Goal: Information Seeking & Learning: Learn about a topic

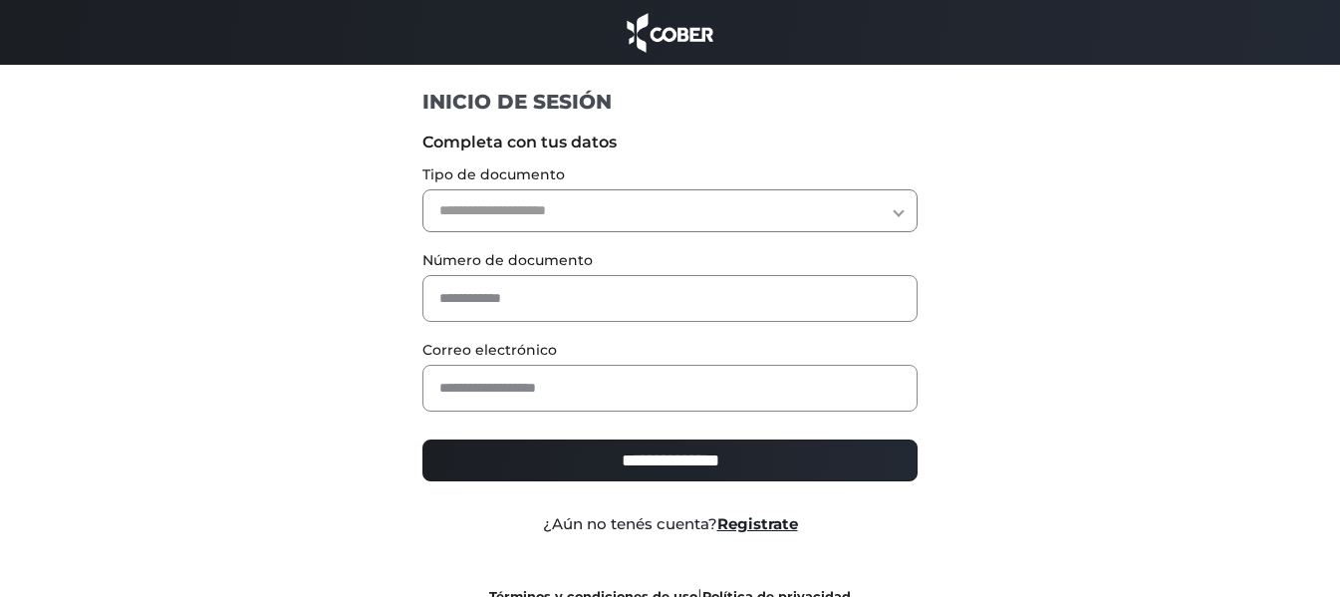
click at [782, 214] on select "**********" at bounding box center [669, 210] width 495 height 43
select select "***"
click at [422, 189] on select "**********" at bounding box center [669, 210] width 495 height 43
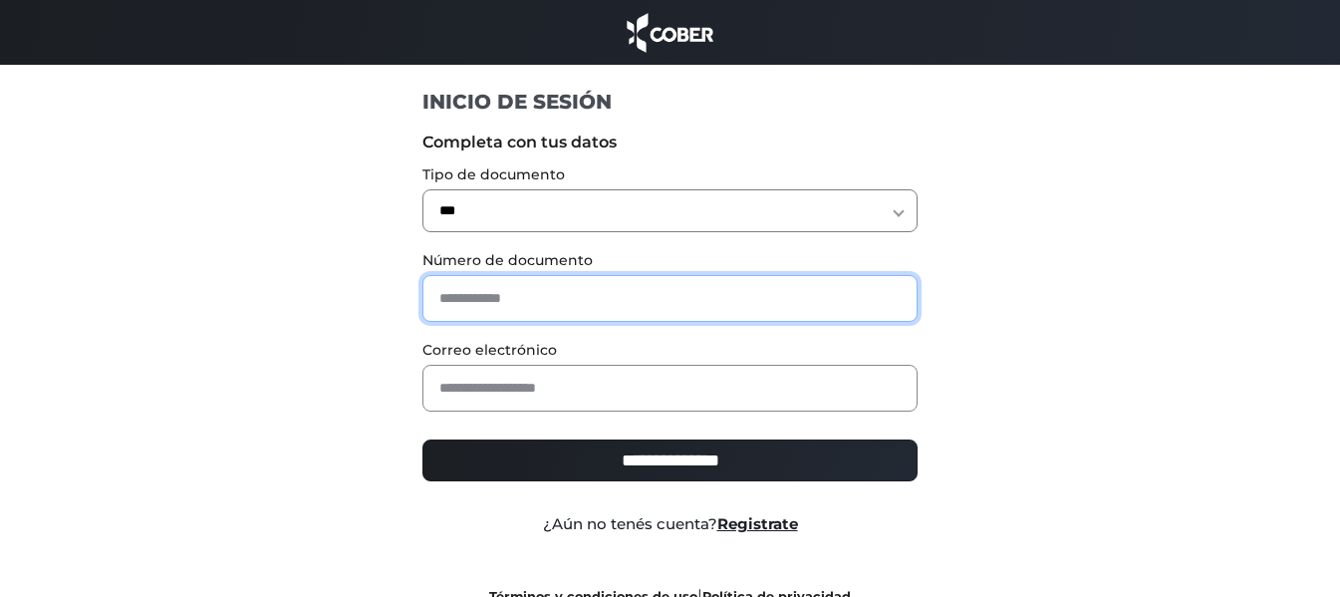
click at [753, 289] on input "text" at bounding box center [669, 298] width 495 height 47
type input "*"
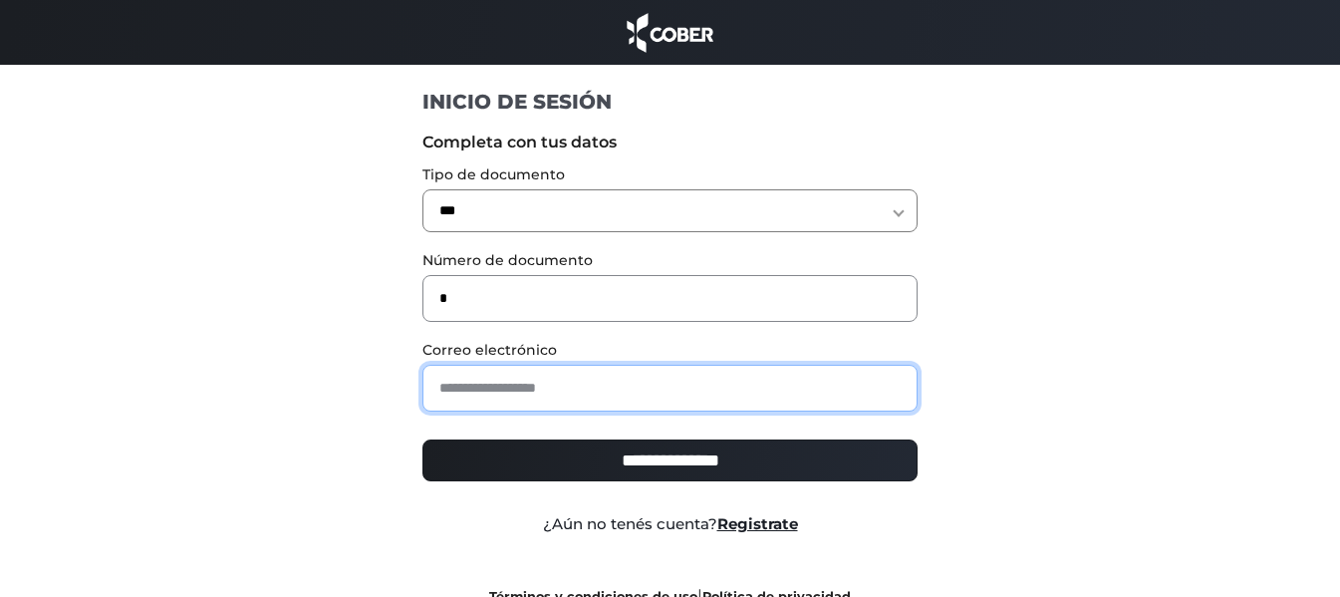
click at [665, 402] on input "email" at bounding box center [669, 388] width 495 height 47
paste input "**********"
type input "**********"
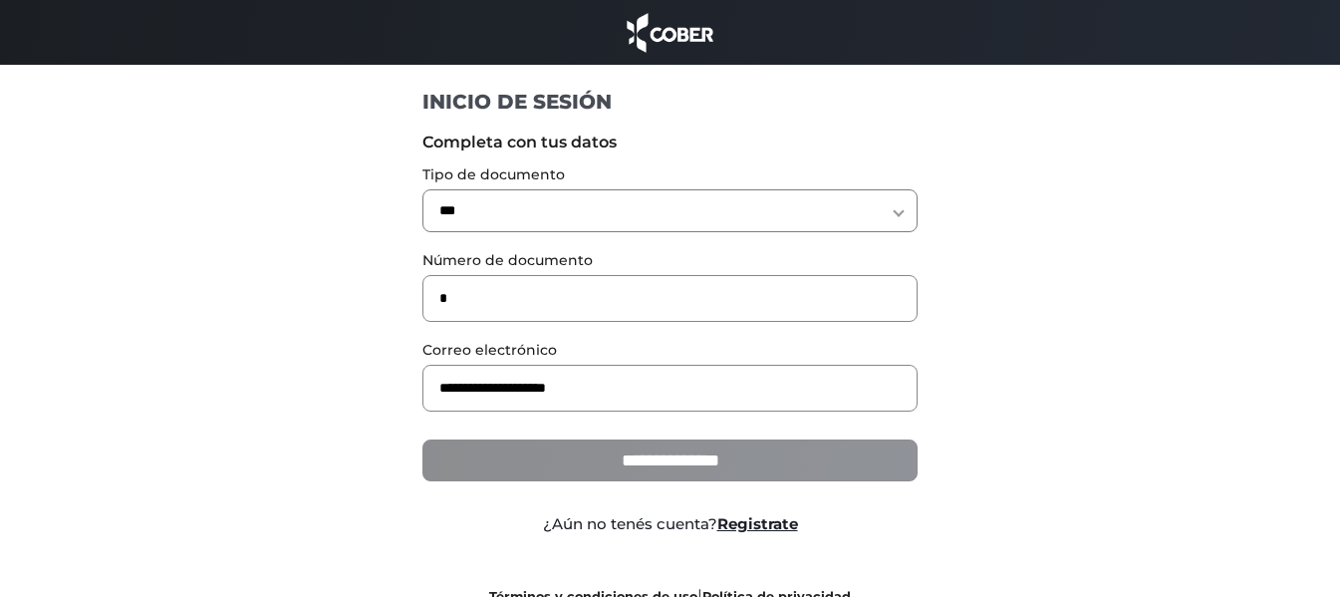
click at [668, 448] on input "**********" at bounding box center [669, 460] width 495 height 42
type input "**********"
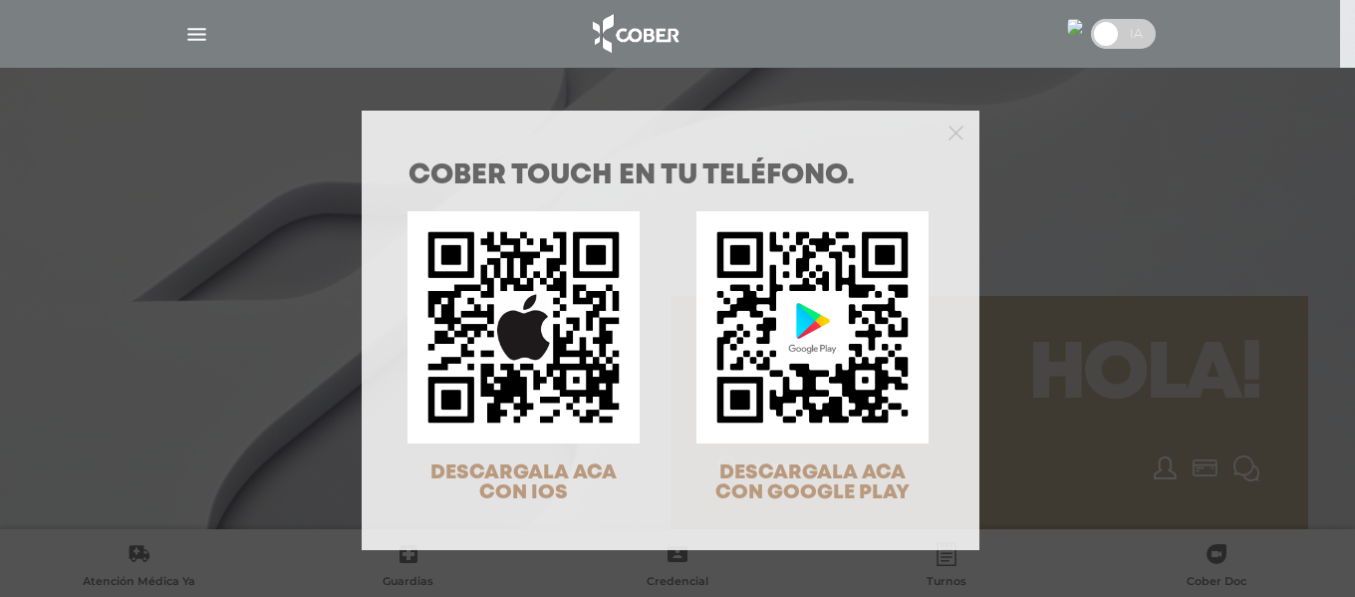
click at [1079, 196] on div "COBER TOUCH en tu teléfono. DESCARGALA ACA CON IOS DESCARGALA ACA CON GOOGLE PL…" at bounding box center [677, 298] width 1355 height 597
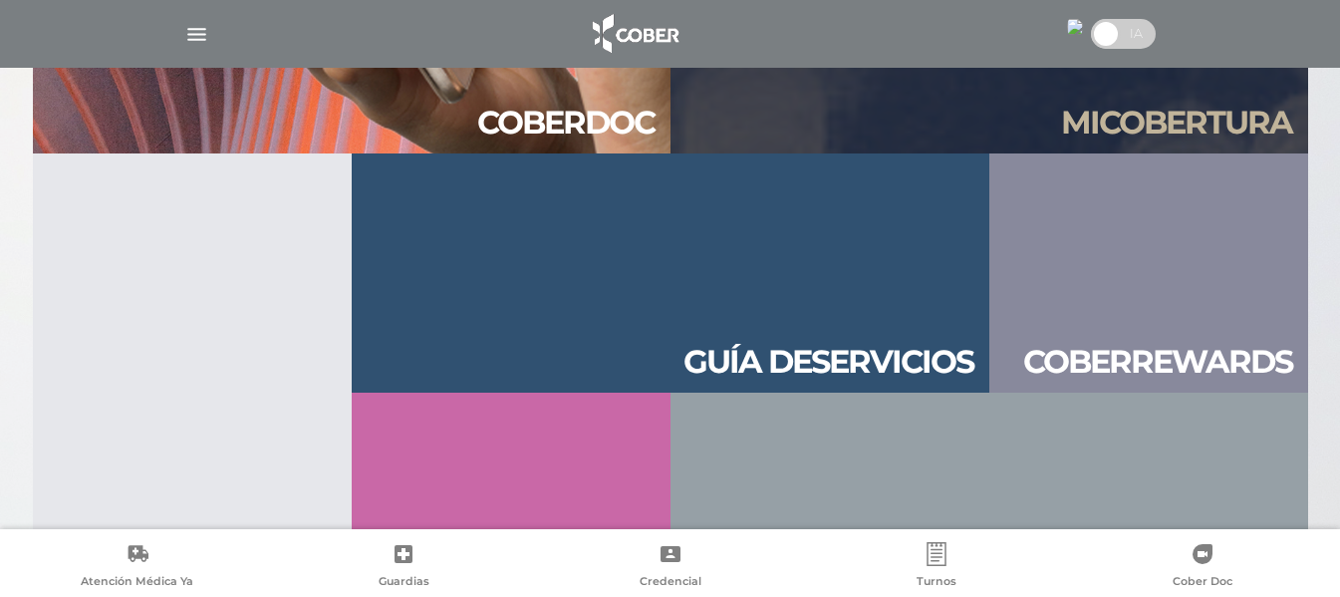
scroll to position [2152, 0]
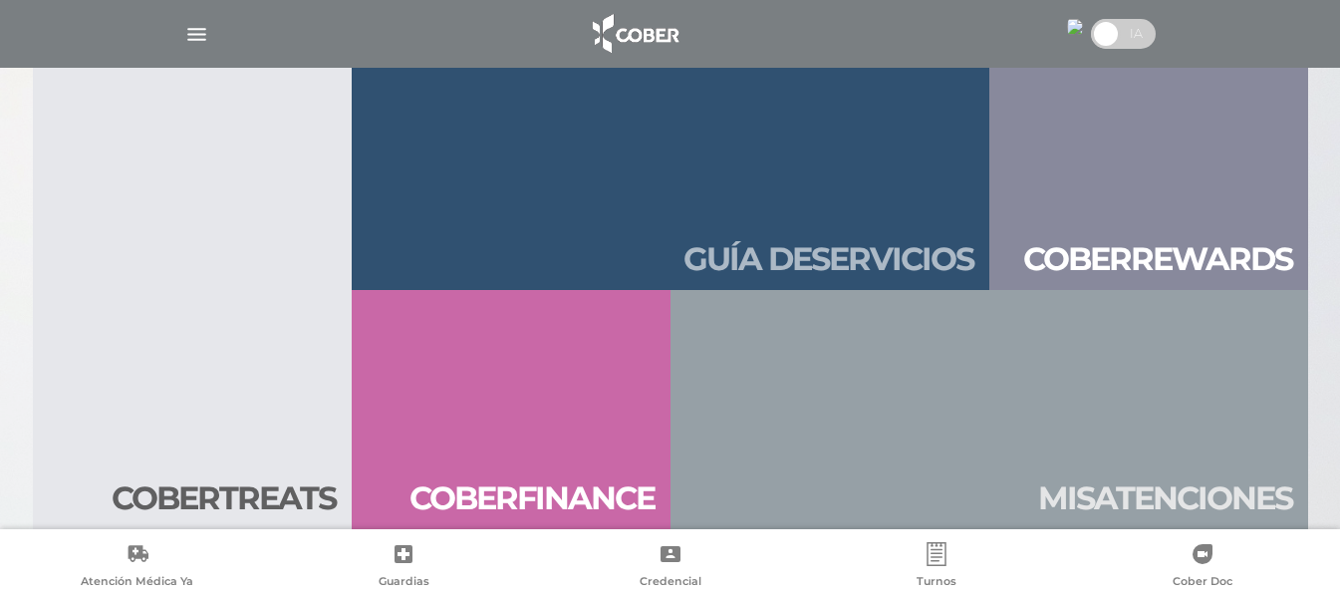
click at [877, 238] on link "Guía de servicios" at bounding box center [671, 170] width 638 height 239
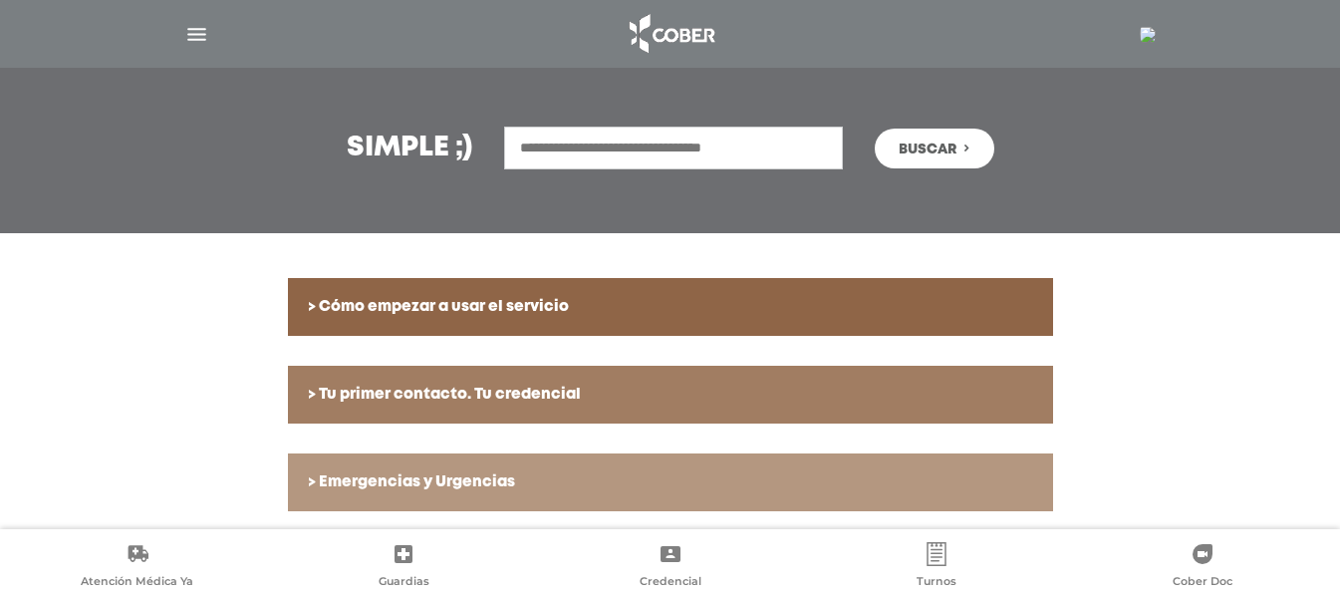
scroll to position [239, 0]
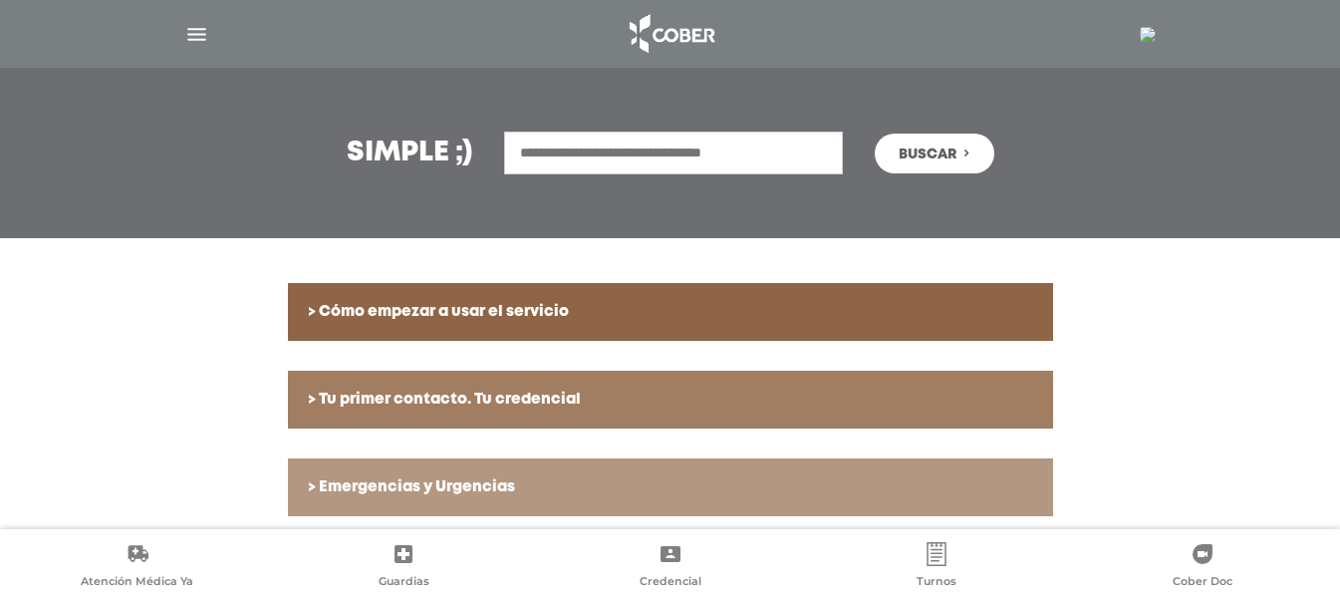
click at [200, 28] on img "button" at bounding box center [196, 34] width 25 height 25
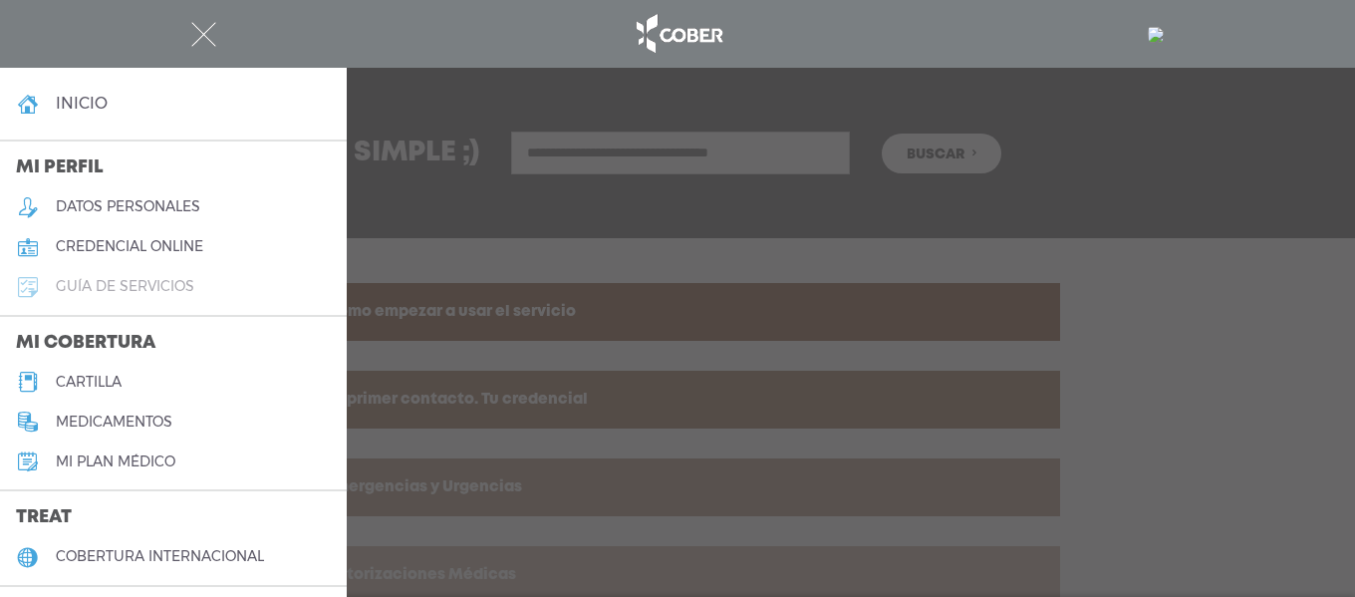
click at [205, 283] on link "guía de servicios" at bounding box center [173, 287] width 347 height 40
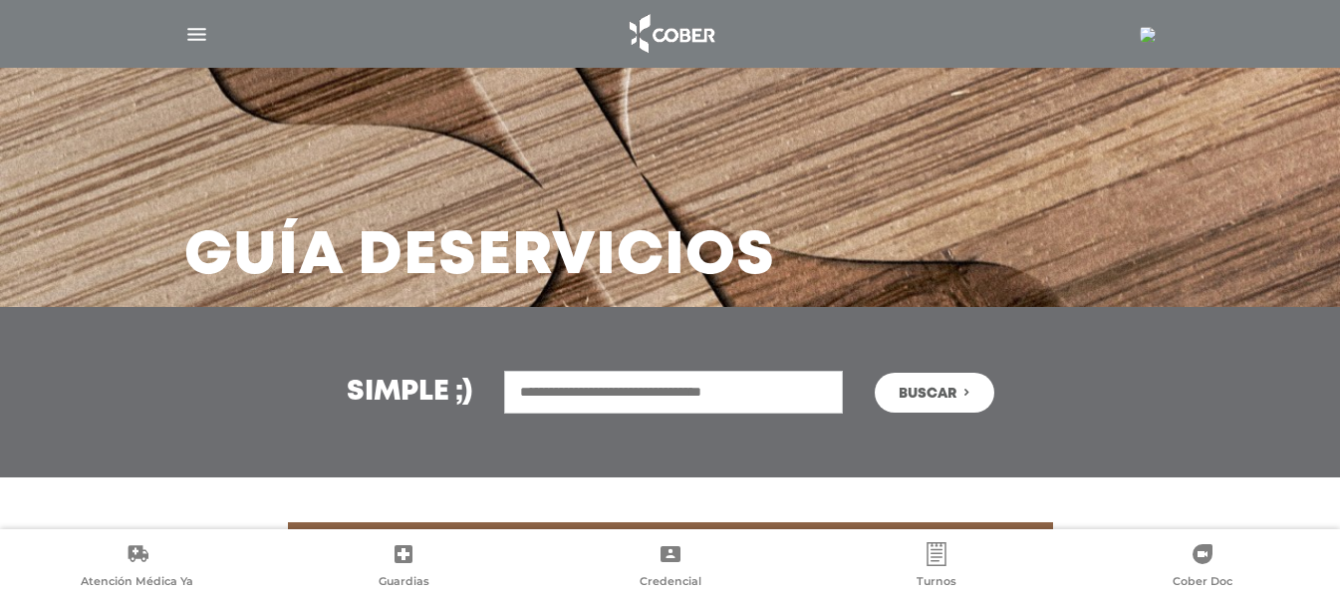
click at [666, 387] on input "text" at bounding box center [673, 392] width 339 height 43
type input "*******"
click at [875, 373] on button "Buscar" at bounding box center [935, 393] width 120 height 40
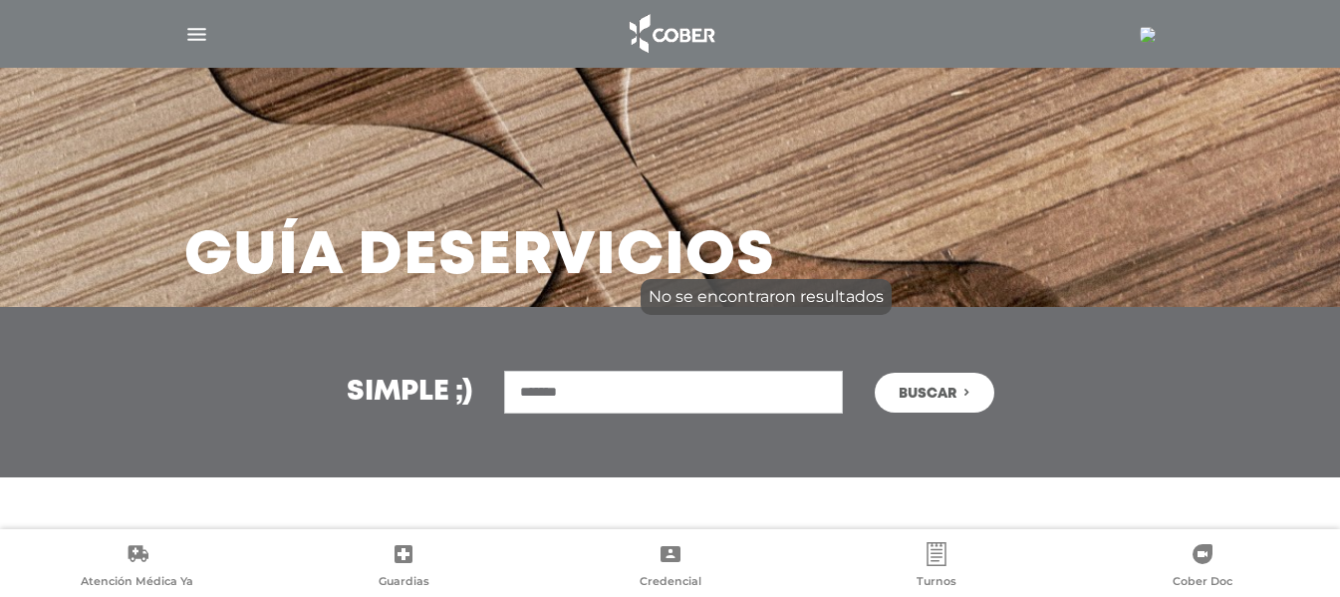
scroll to position [18, 0]
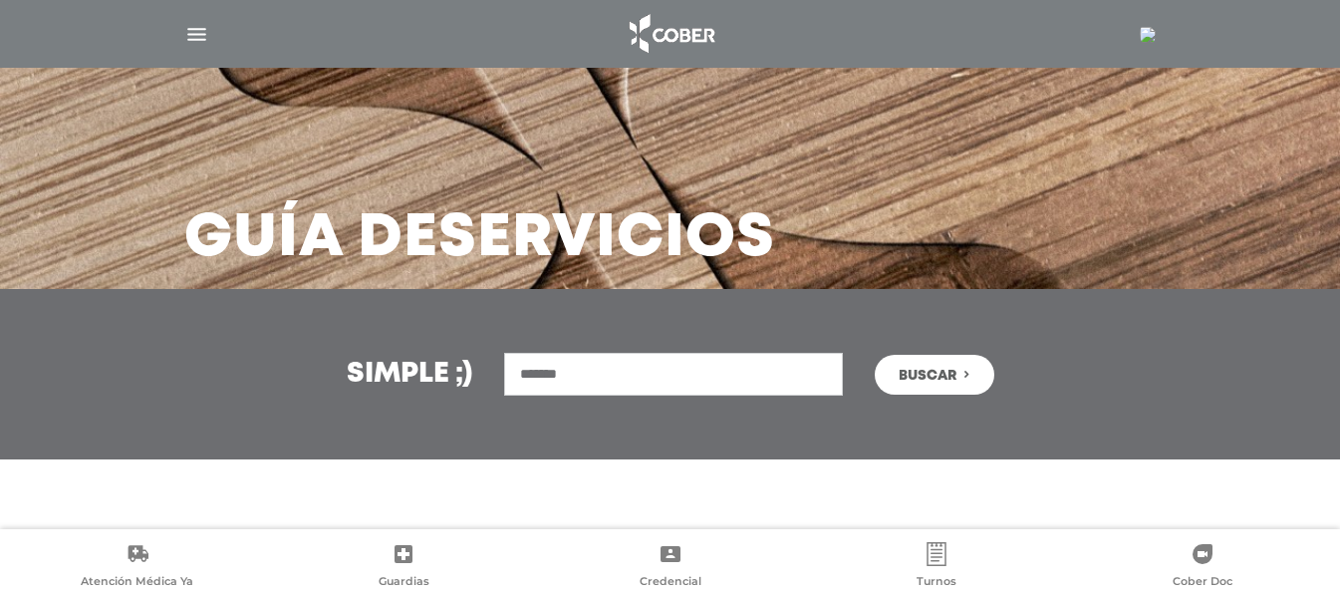
click at [202, 33] on img "button" at bounding box center [196, 34] width 25 height 25
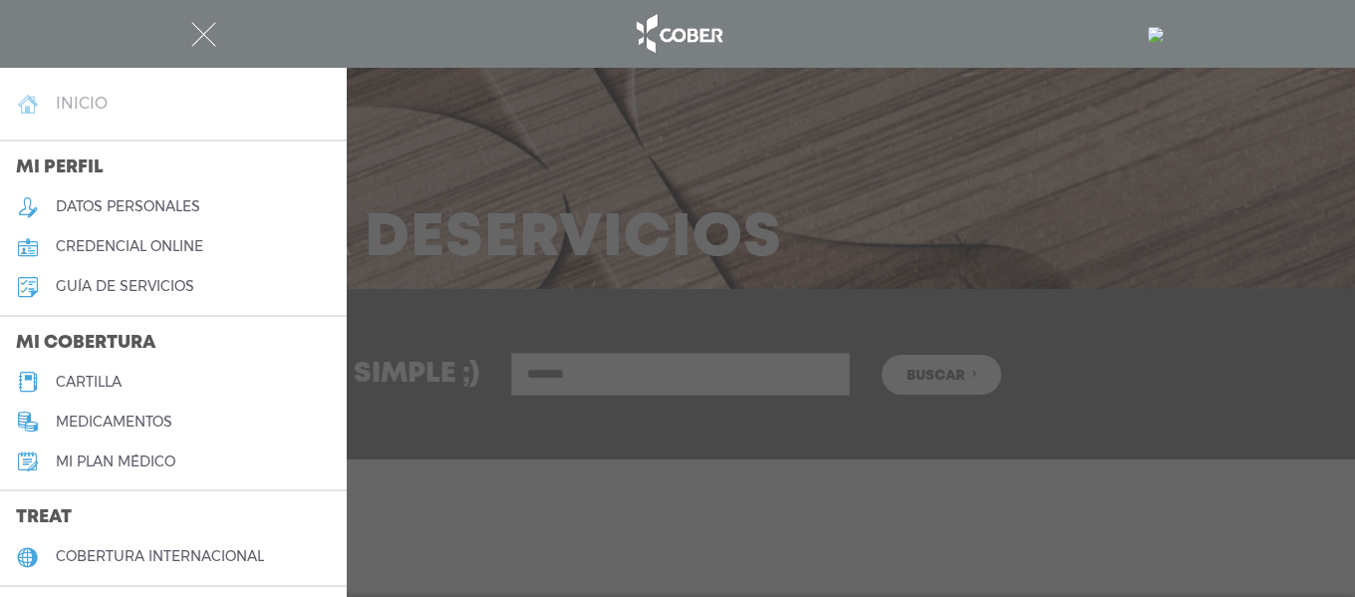
click at [150, 105] on link "inicio" at bounding box center [173, 104] width 347 height 40
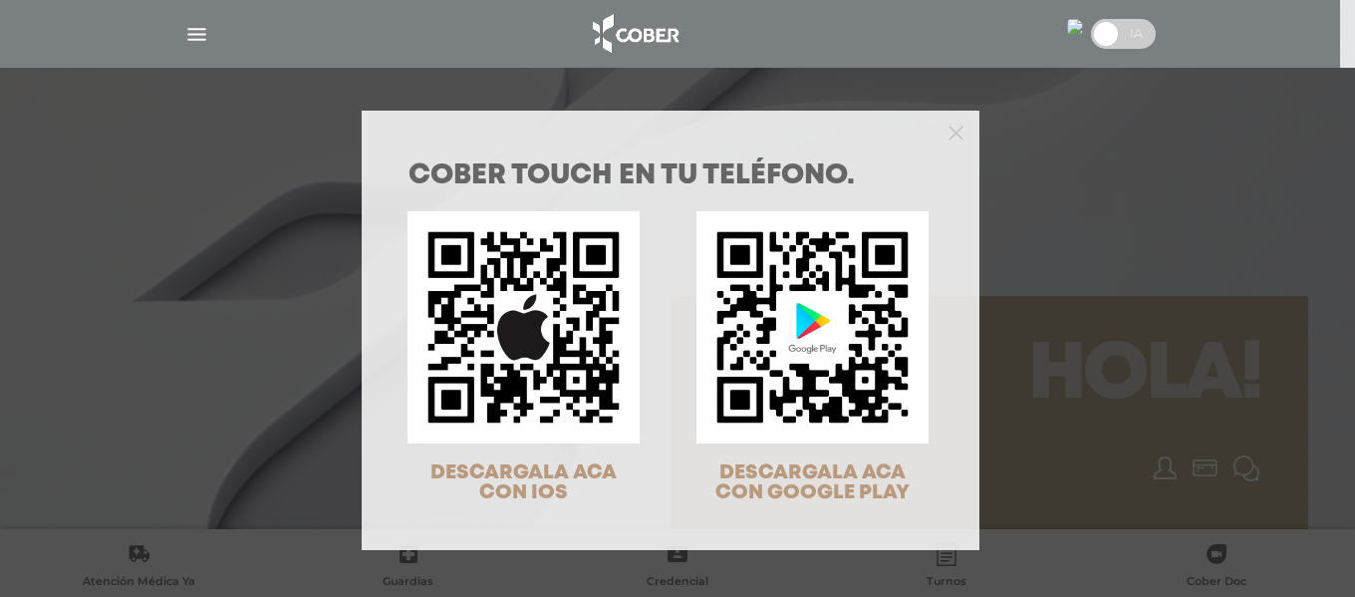
click at [901, 173] on h1 "COBER TOUCH en tu teléfono." at bounding box center [670, 176] width 524 height 28
click at [1277, 128] on div "COBER TOUCH en tu teléfono. DESCARGALA ACA CON IOS DESCARGALA ACA CON GOOGLE PL…" at bounding box center [677, 298] width 1355 height 597
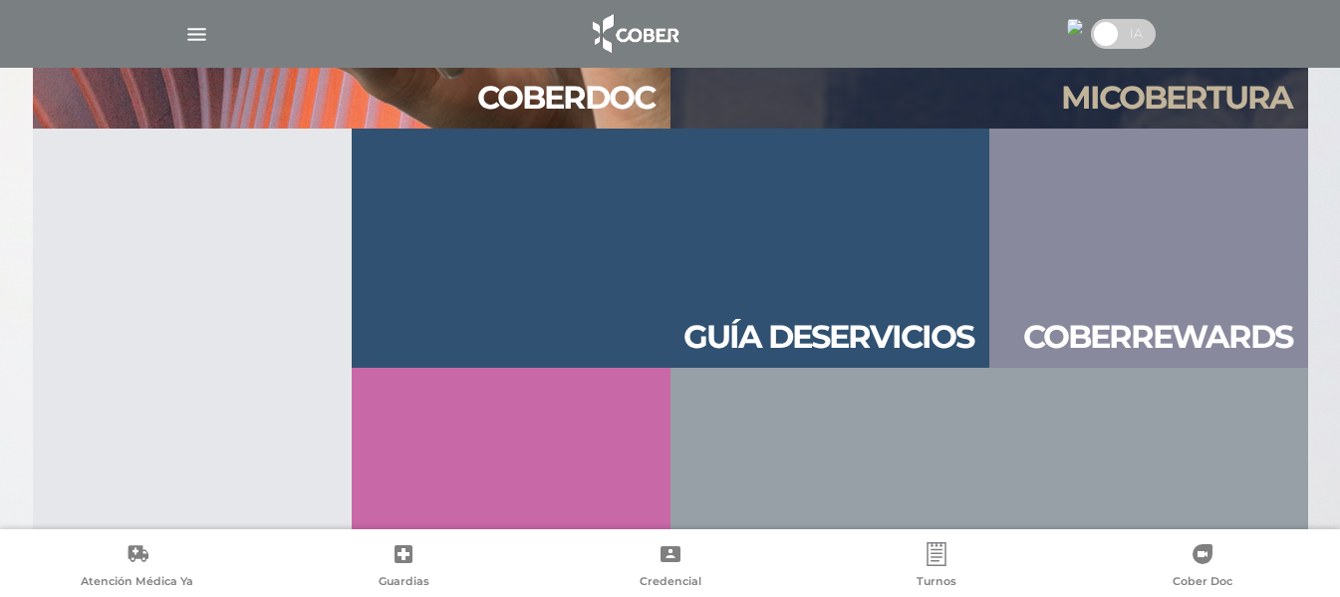
scroll to position [2152, 0]
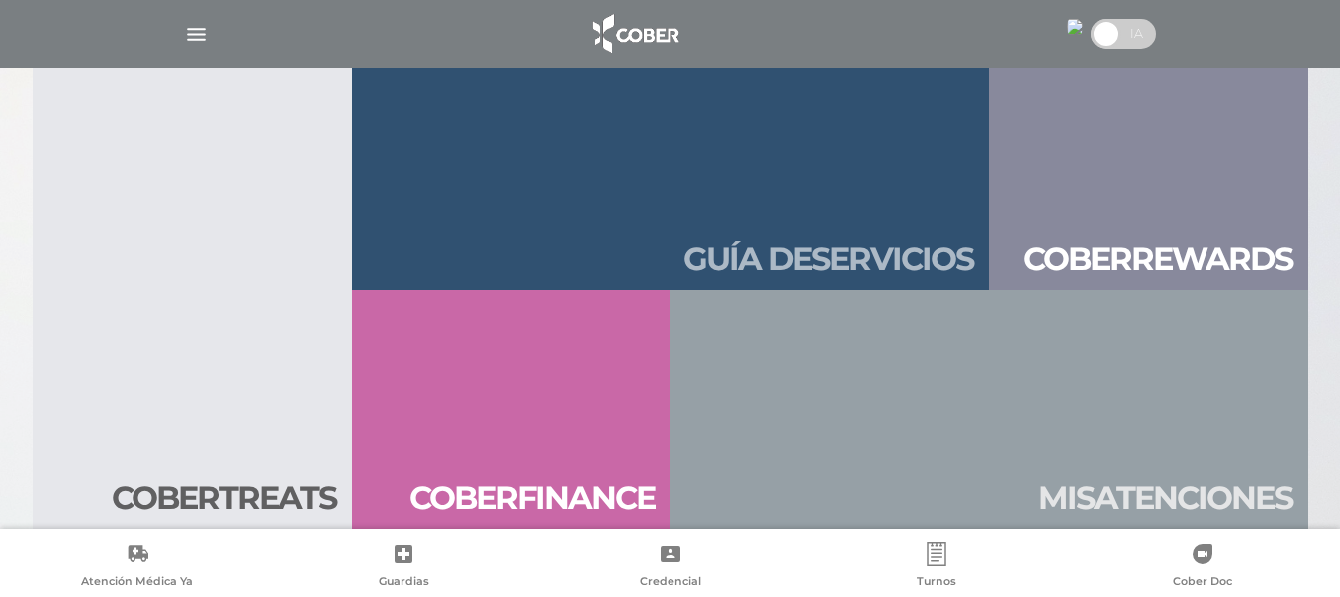
click at [777, 226] on link "Guía de servicios" at bounding box center [671, 170] width 638 height 239
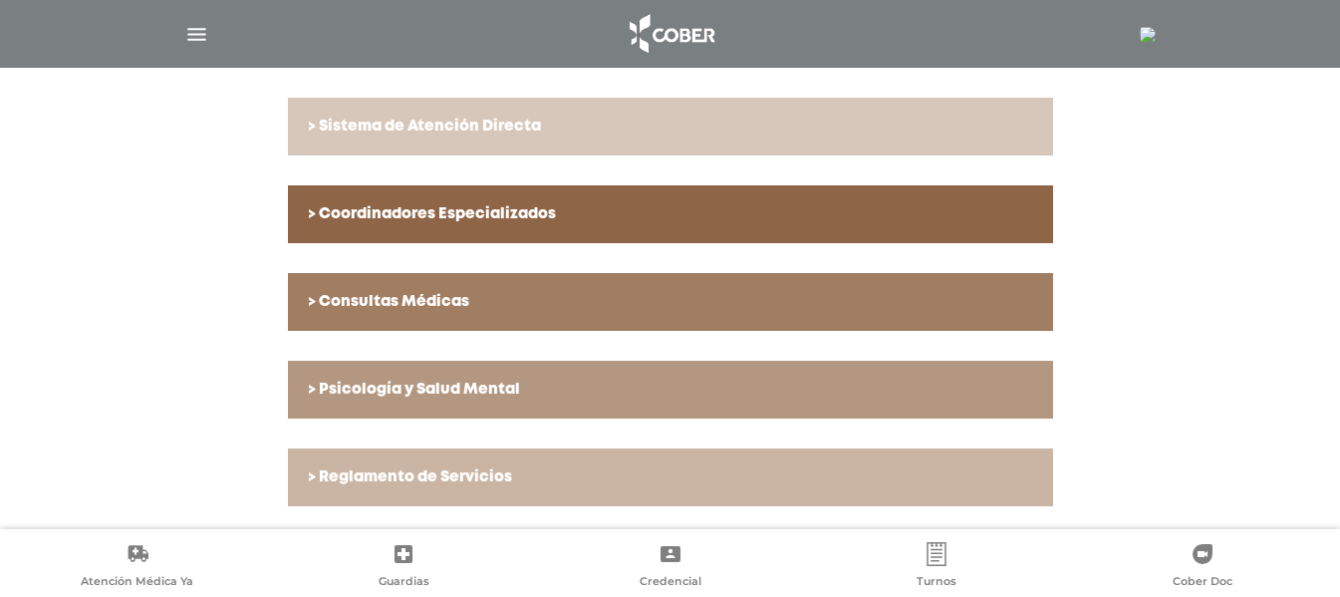
scroll to position [772, 0]
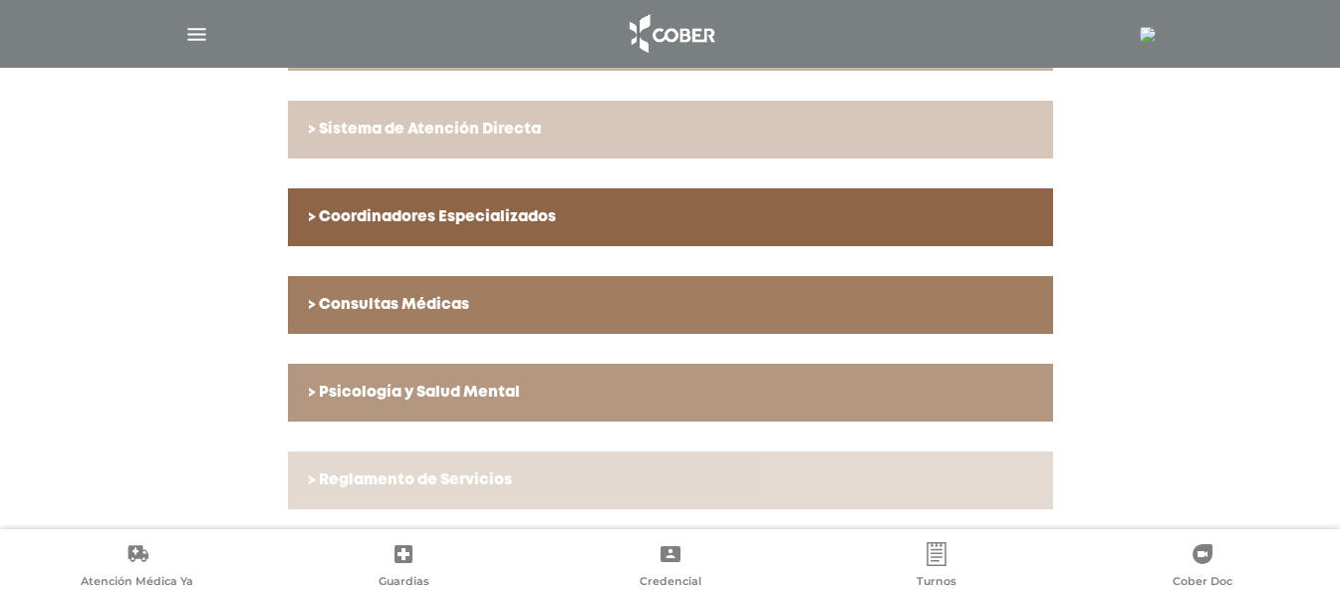
click at [401, 482] on h6 "> Reglamento de Servicios" at bounding box center [670, 480] width 725 height 18
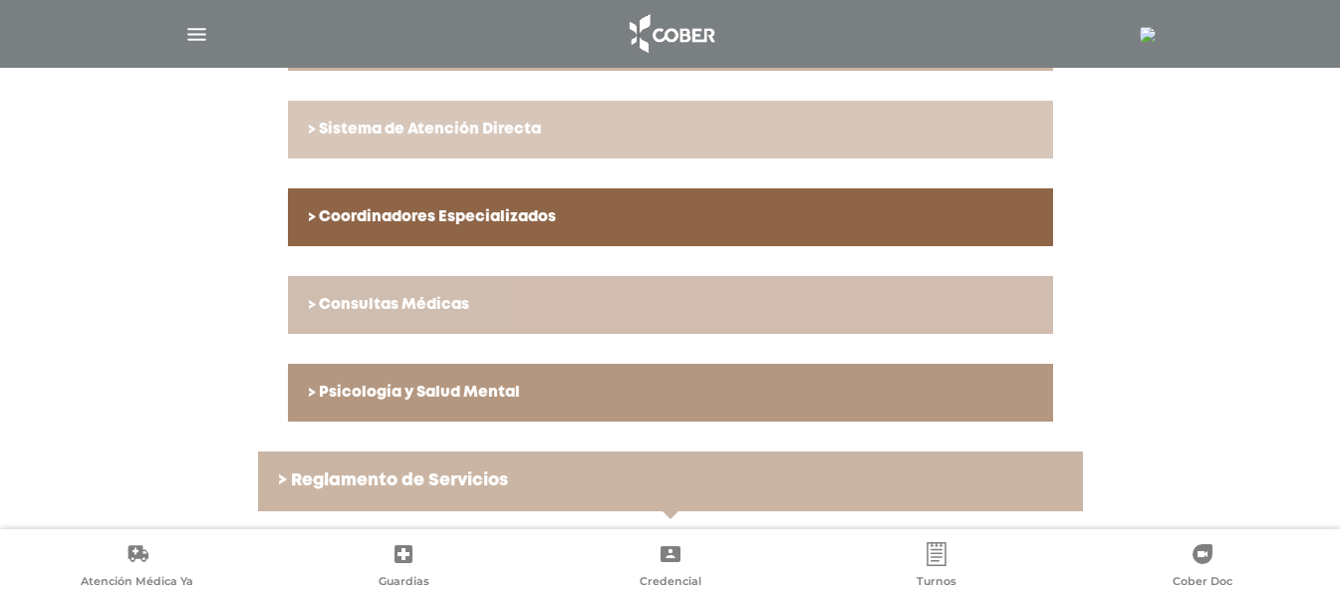
click at [420, 316] on link "> Consultas Médicas" at bounding box center [670, 305] width 765 height 58
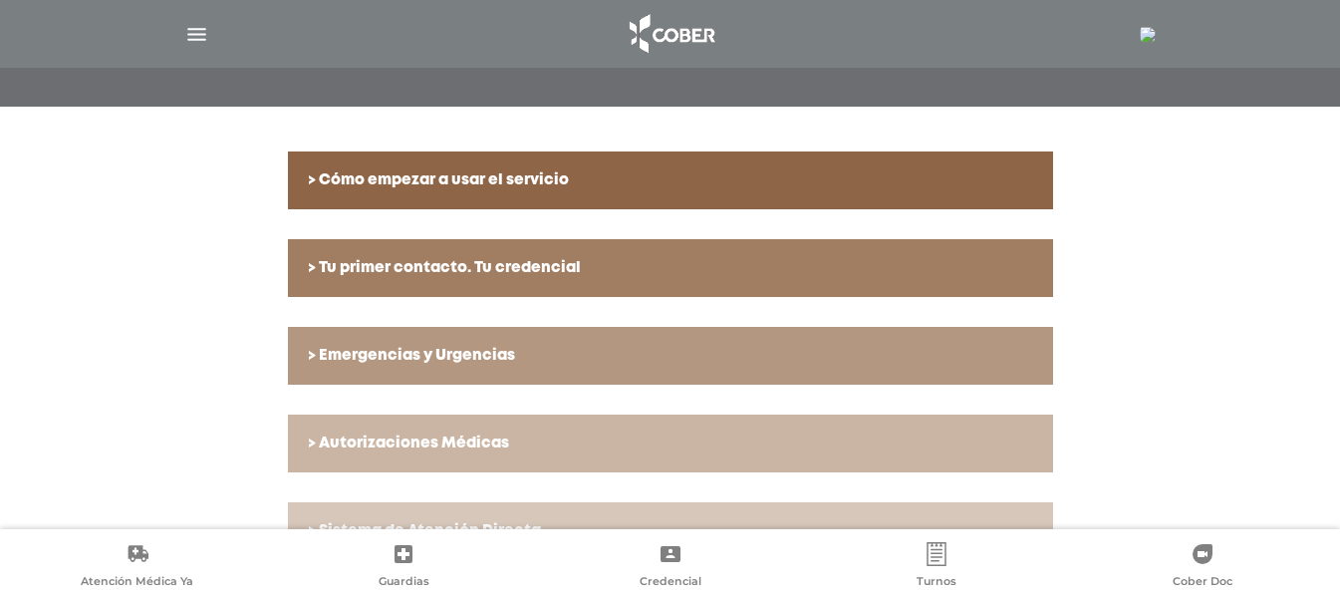
scroll to position [398, 0]
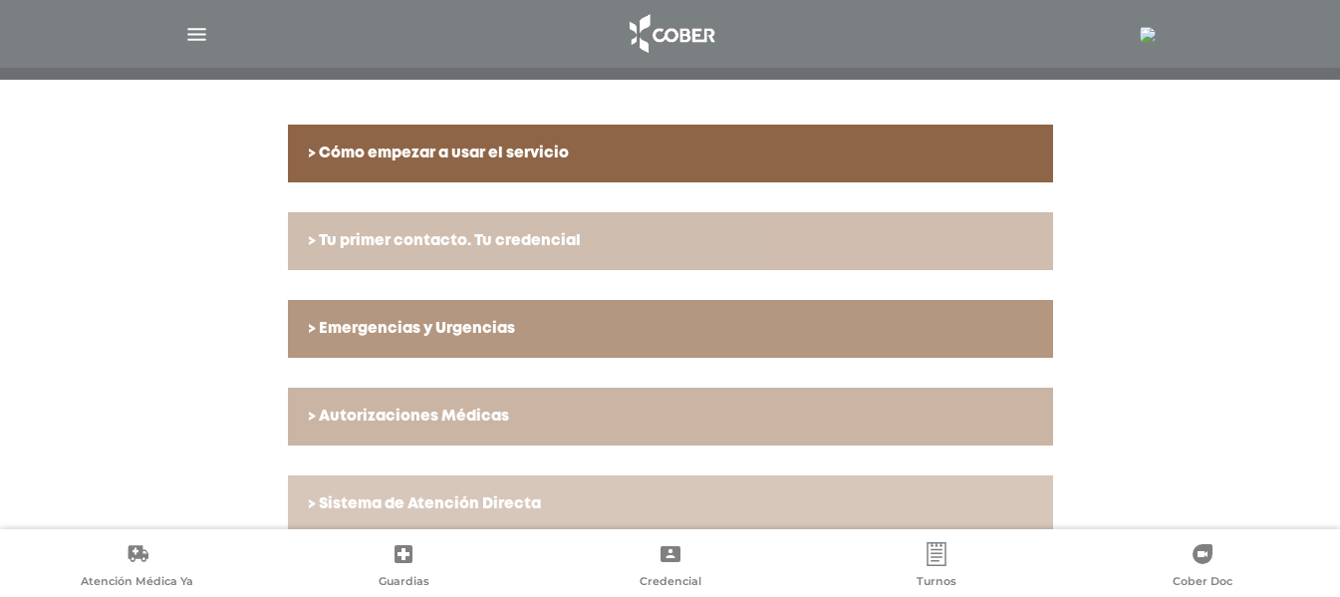
click at [358, 269] on link "> Tu primer contacto. Tu credencial" at bounding box center [670, 241] width 765 height 58
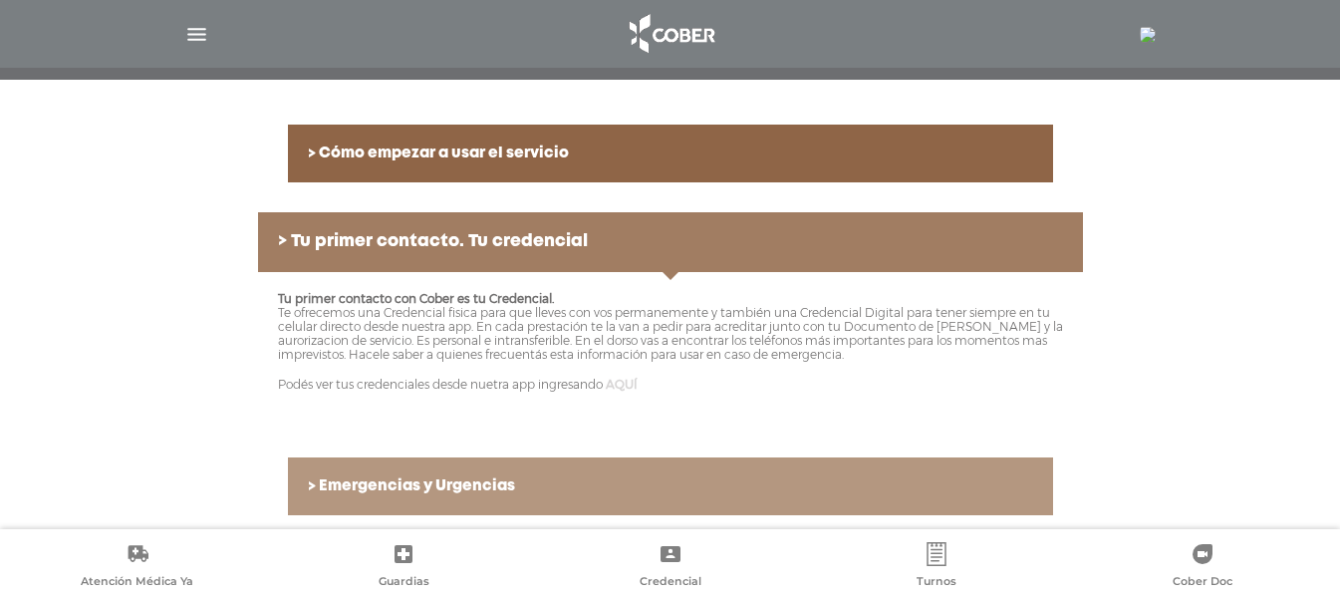
click at [619, 384] on link "AQUÍ" at bounding box center [622, 384] width 32 height 15
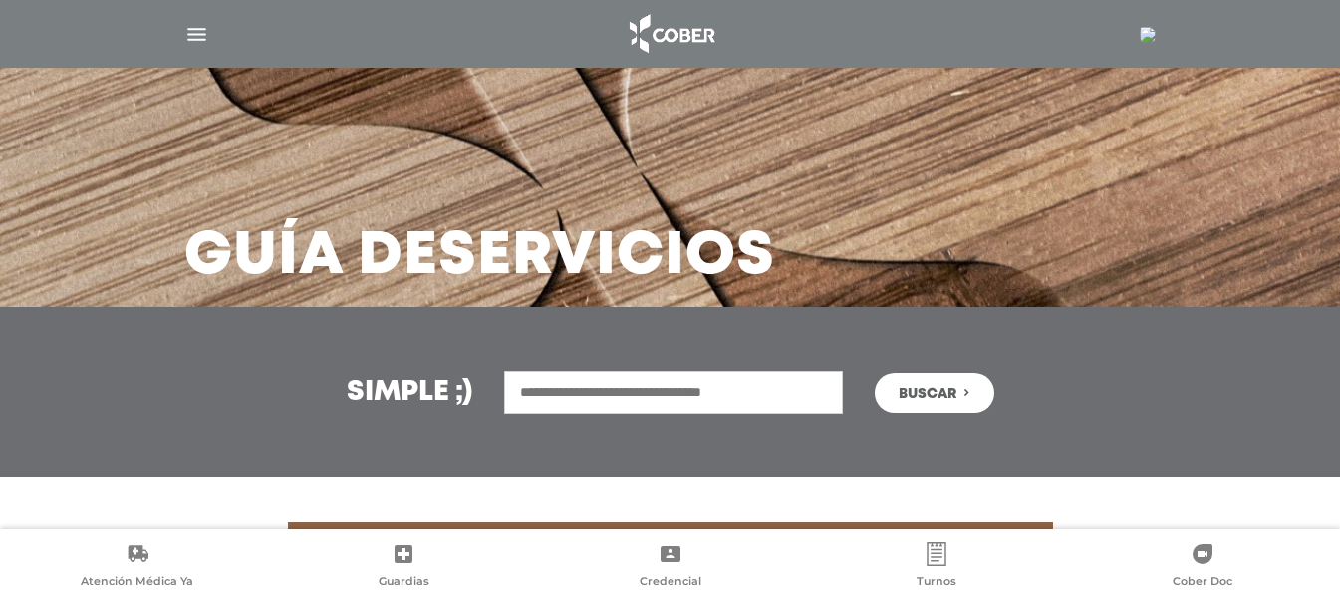
click at [659, 397] on input "text" at bounding box center [673, 392] width 339 height 43
click at [189, 28] on img "button" at bounding box center [196, 34] width 25 height 25
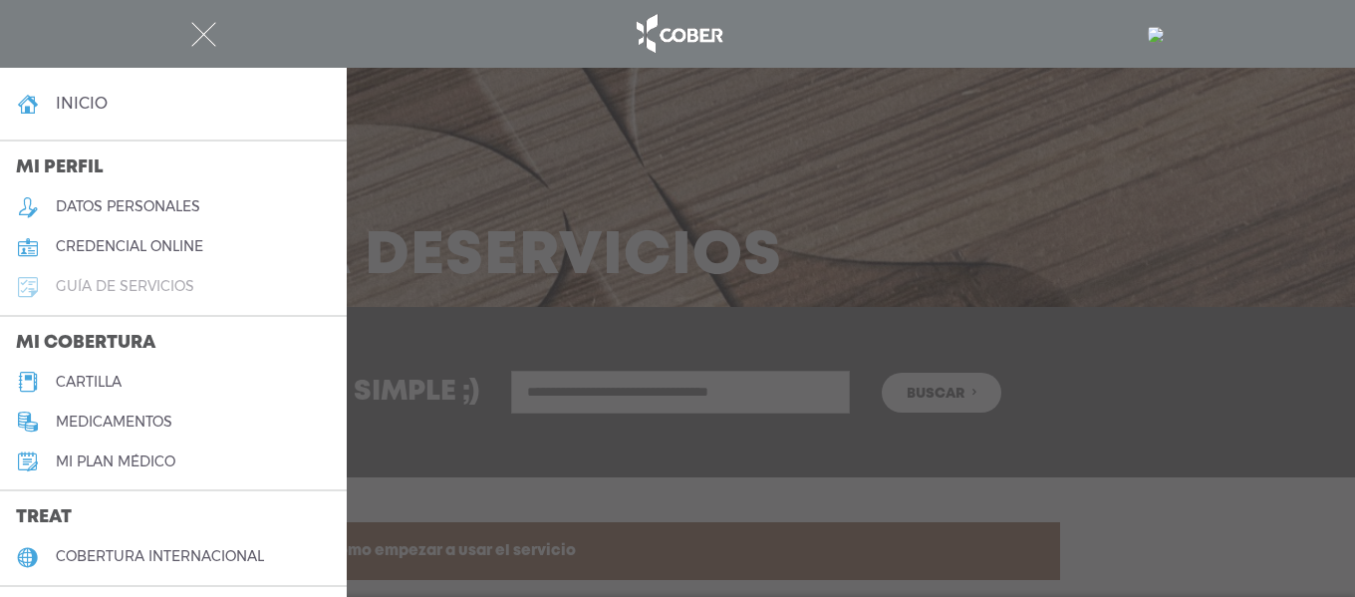
click at [134, 281] on h5 "guía de servicios" at bounding box center [125, 286] width 138 height 17
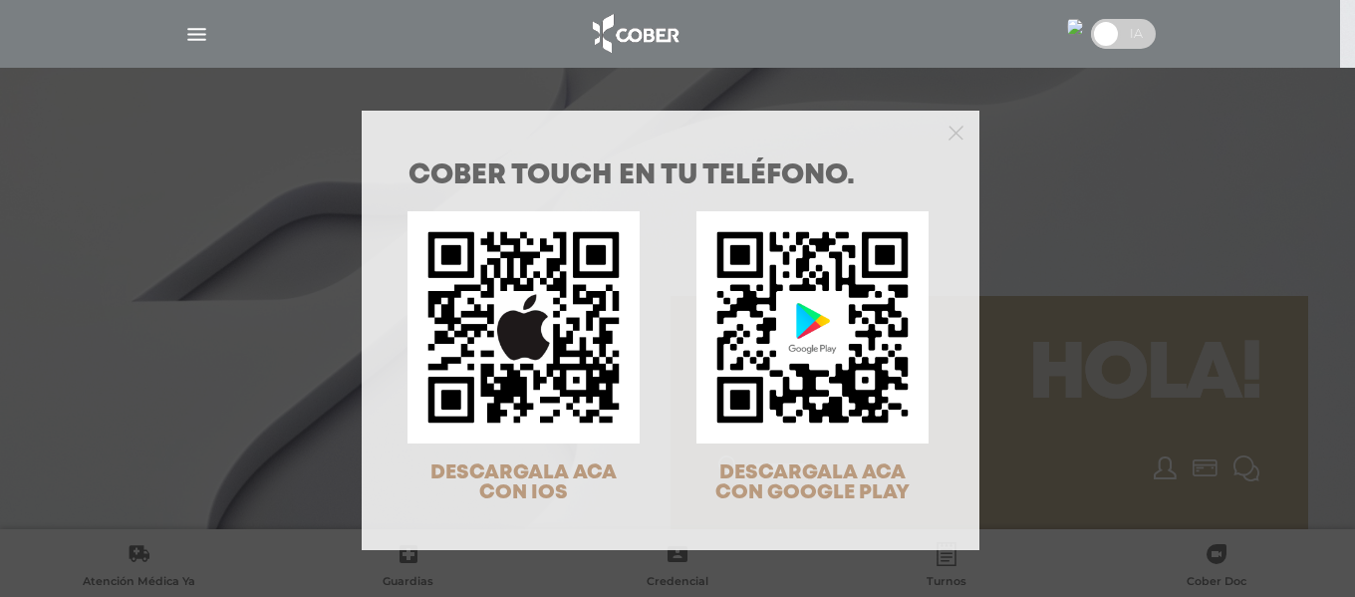
click at [171, 34] on div "COBER TOUCH en tu teléfono. DESCARGALA ACA CON IOS DESCARGALA ACA CON GOOGLE PL…" at bounding box center [677, 298] width 1355 height 597
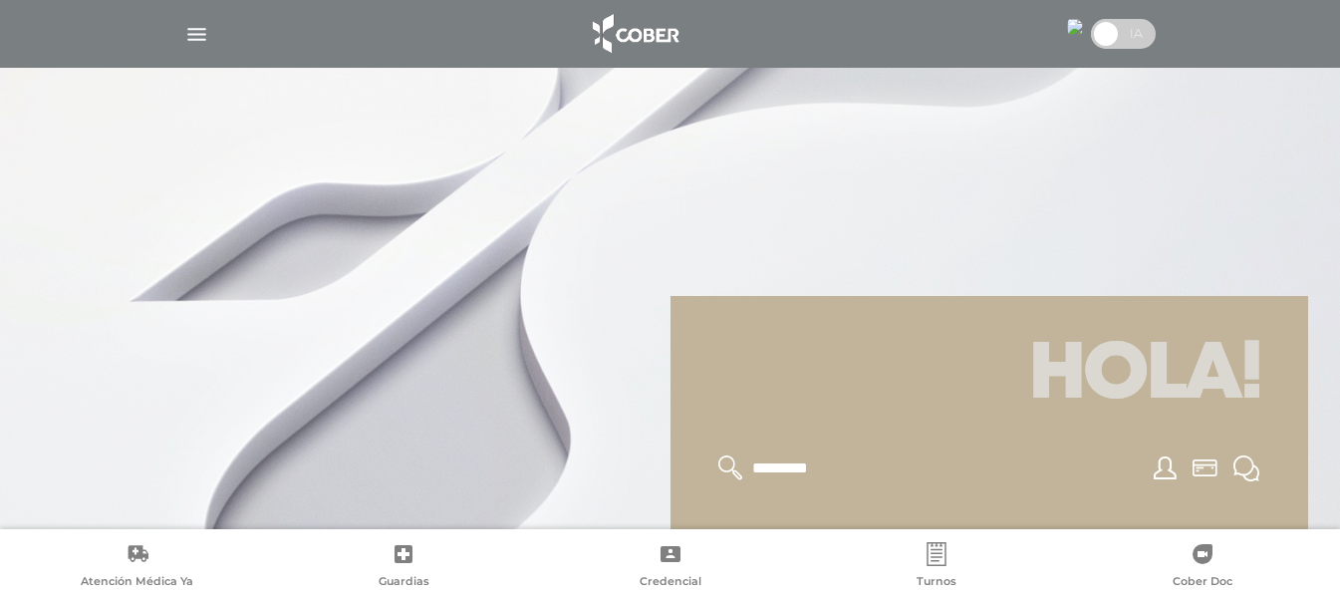
click at [192, 32] on img "button" at bounding box center [196, 34] width 25 height 25
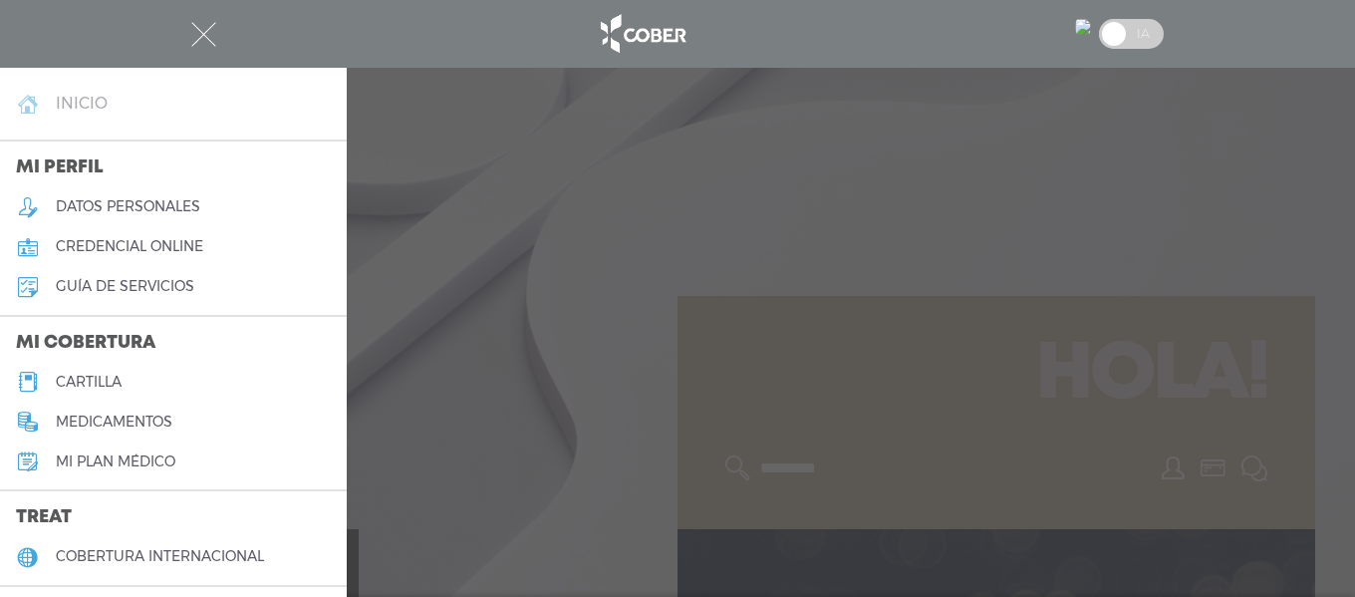
click at [163, 93] on link "inicio" at bounding box center [173, 104] width 347 height 40
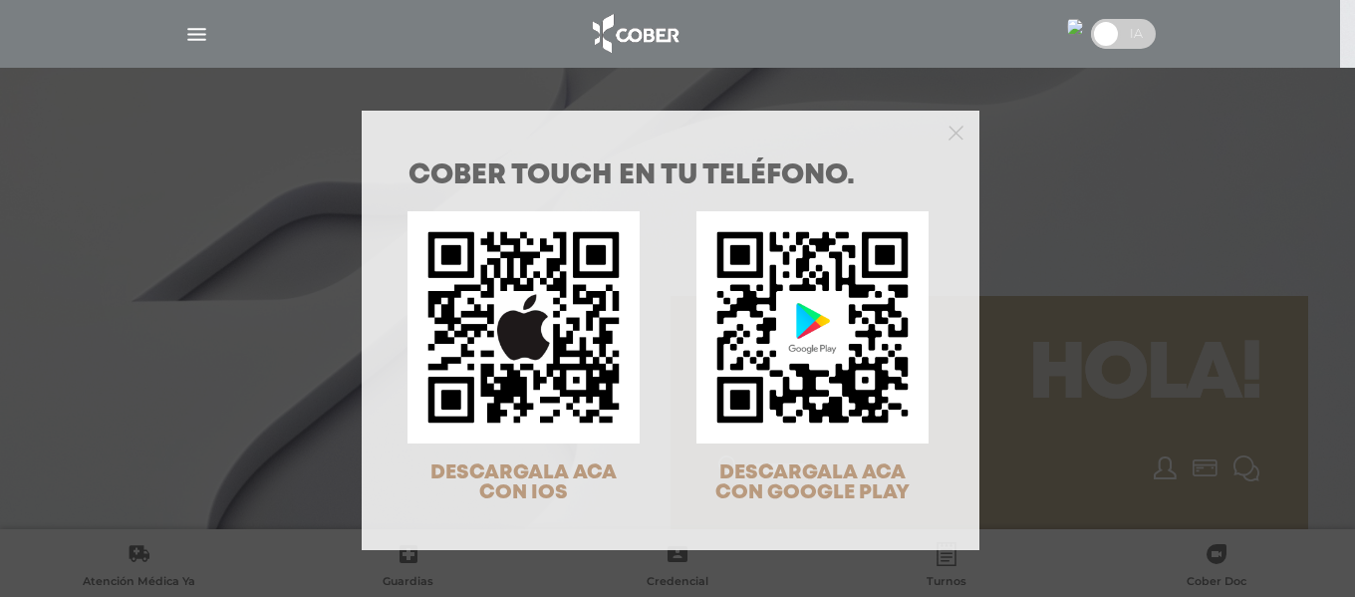
click at [194, 39] on div "COBER TOUCH en tu teléfono. DESCARGALA ACA CON IOS DESCARGALA ACA CON GOOGLE PL…" at bounding box center [677, 298] width 1355 height 597
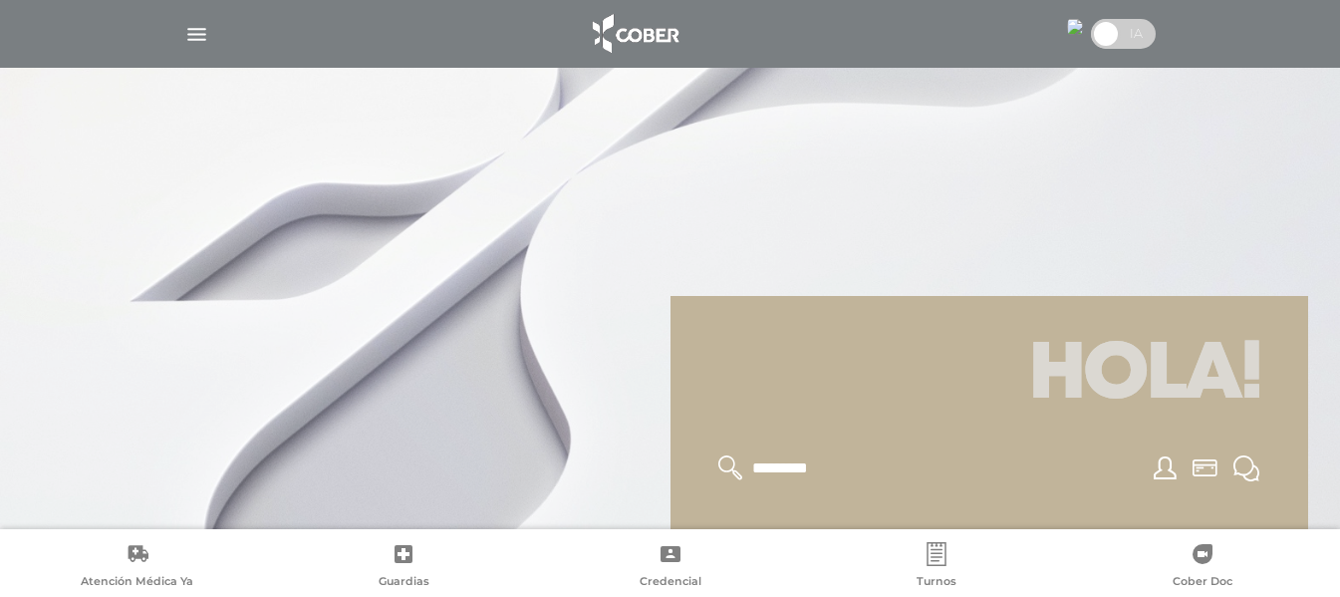
click at [190, 36] on img "button" at bounding box center [196, 34] width 25 height 25
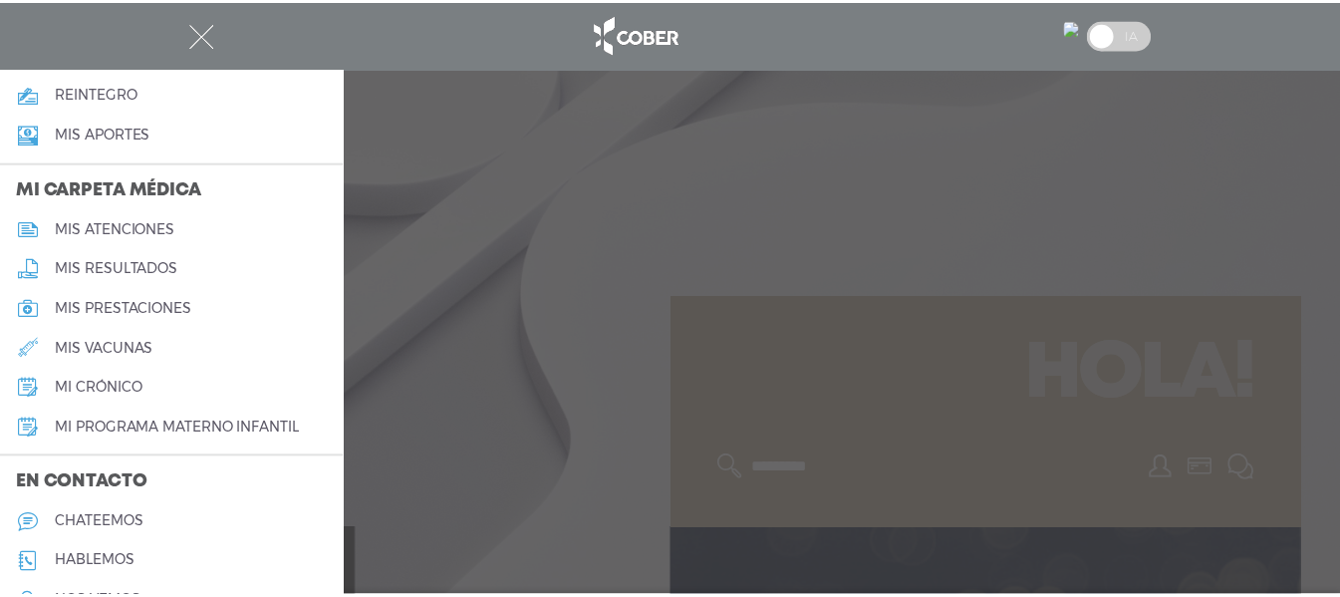
scroll to position [941, 0]
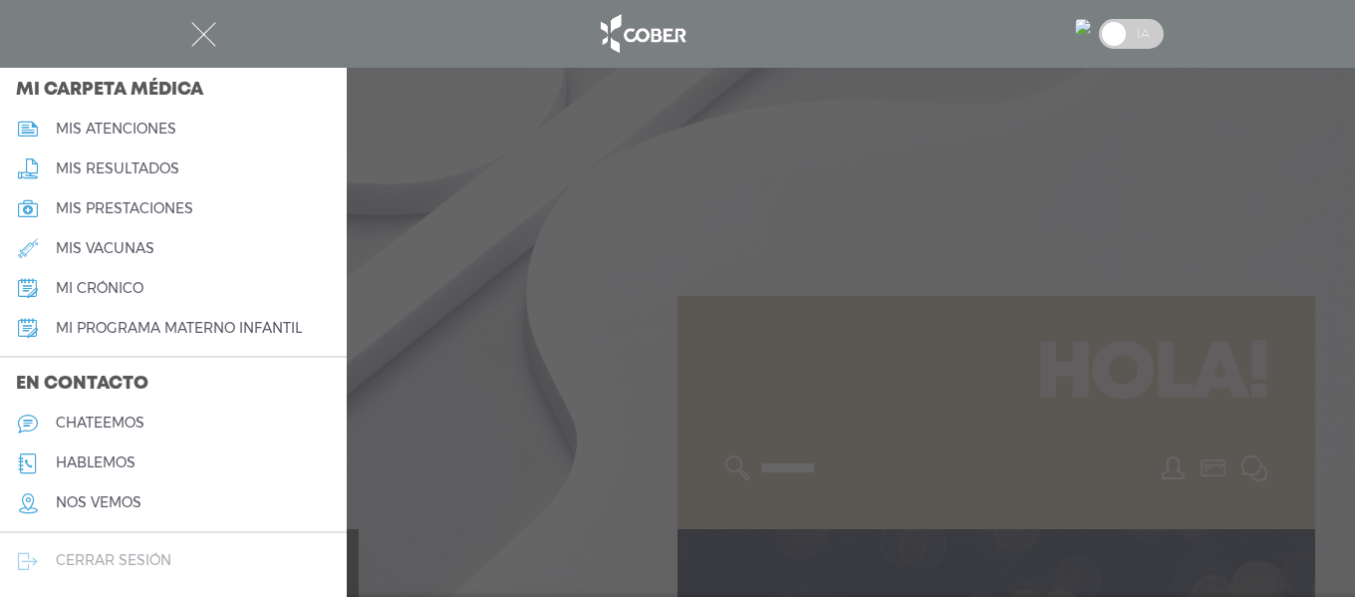
click at [175, 553] on link "cerrar sesión" at bounding box center [173, 561] width 347 height 40
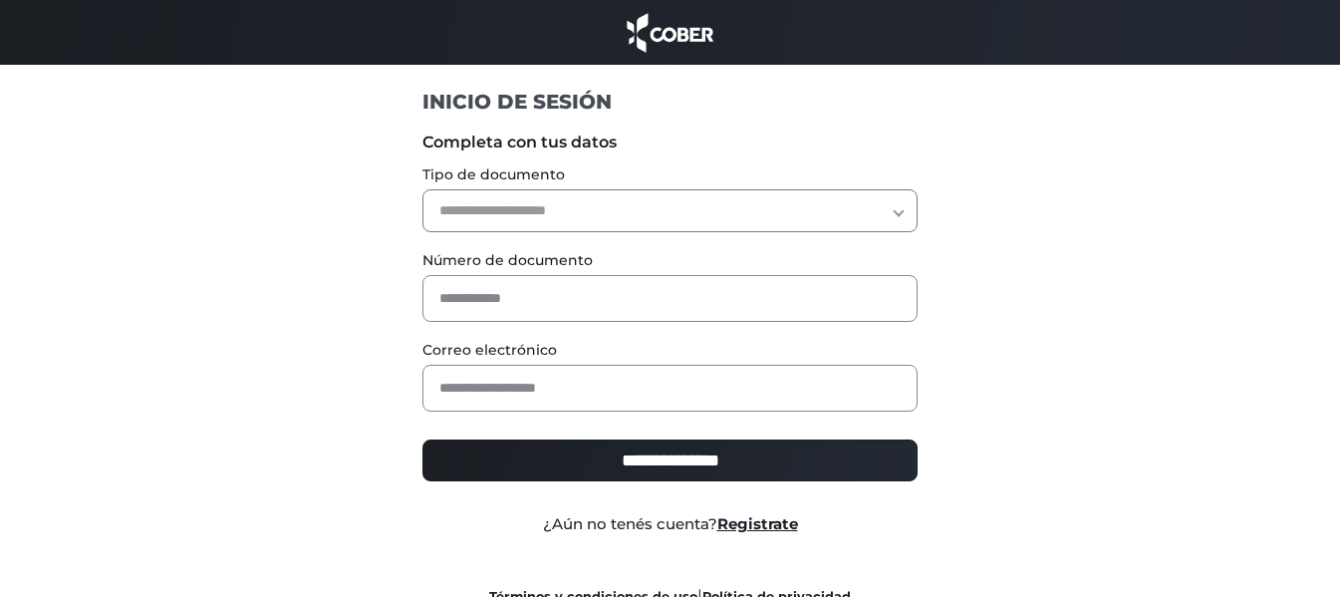
click at [575, 204] on select "**********" at bounding box center [669, 210] width 495 height 43
select select "***"
click at [422, 189] on select "**********" at bounding box center [669, 210] width 495 height 43
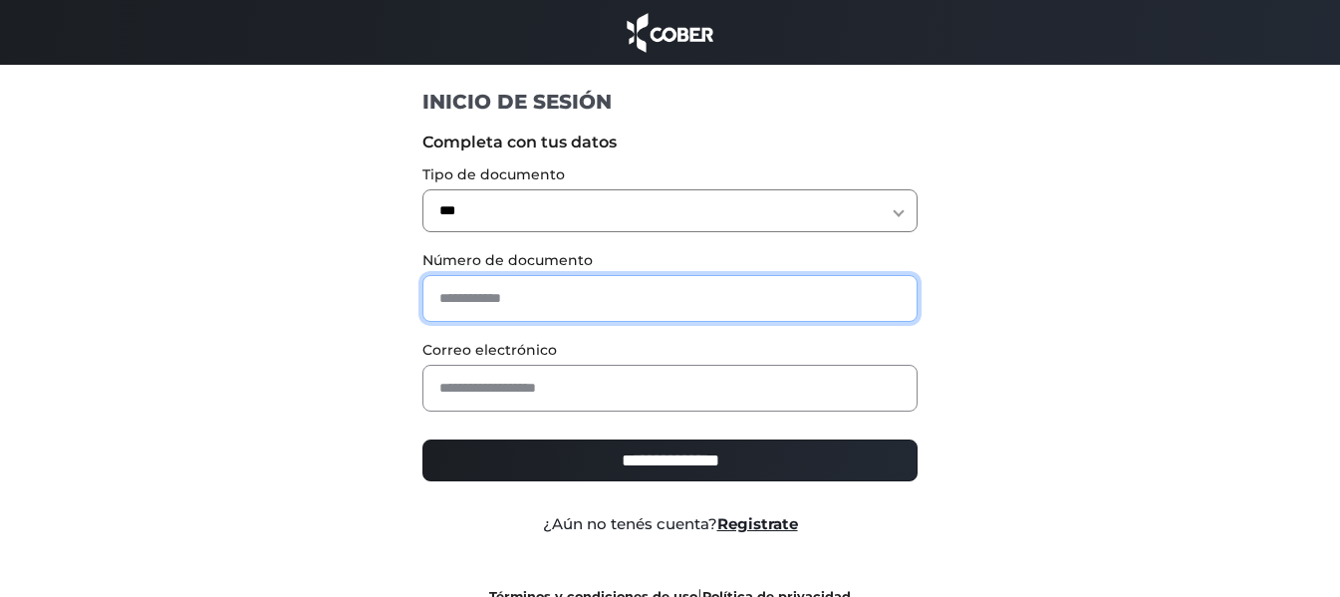
click at [547, 298] on input "text" at bounding box center [669, 298] width 495 height 47
type input "*"
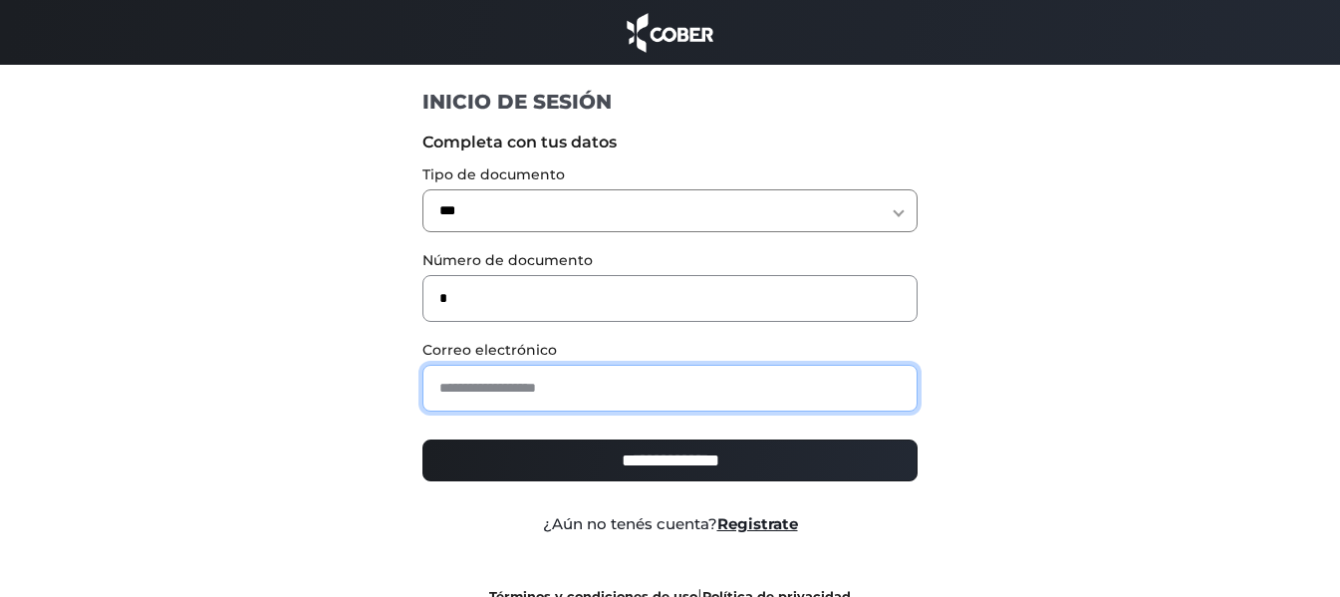
paste input "**********"
type input "**********"
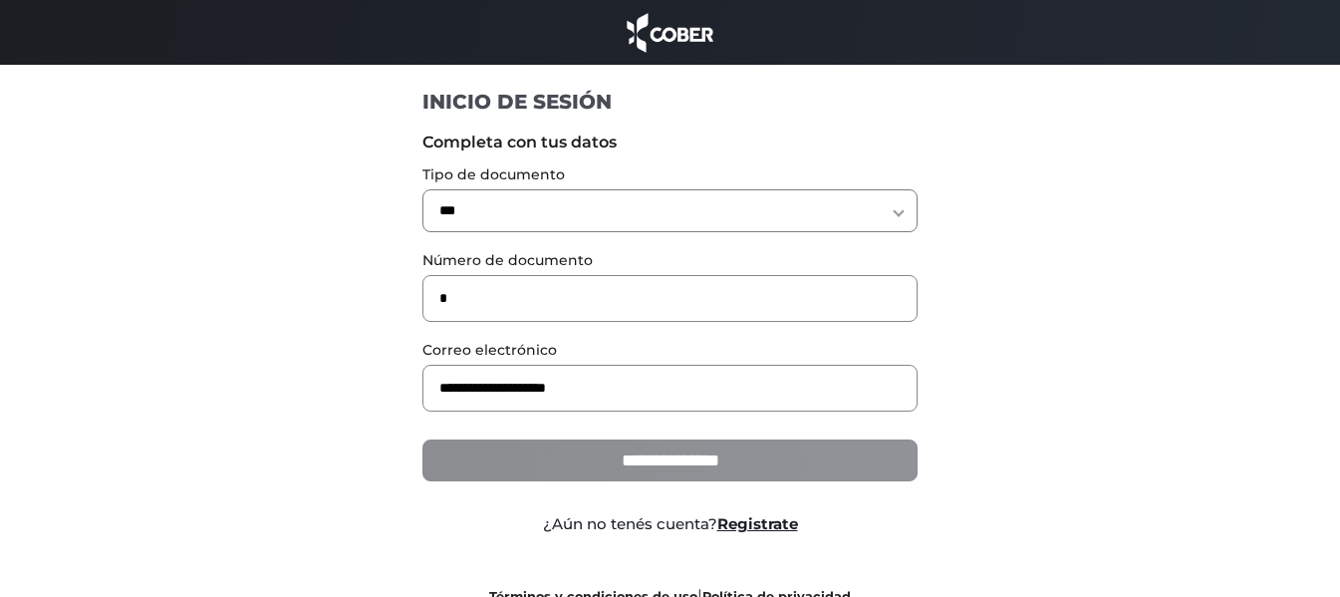
click at [576, 463] on input "**********" at bounding box center [669, 460] width 495 height 42
type input "**********"
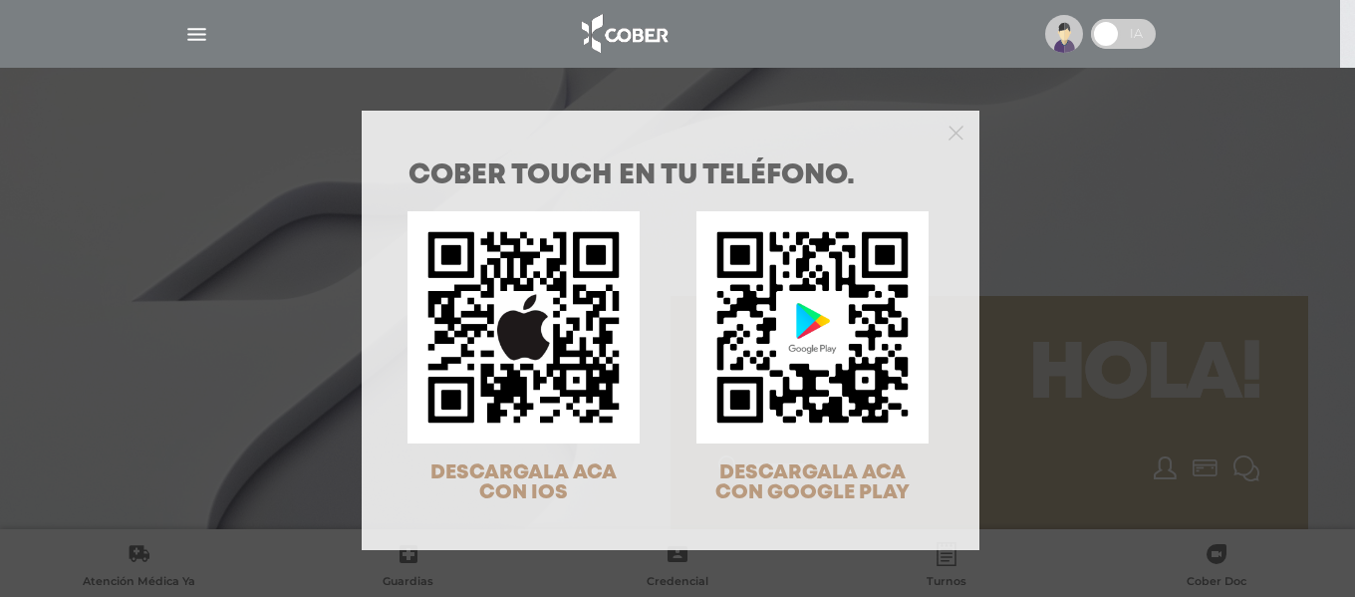
click at [945, 151] on div "COBER TOUCH en tu teléfono. DESCARGALA ACA CON IOS DESCARGALA ACA CON GOOGLE PL…" at bounding box center [671, 350] width 618 height 400
click at [948, 138] on icon "Close" at bounding box center [955, 133] width 15 height 15
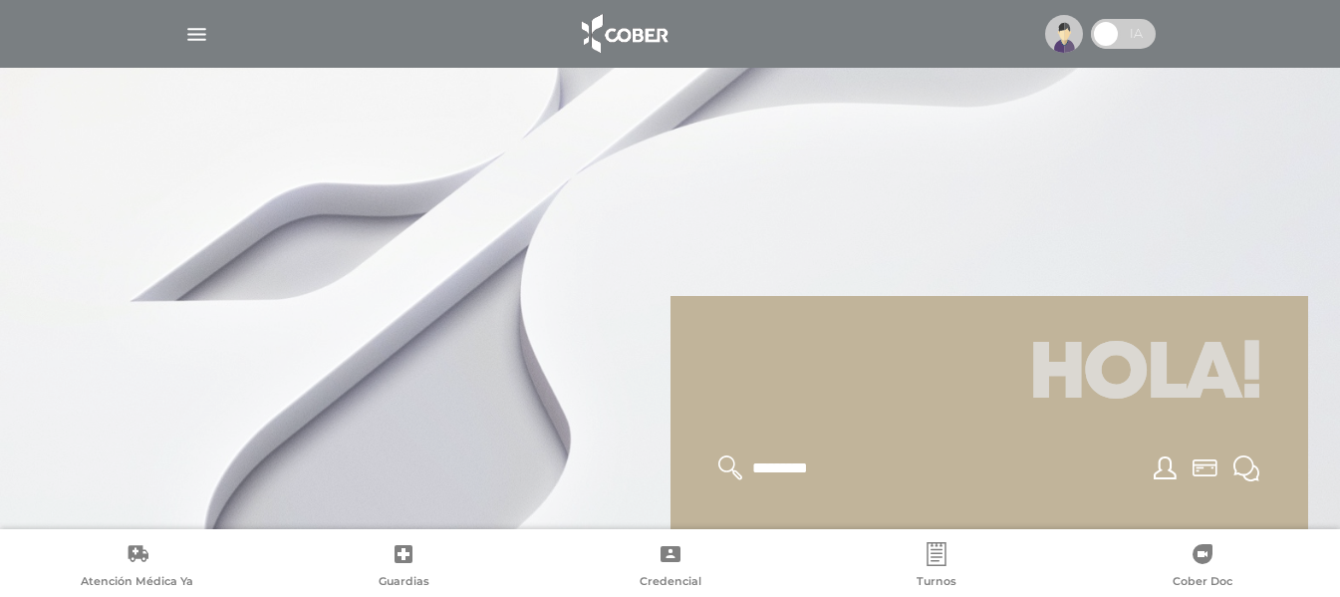
drag, startPoint x: 1326, startPoint y: 128, endPoint x: 1318, endPoint y: 168, distance: 41.6
click at [1316, 234] on div at bounding box center [670, 298] width 1340 height 597
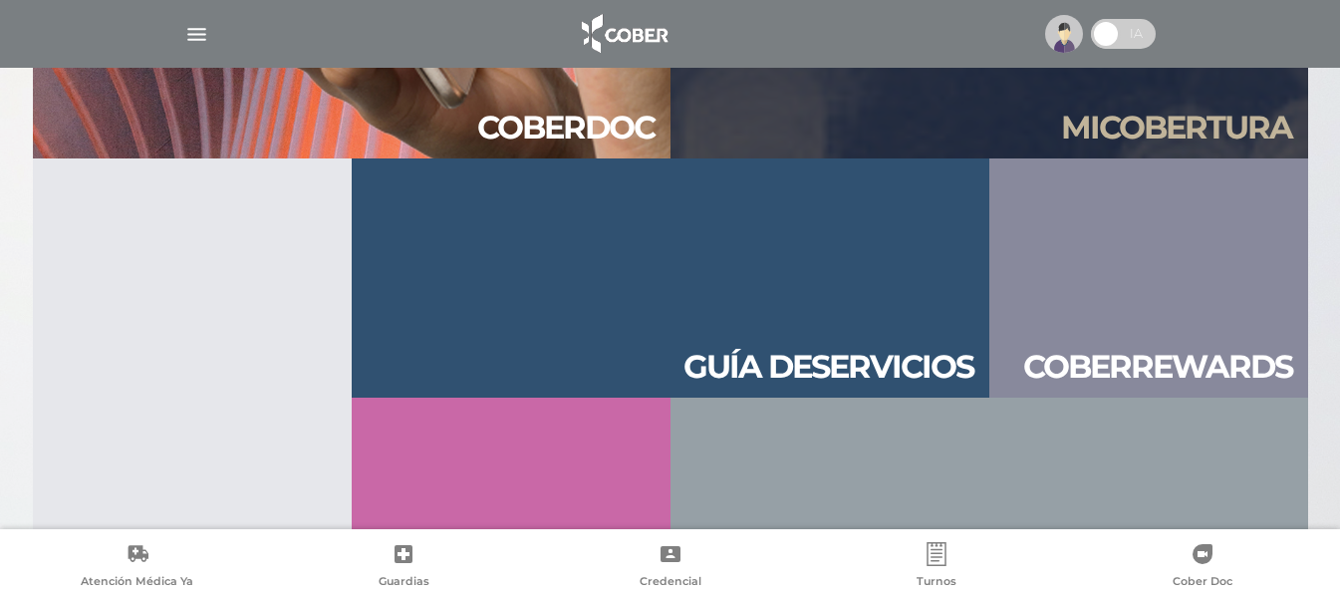
scroll to position [2152, 0]
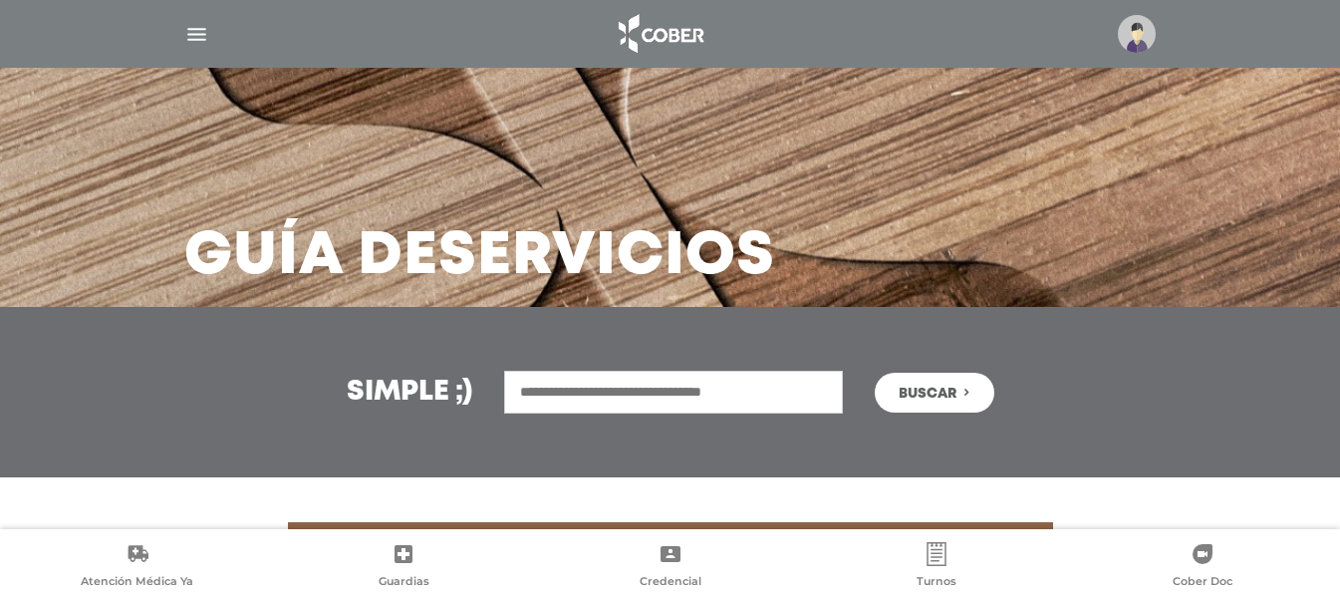
click at [166, 45] on div at bounding box center [670, 34] width 1020 height 48
click at [188, 39] on img "button" at bounding box center [196, 34] width 25 height 25
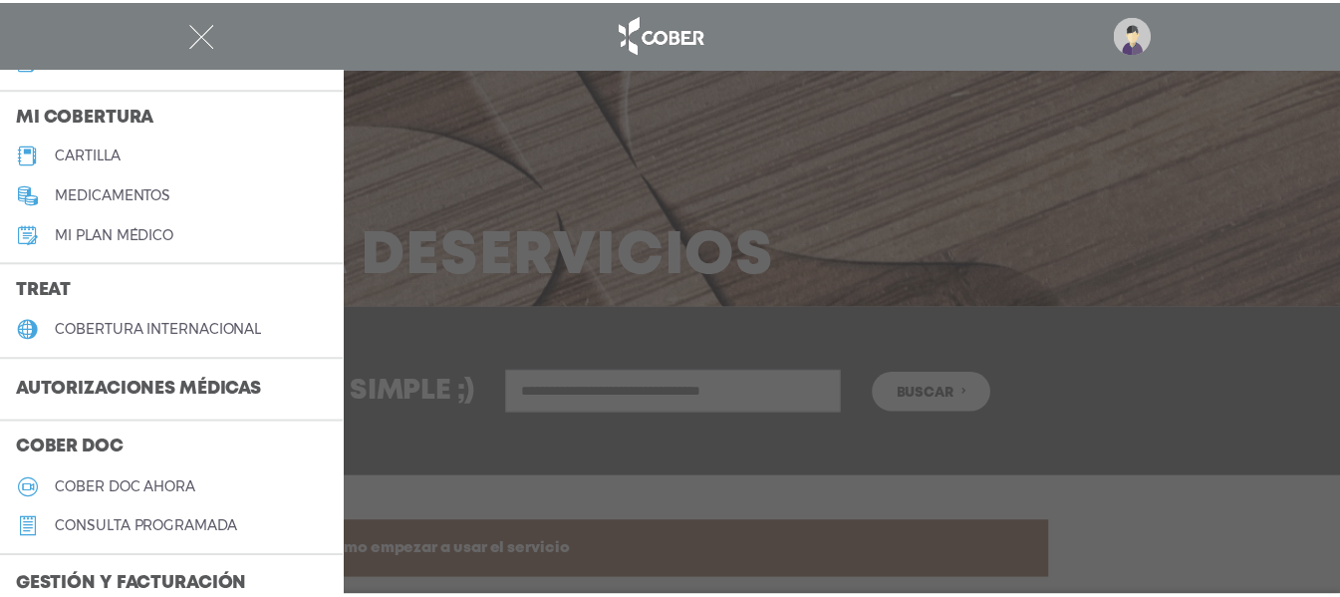
scroll to position [240, 0]
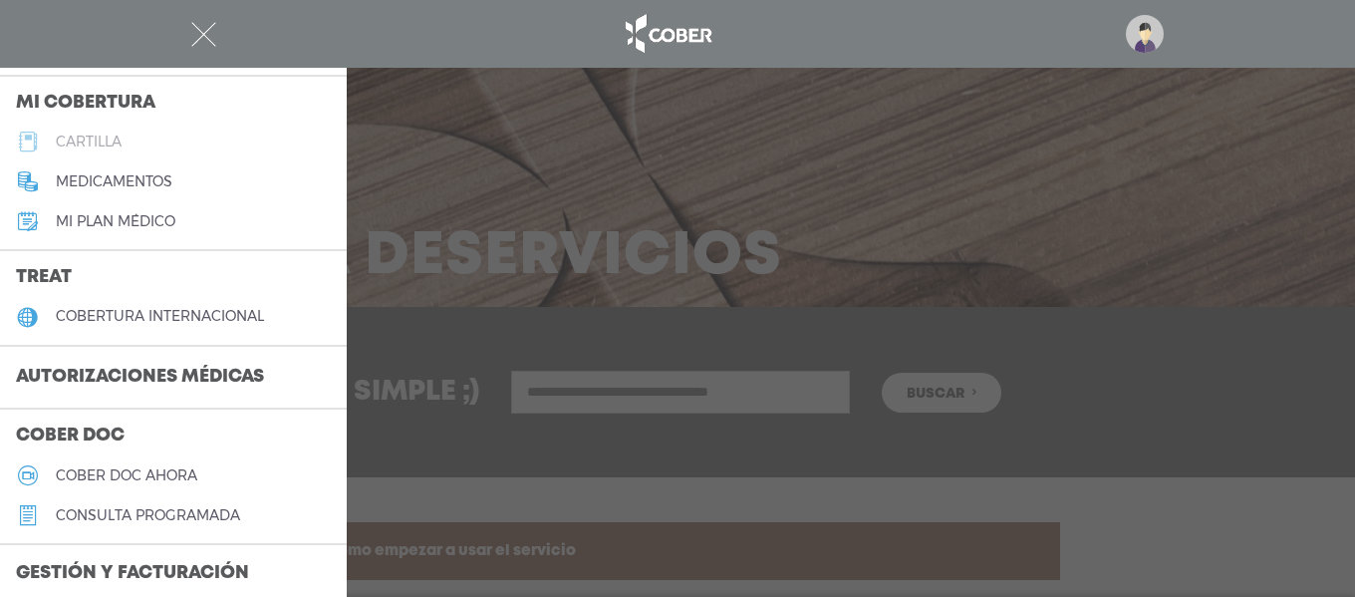
click at [190, 128] on link "cartilla" at bounding box center [173, 142] width 347 height 40
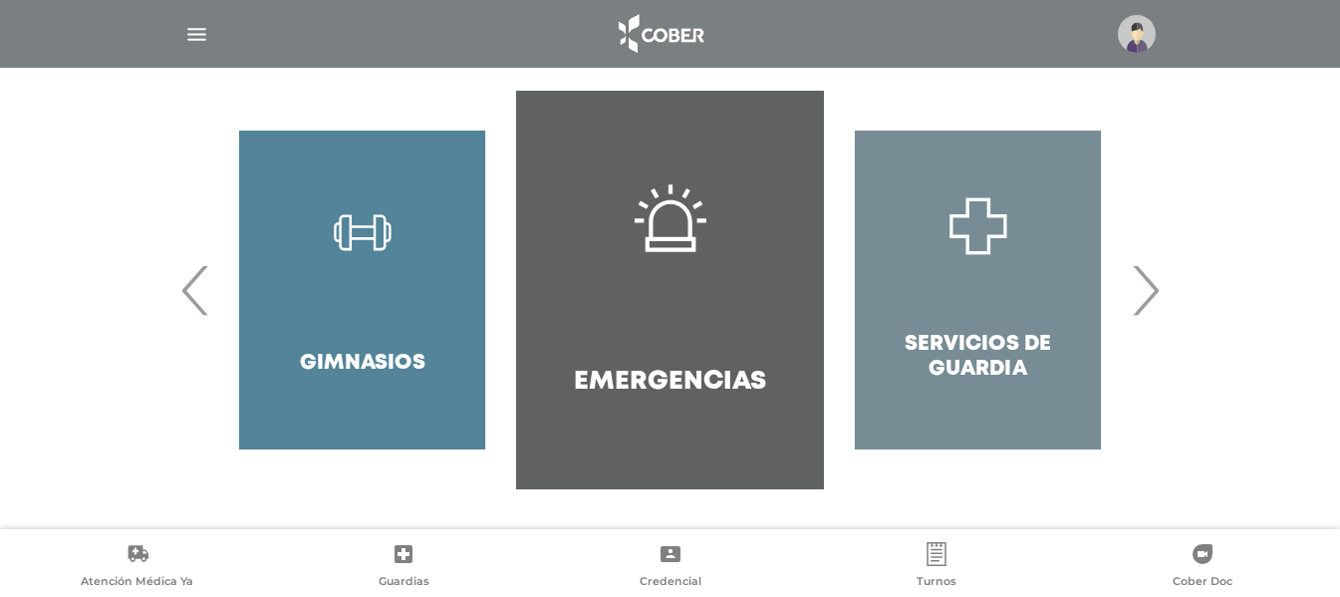
scroll to position [318, 0]
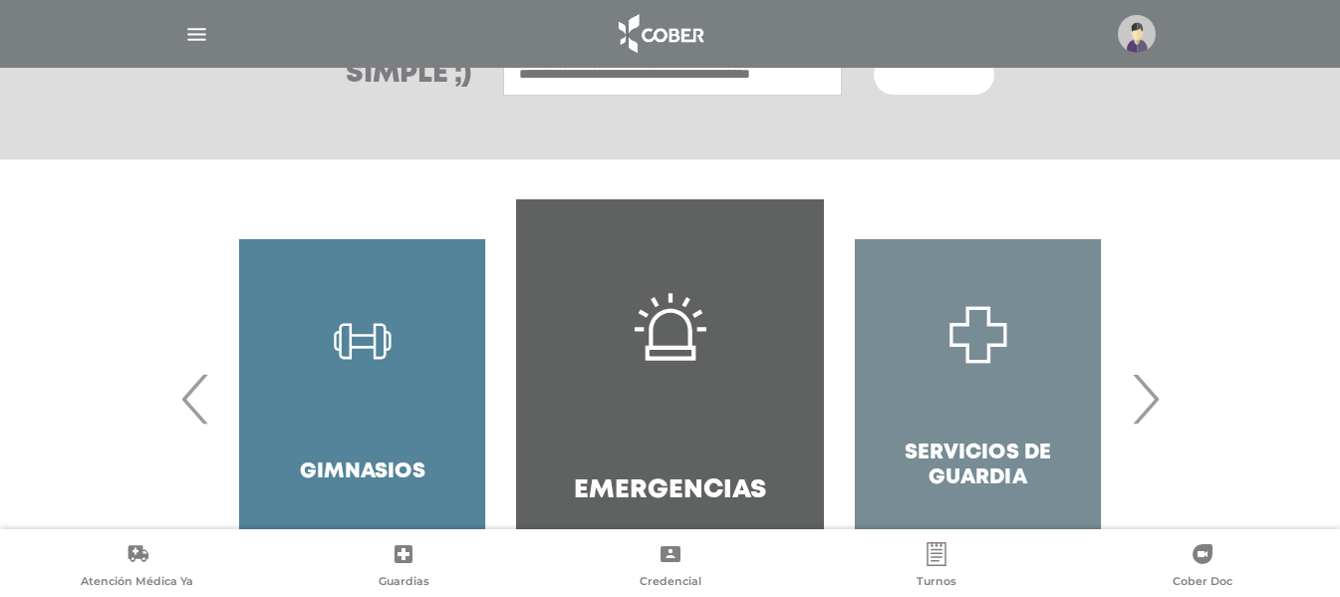
click at [1138, 420] on span "›" at bounding box center [1145, 399] width 39 height 108
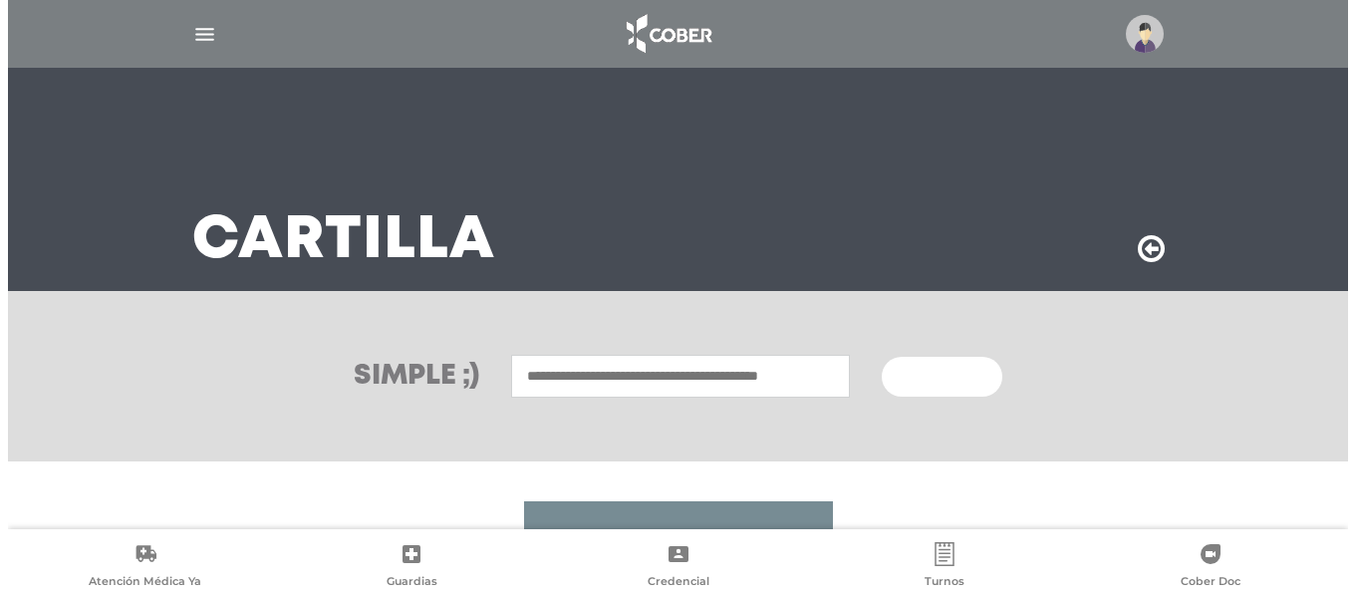
scroll to position [11, 0]
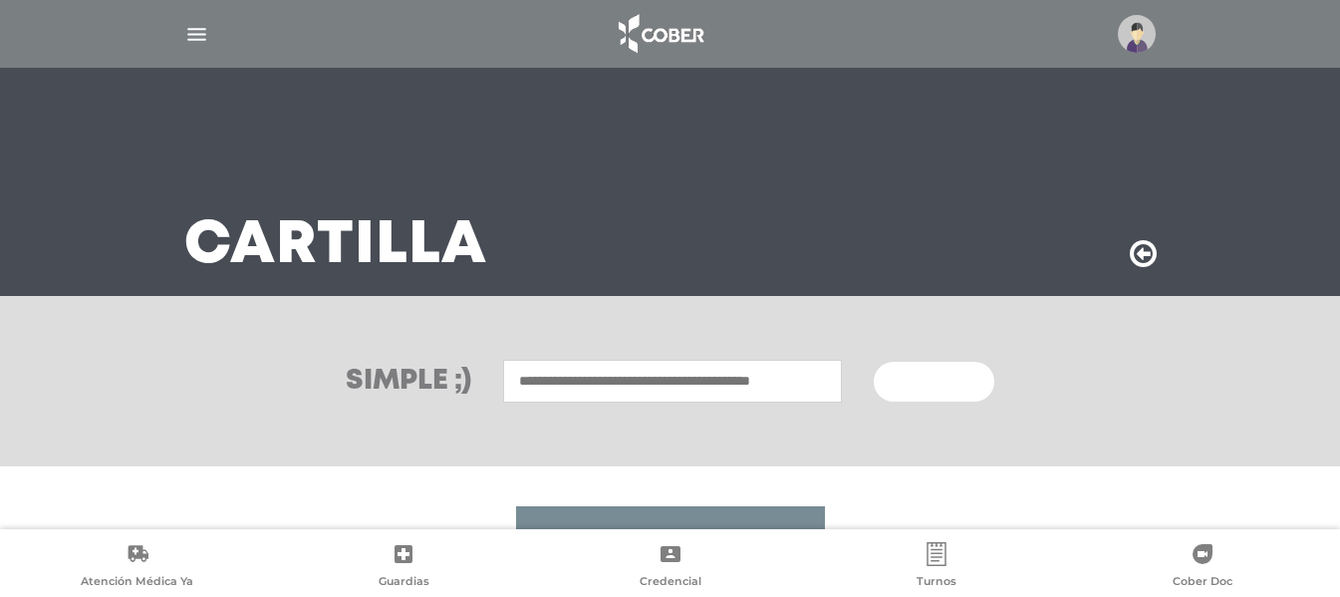
click at [199, 26] on img "button" at bounding box center [196, 34] width 25 height 25
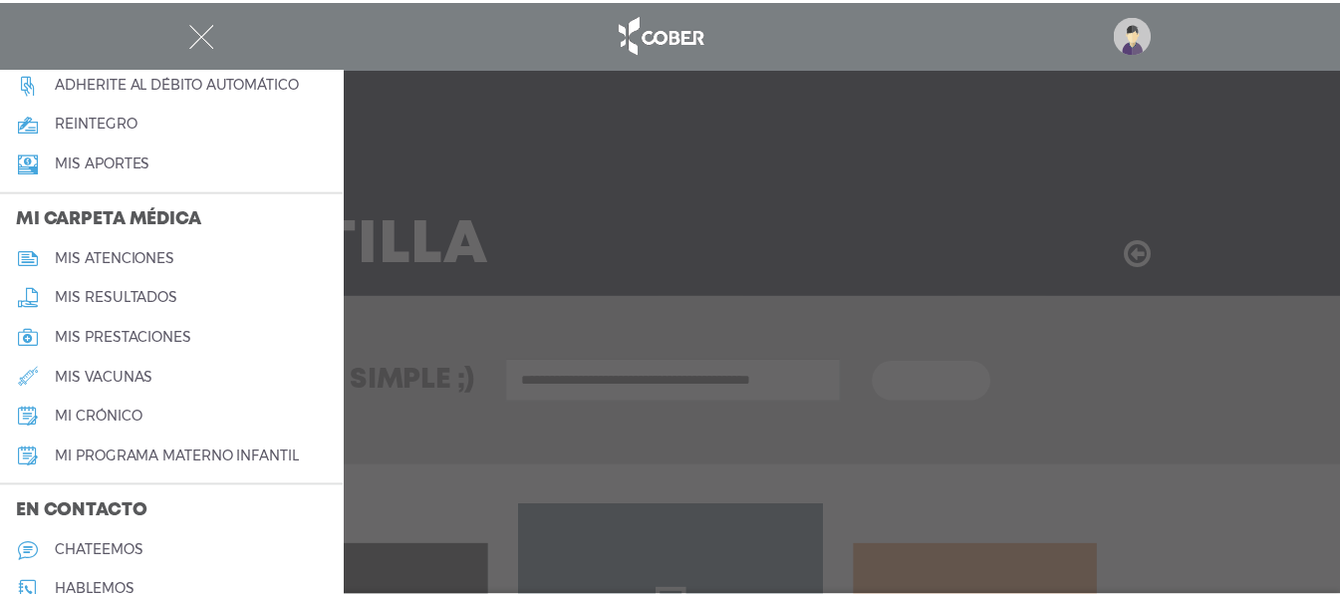
scroll to position [819, 0]
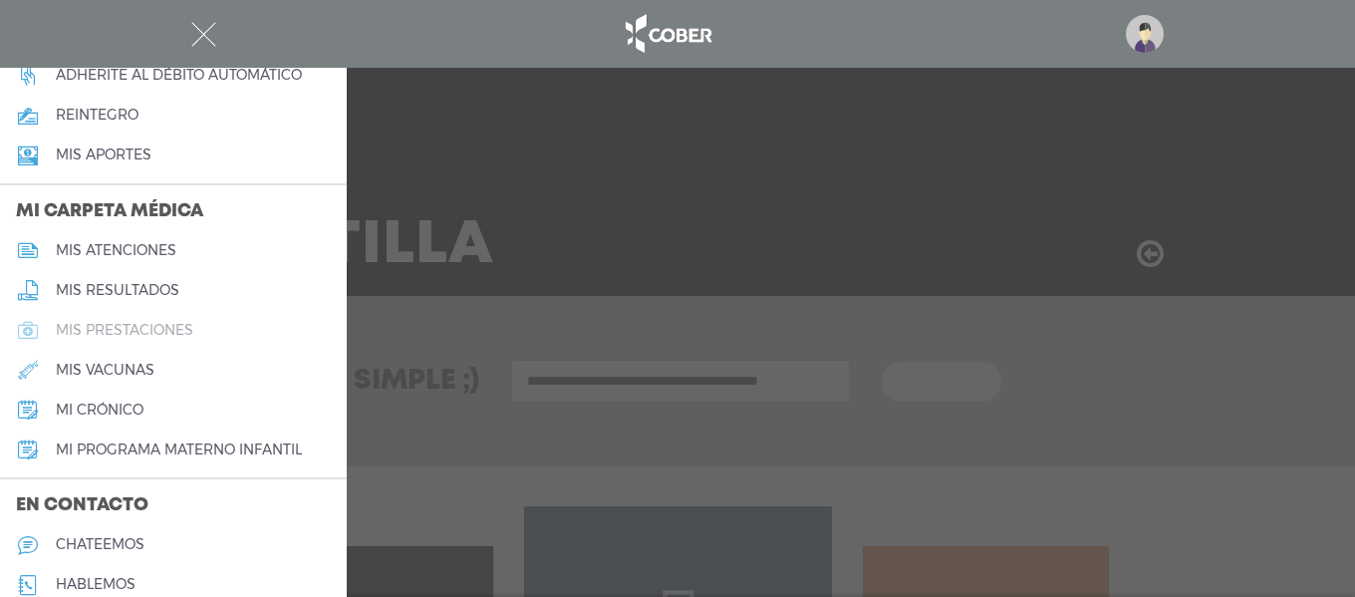
click at [171, 333] on h5 "mis prestaciones" at bounding box center [124, 330] width 137 height 17
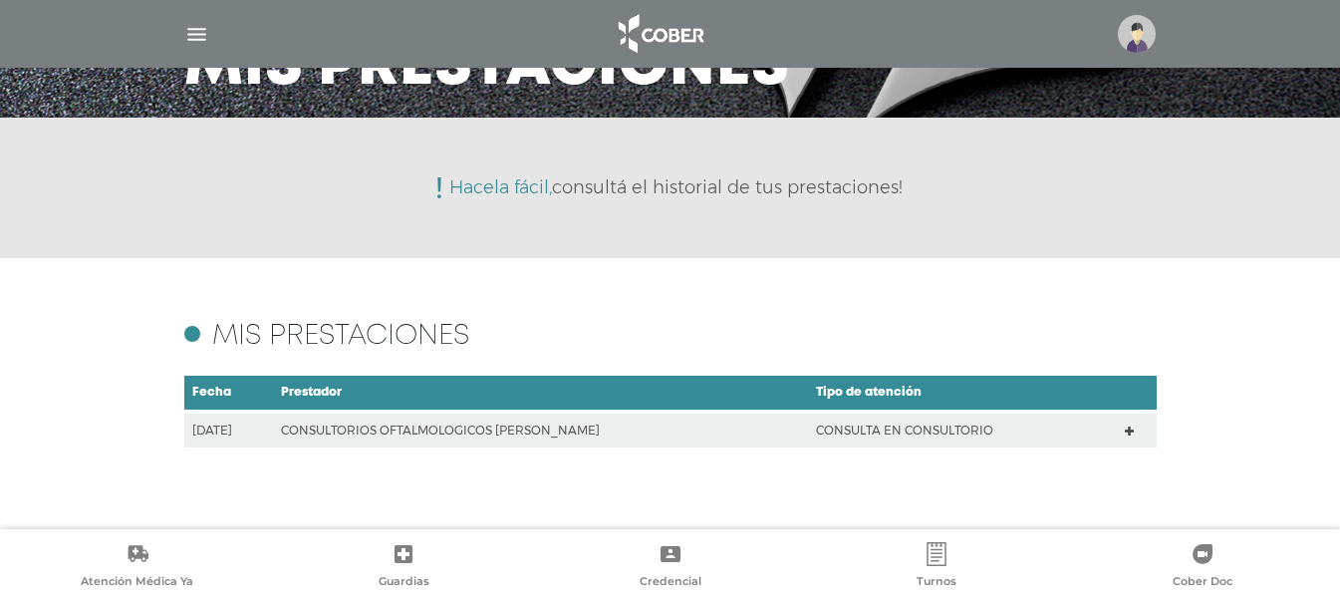
scroll to position [193, 0]
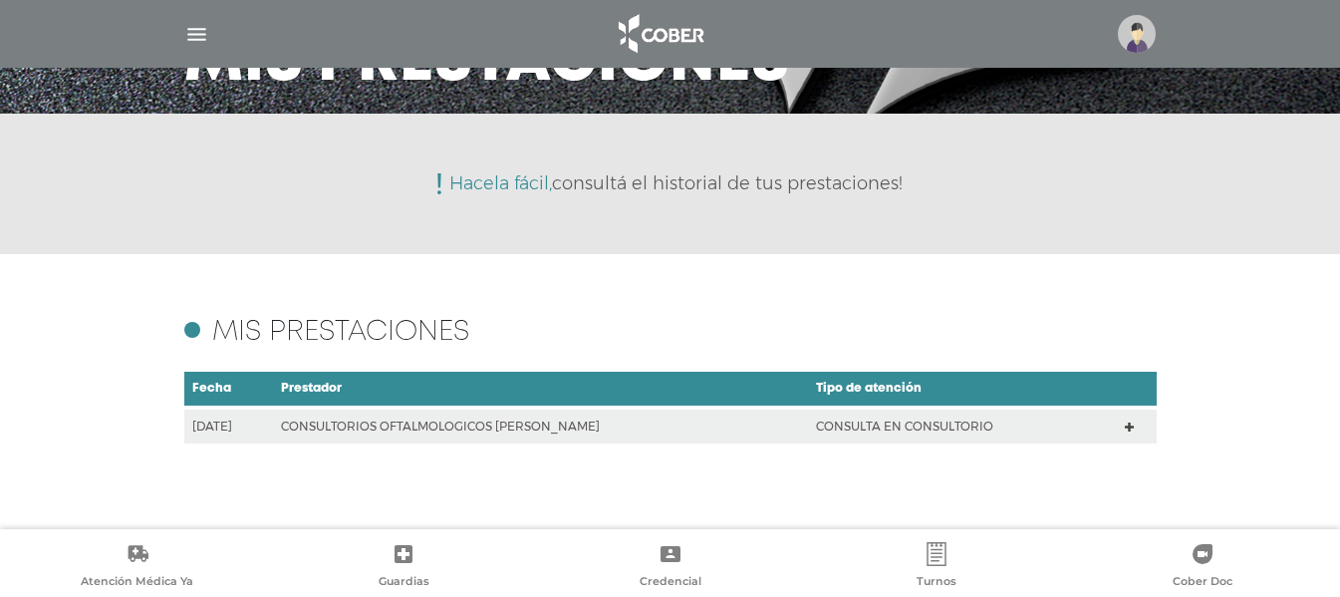
click at [1133, 419] on icon at bounding box center [1129, 425] width 9 height 15
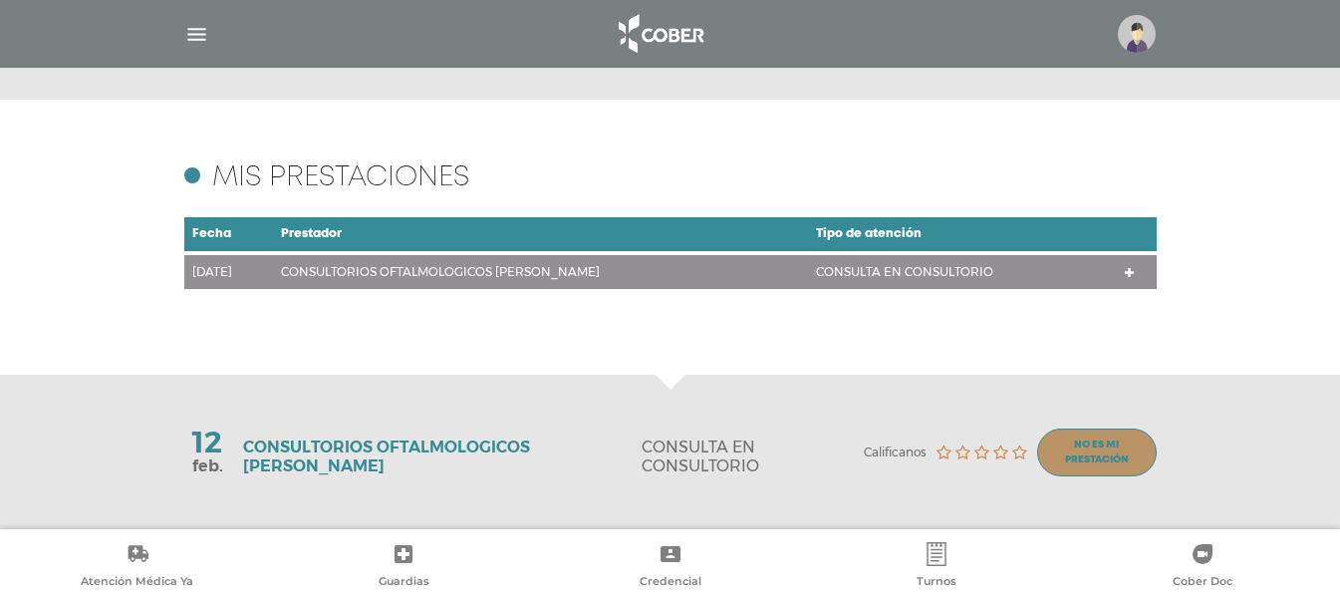
scroll to position [349, 0]
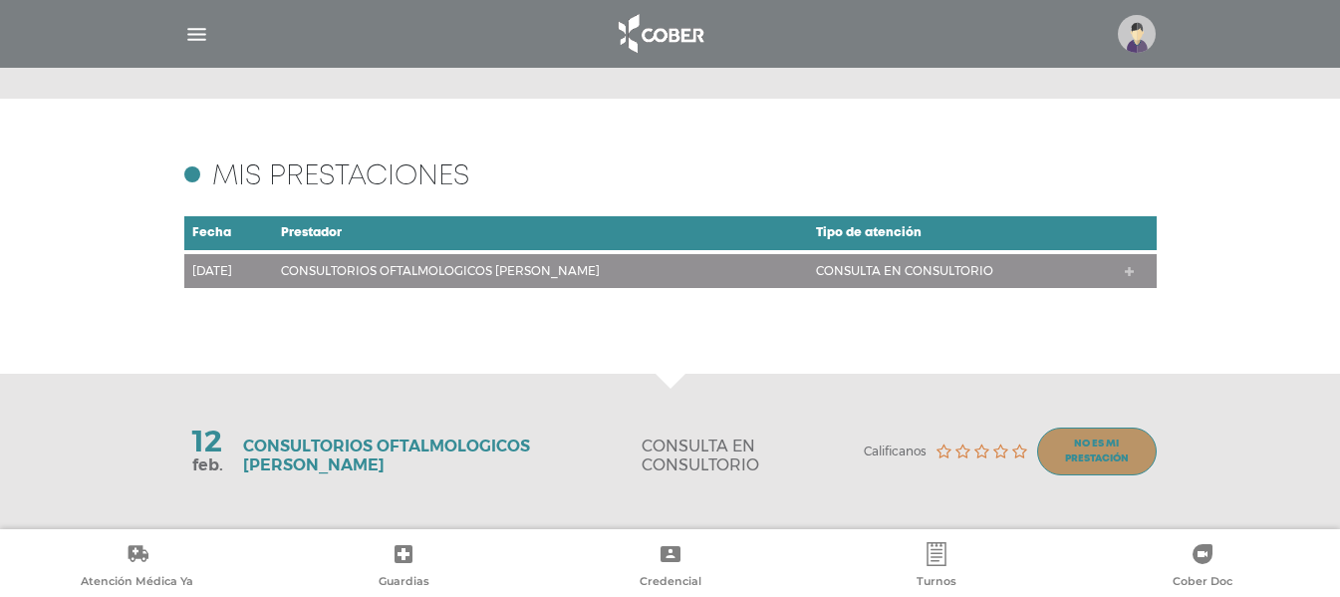
click at [1134, 271] on polygon at bounding box center [1129, 271] width 9 height 9
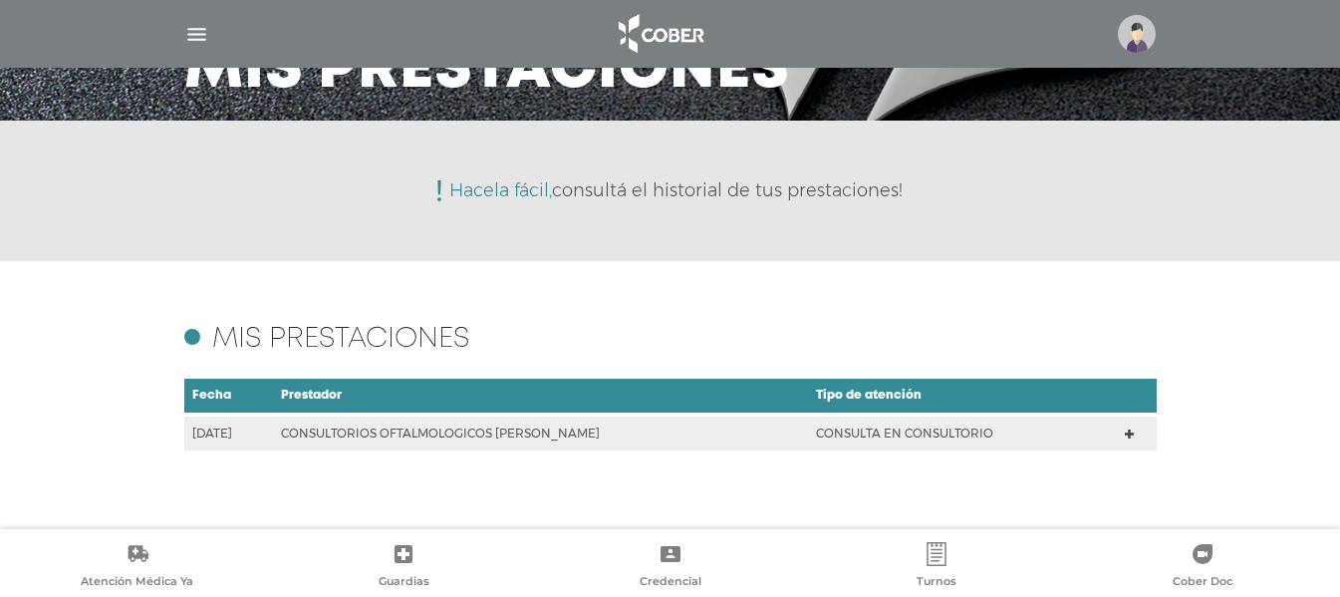
scroll to position [193, 0]
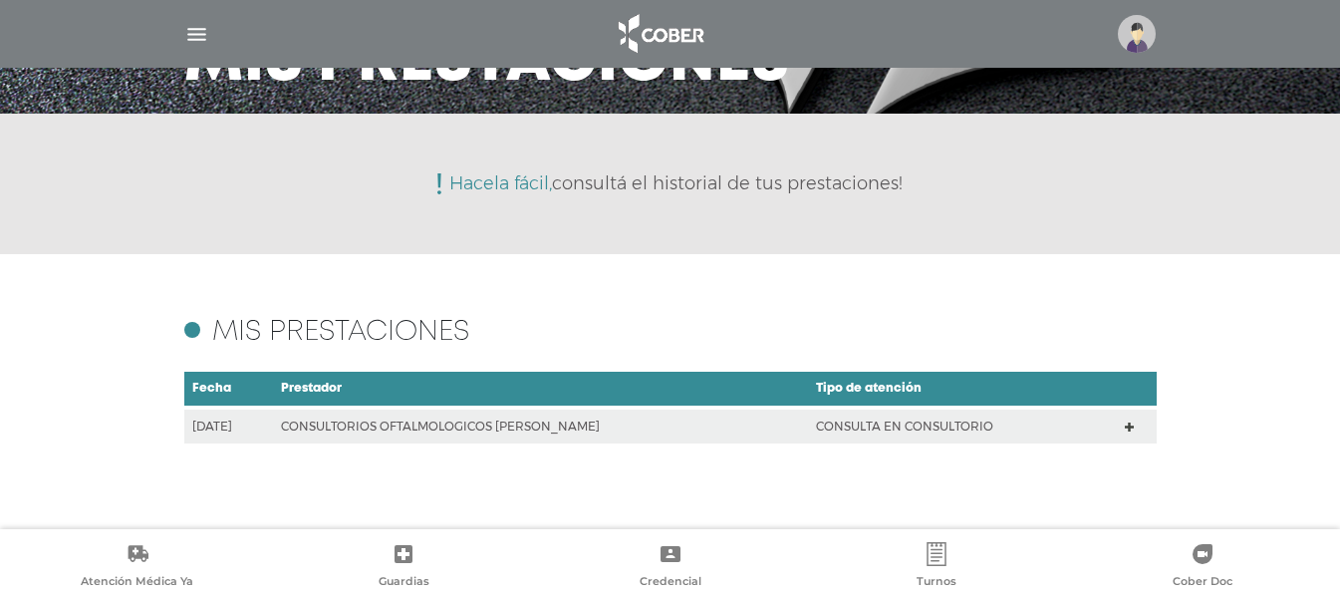
click at [1058, 423] on td "CONSULTA EN CONSULTORIO" at bounding box center [962, 425] width 309 height 37
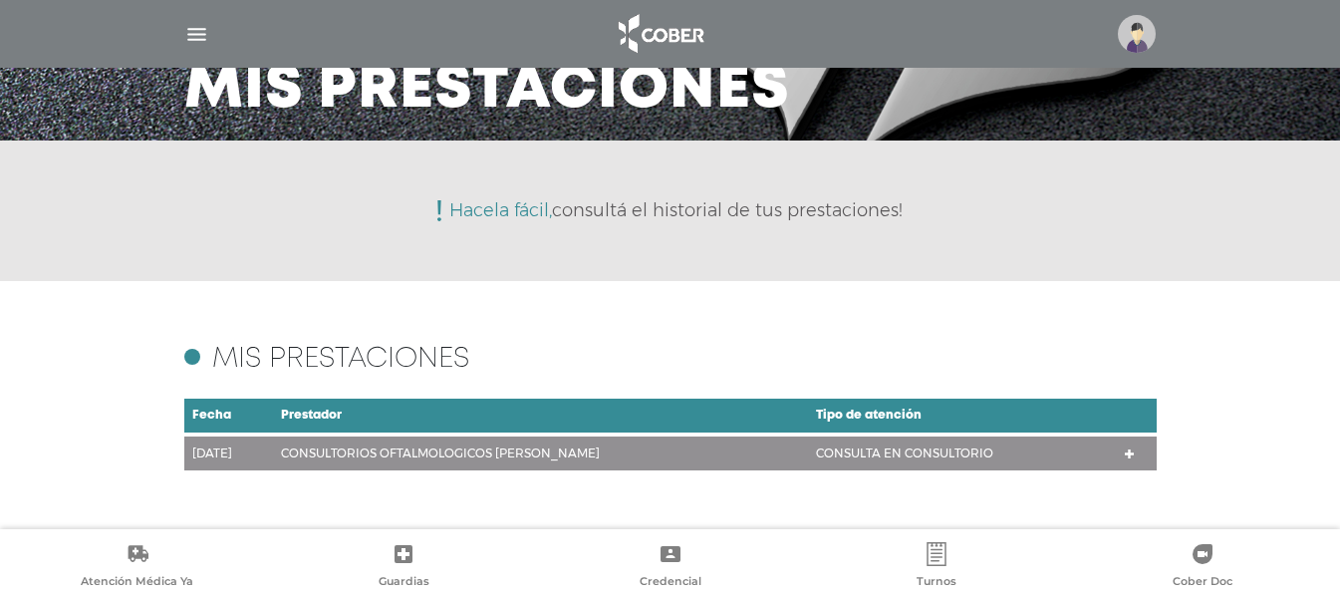
scroll to position [177, 0]
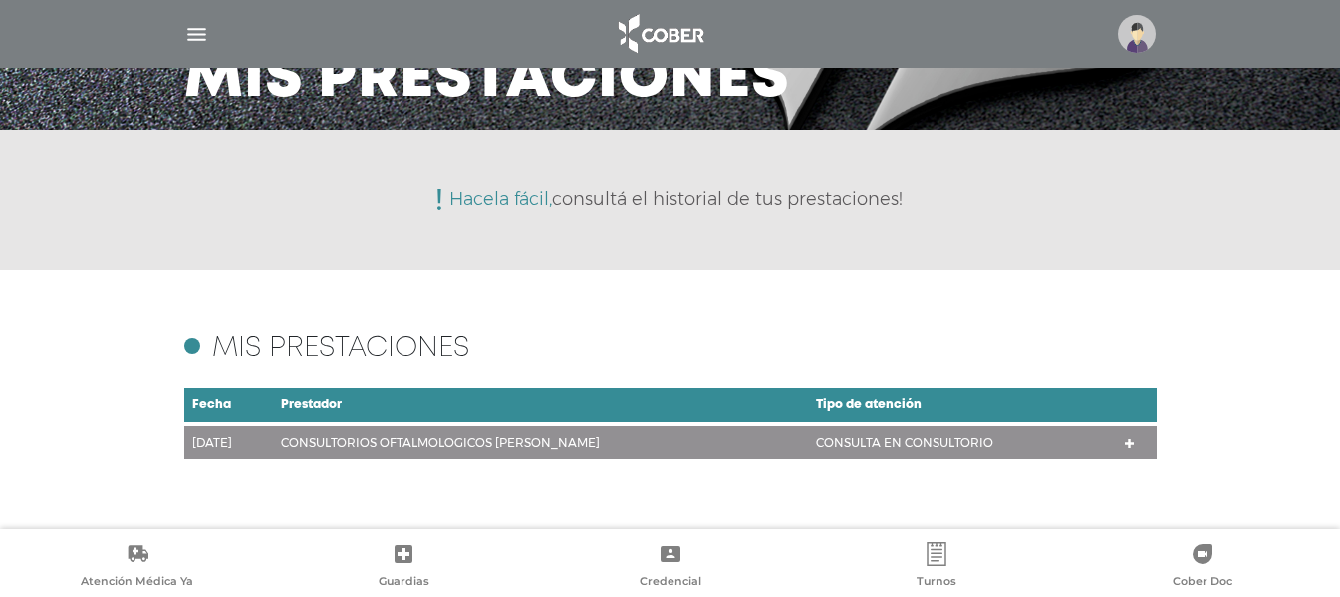
click at [562, 199] on p "Hacela fácil, consultá el historial de tus prestaciones!" at bounding box center [675, 199] width 453 height 18
click at [507, 194] on span "Hacela fácil," at bounding box center [500, 199] width 103 height 22
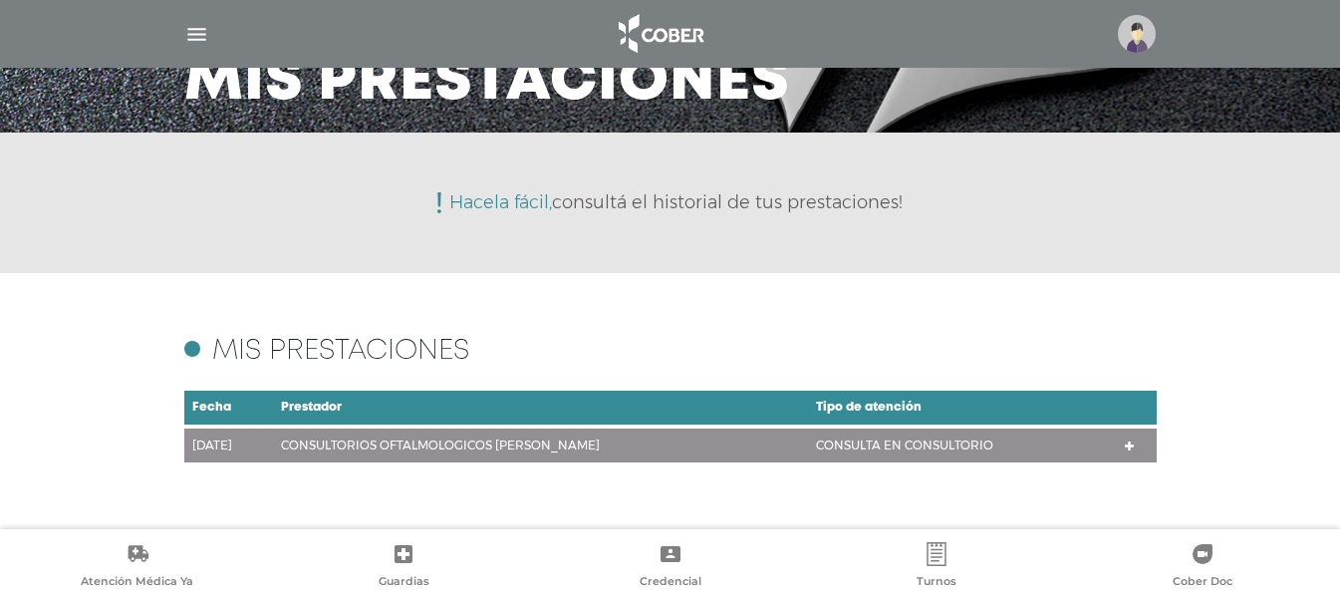
scroll to position [349, 0]
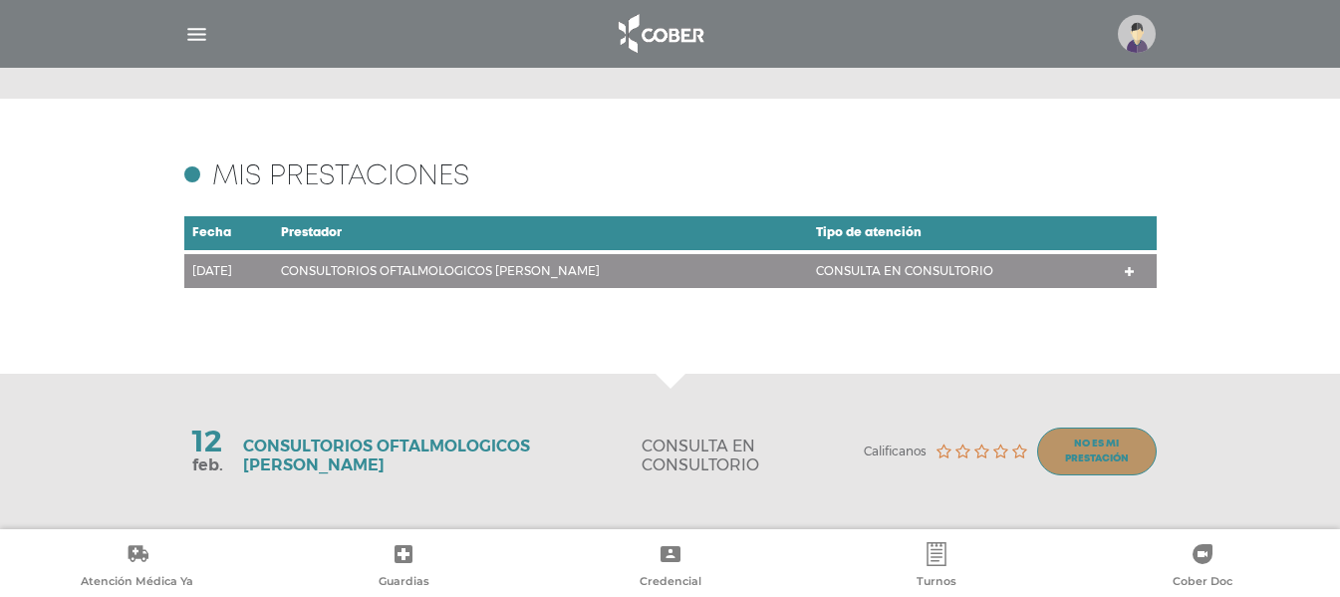
click at [202, 25] on img "button" at bounding box center [196, 34] width 25 height 25
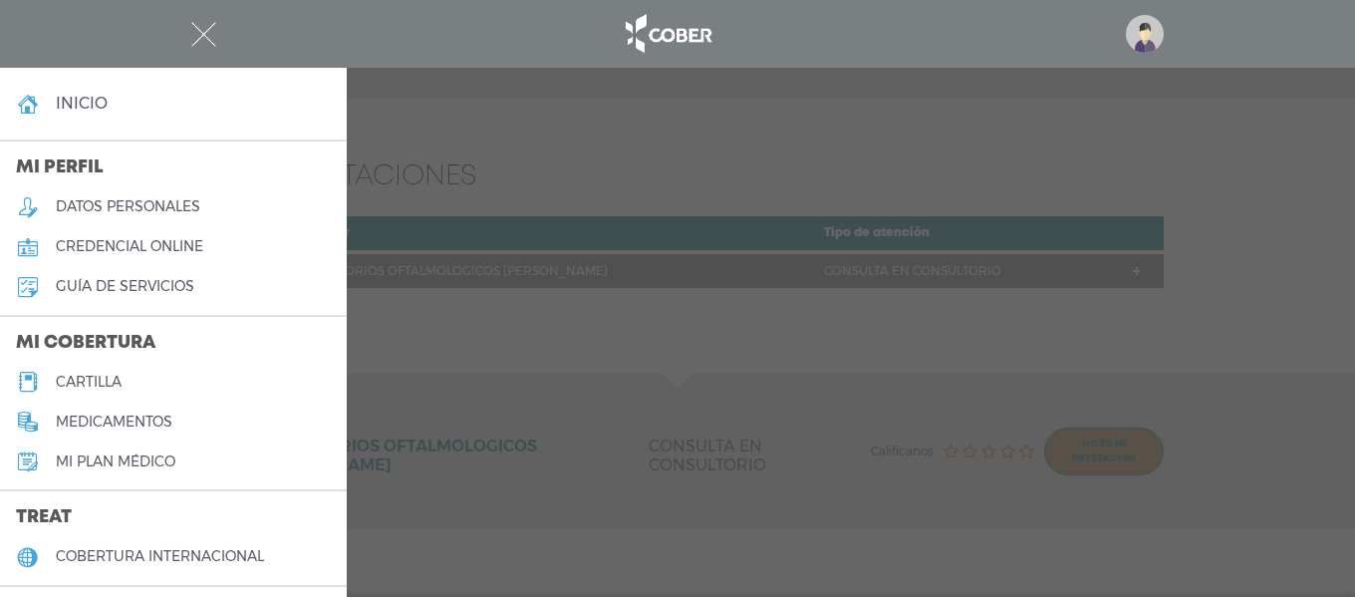
click at [164, 463] on h5 "Mi plan médico" at bounding box center [116, 461] width 120 height 17
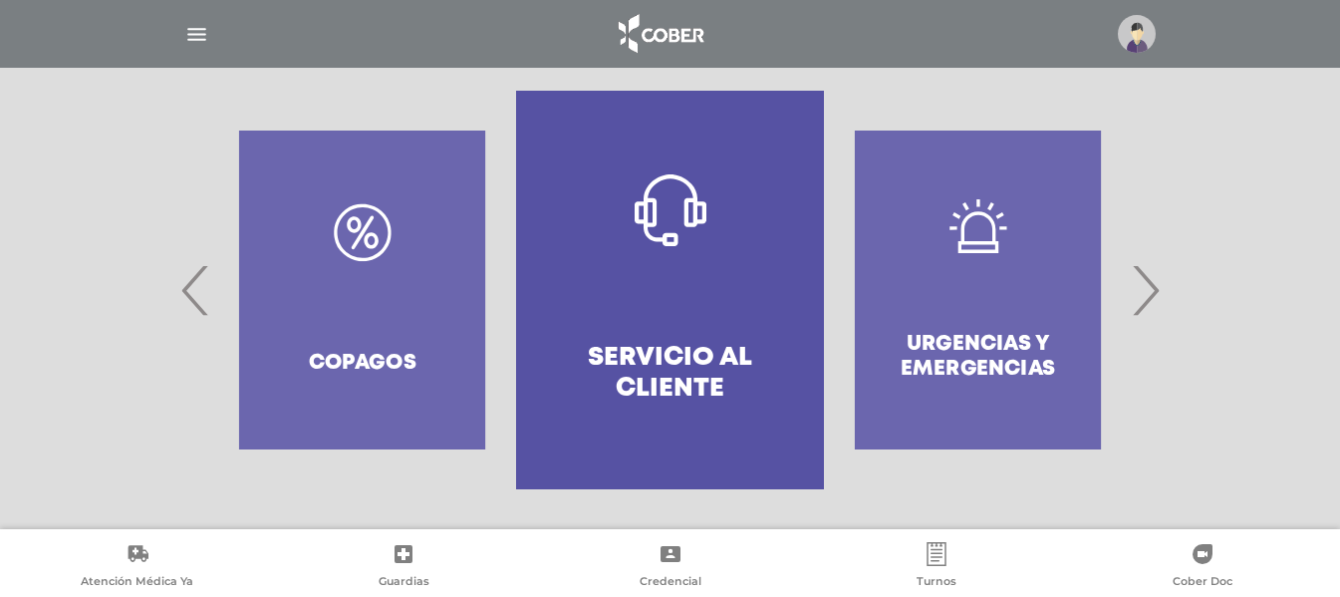
scroll to position [247, 0]
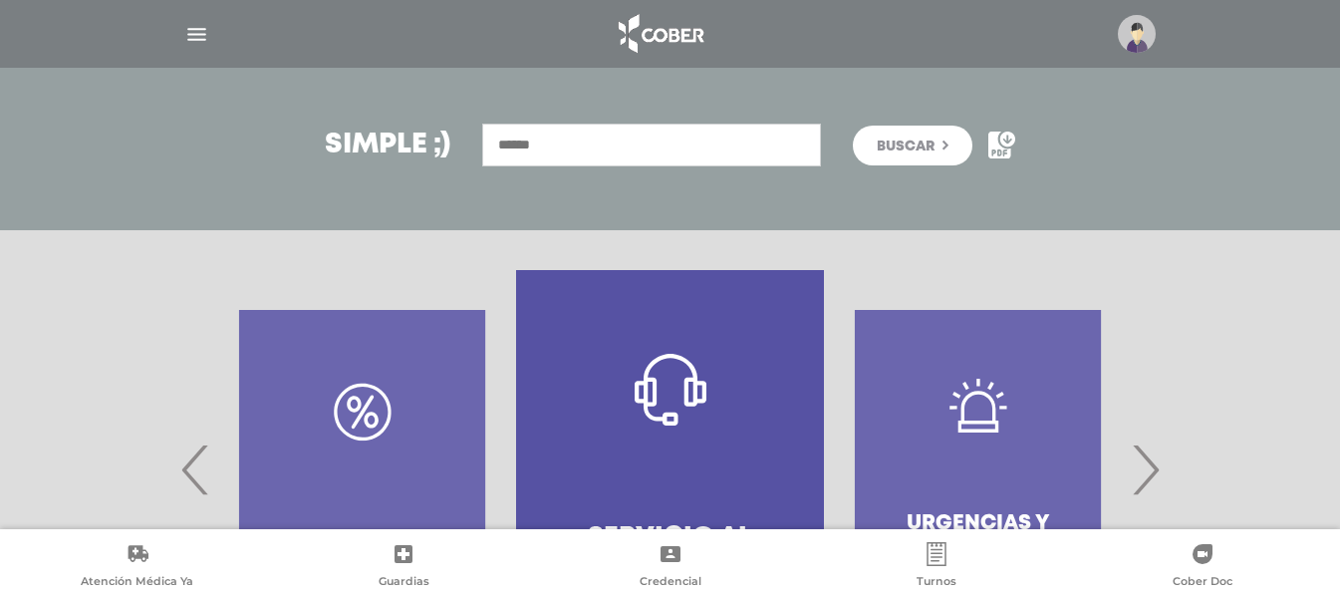
click at [1156, 452] on span "›" at bounding box center [1145, 469] width 39 height 108
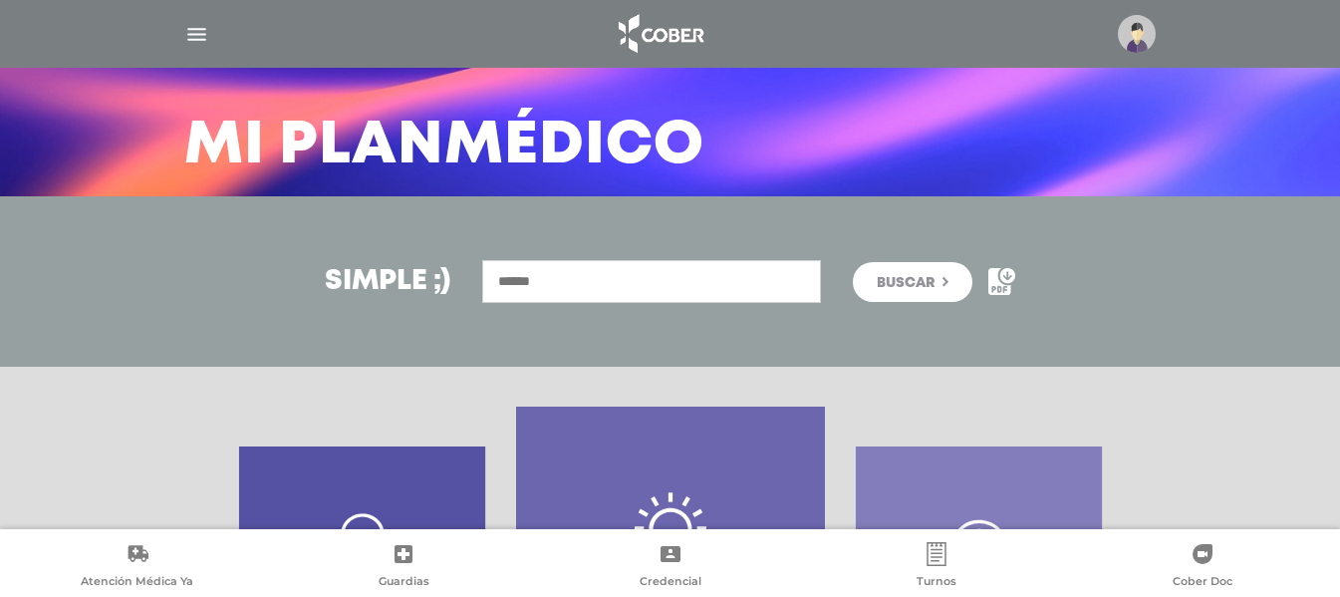
scroll to position [104, 0]
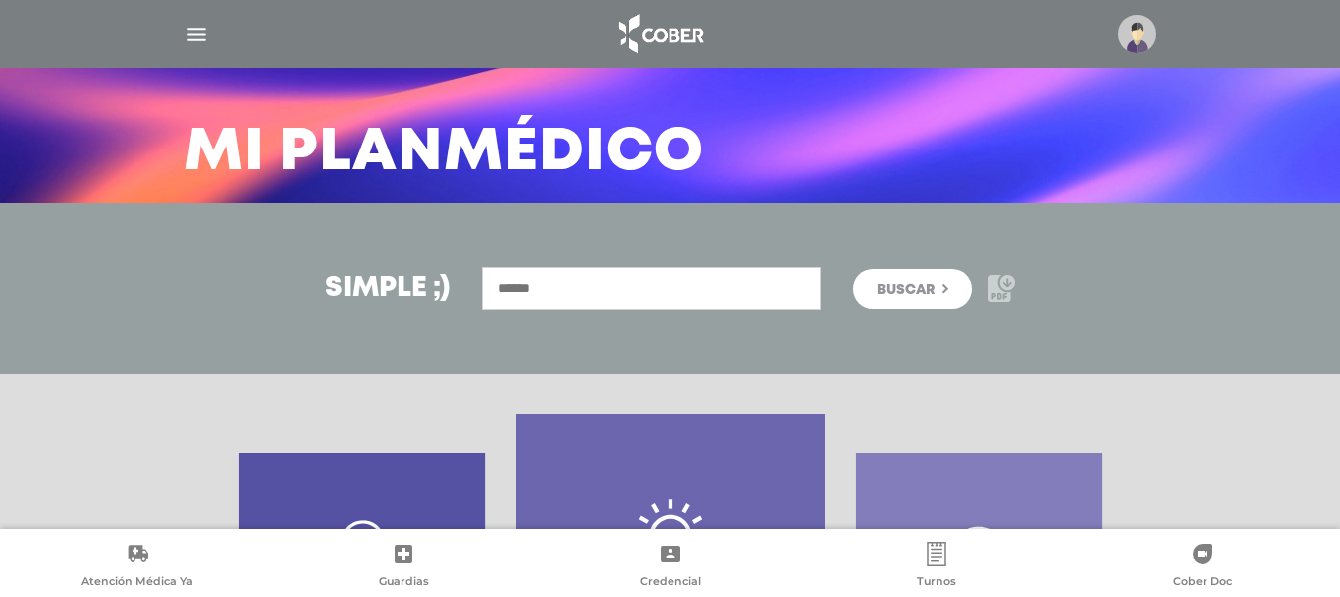
click at [989, 293] on icon at bounding box center [1001, 288] width 27 height 27
click at [702, 293] on input "text" at bounding box center [651, 288] width 339 height 43
type input "*******"
click at [853, 269] on button "Buscar" at bounding box center [913, 289] width 120 height 40
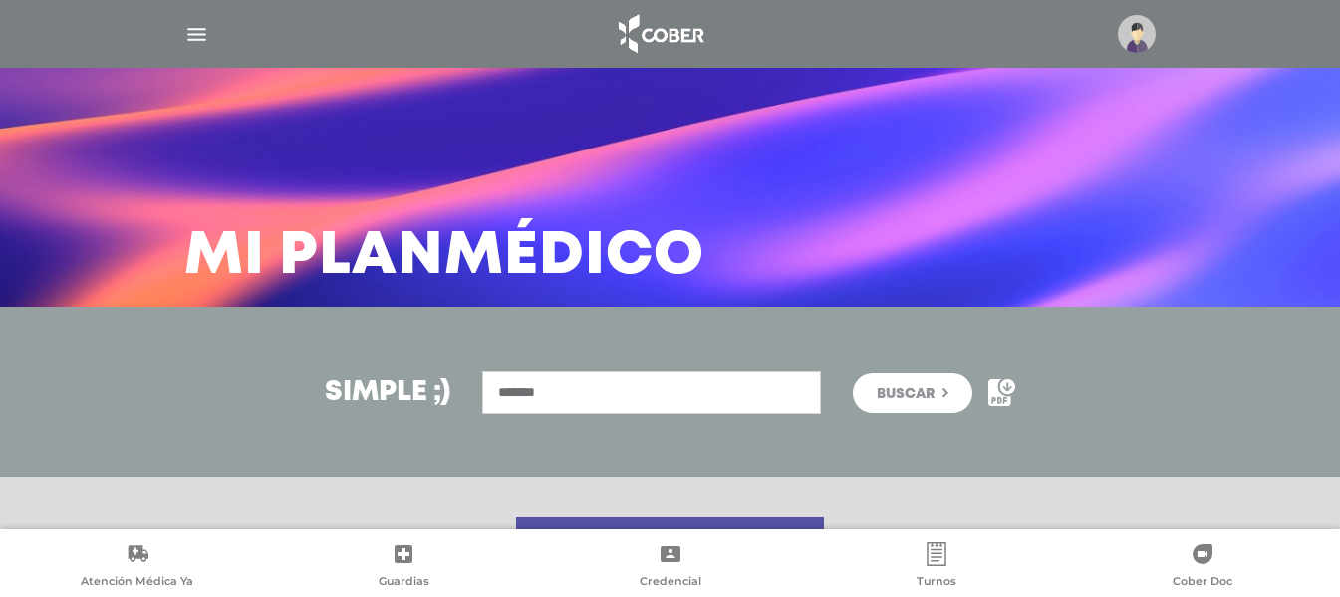
scroll to position [493, 0]
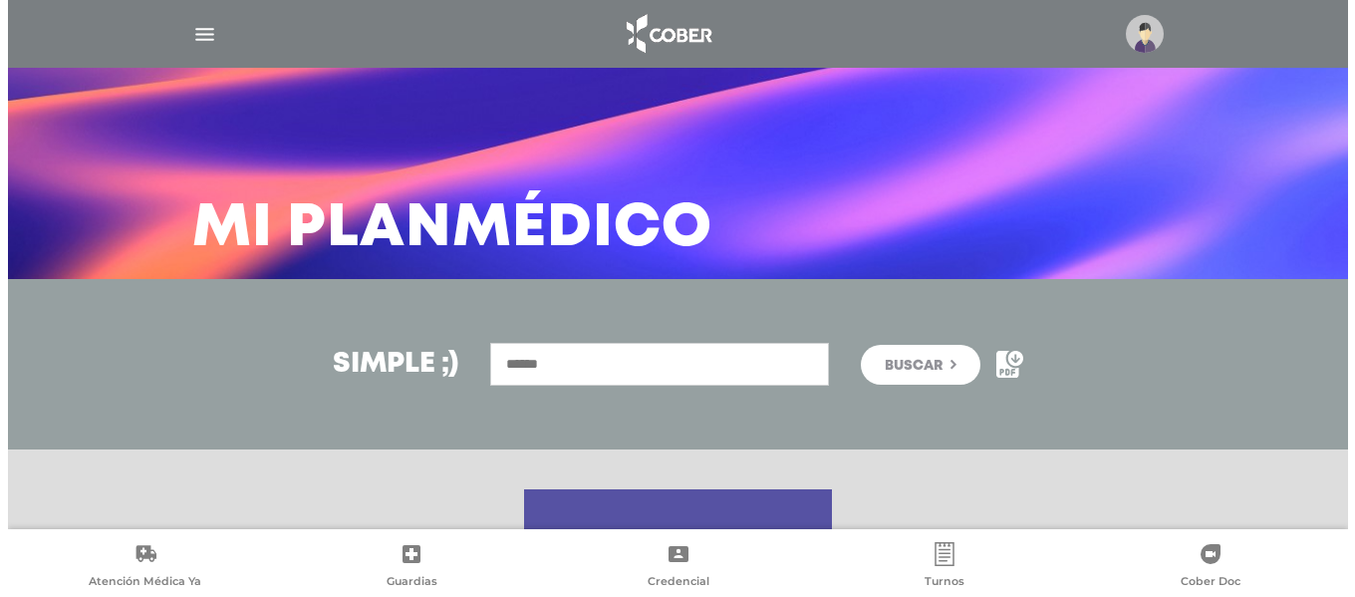
scroll to position [28, 0]
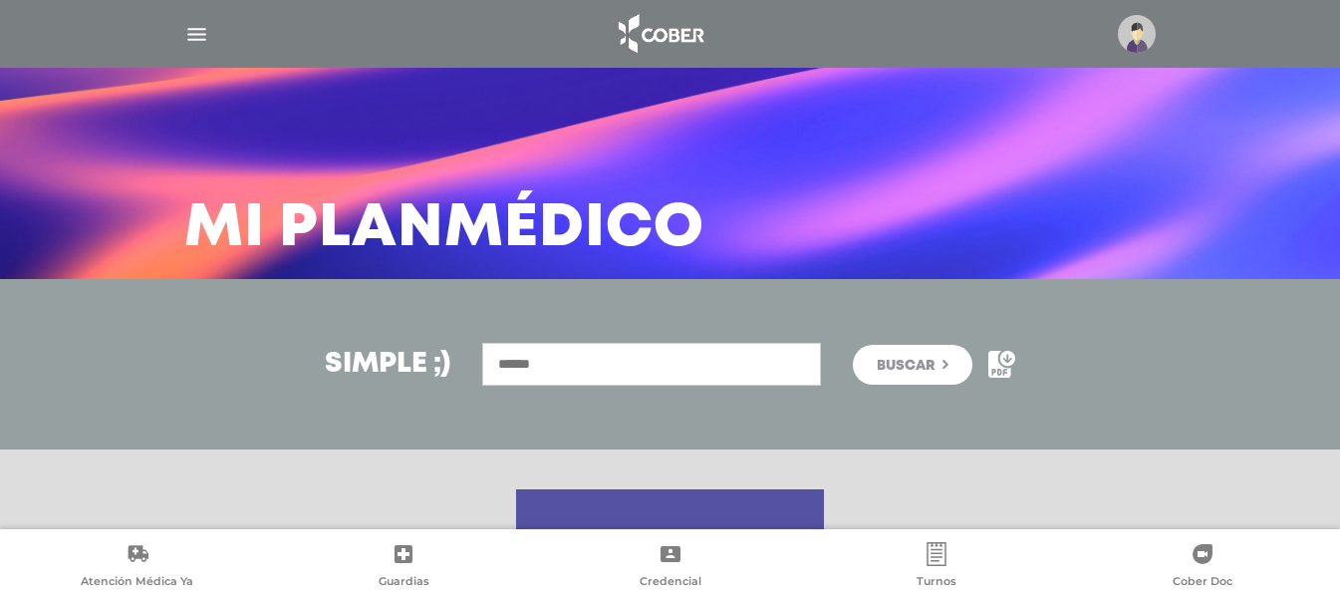
click at [206, 20] on div at bounding box center [670, 34] width 1020 height 48
click at [204, 34] on img "button" at bounding box center [196, 34] width 25 height 25
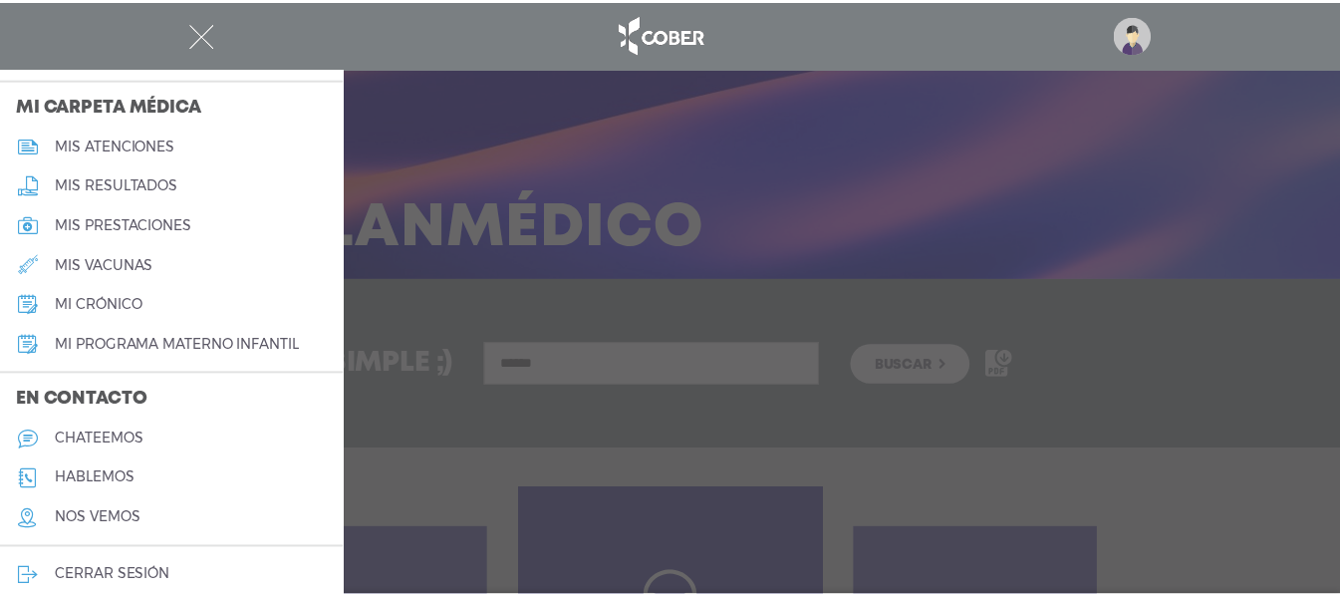
scroll to position [941, 0]
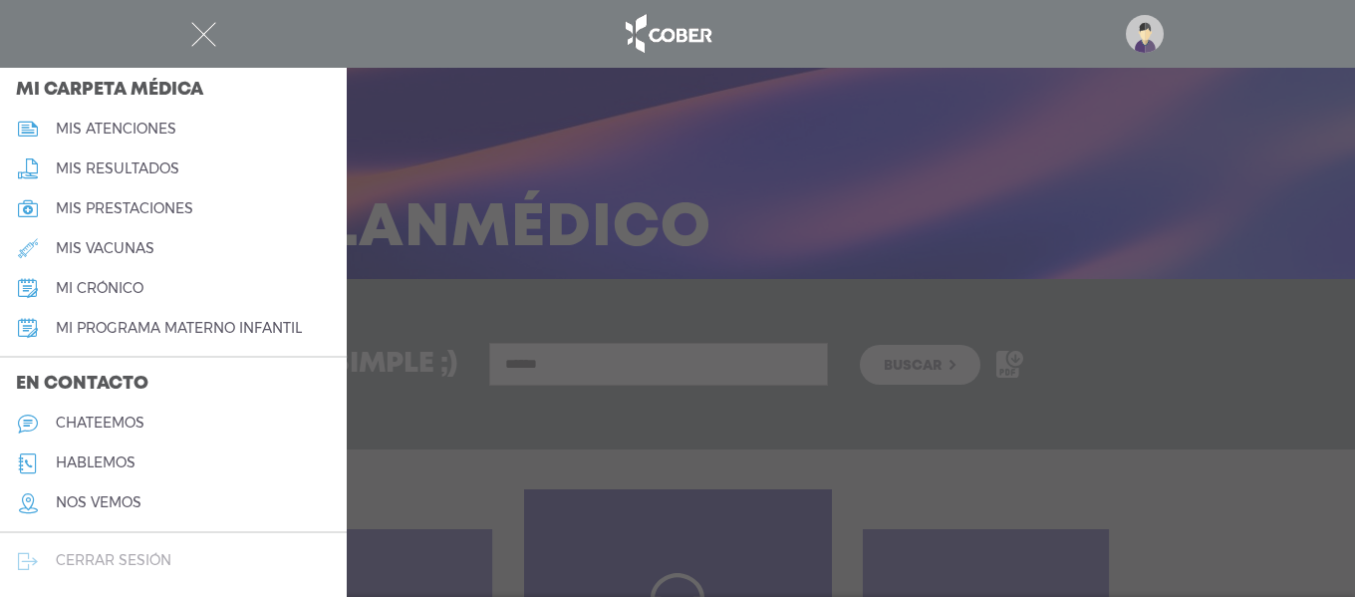
click at [255, 564] on link "cerrar sesión" at bounding box center [173, 561] width 347 height 40
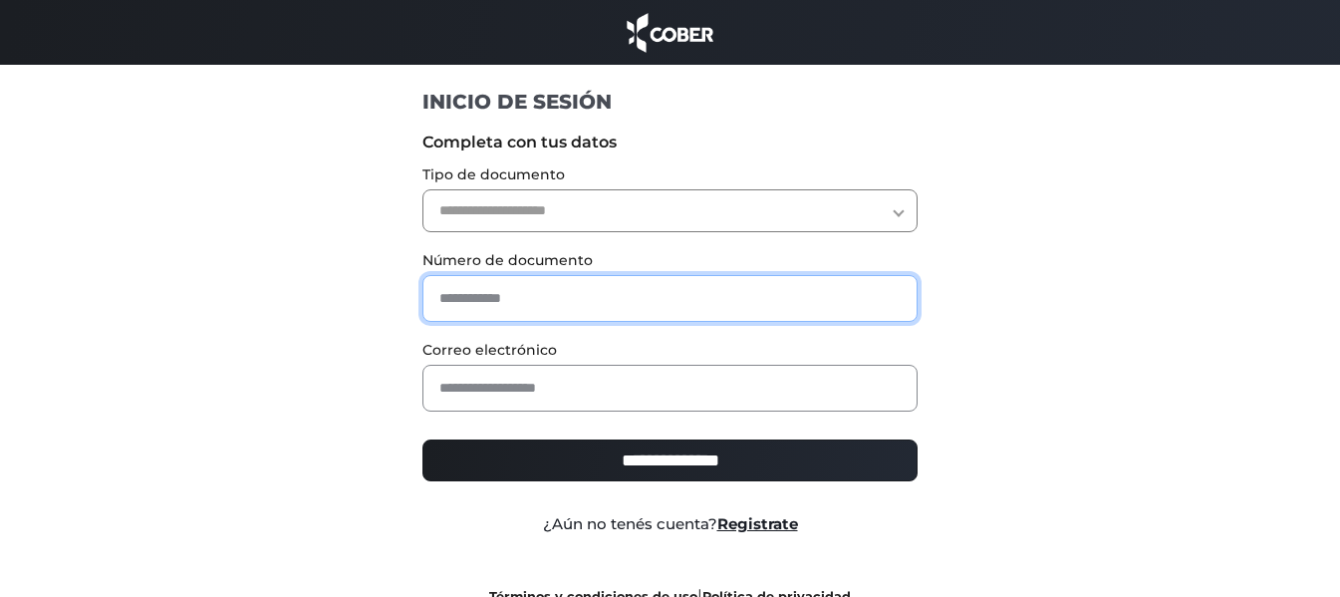
click at [640, 286] on input "text" at bounding box center [669, 298] width 495 height 47
type input "*"
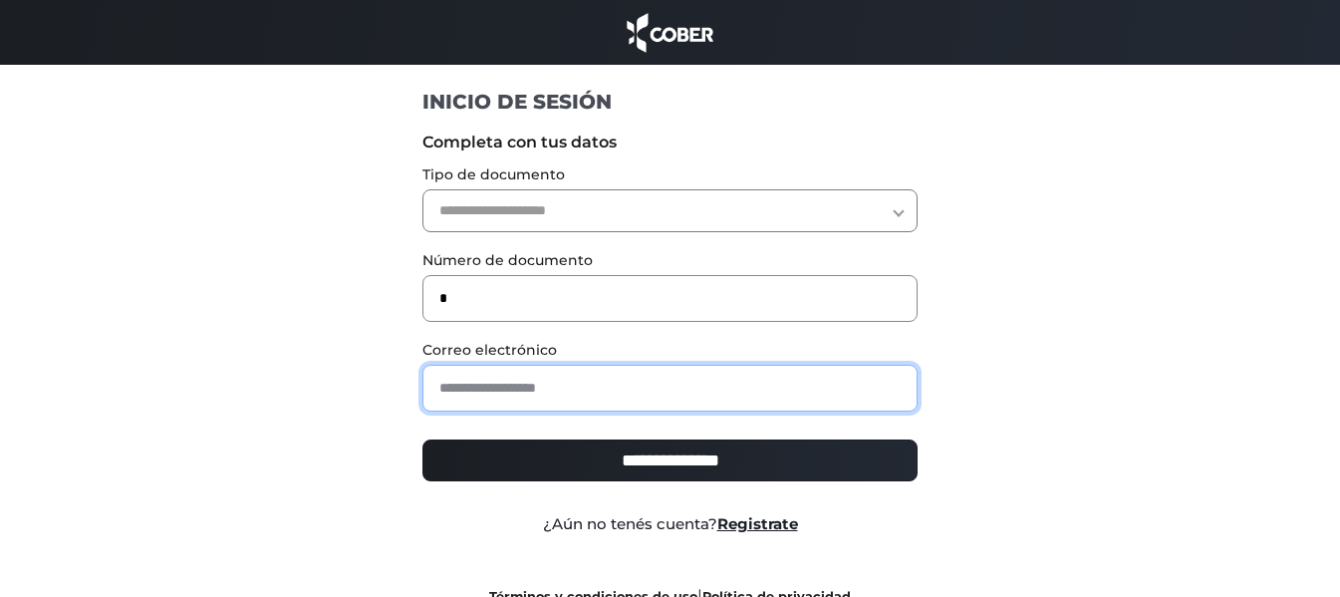
paste input "**********"
type input "**********"
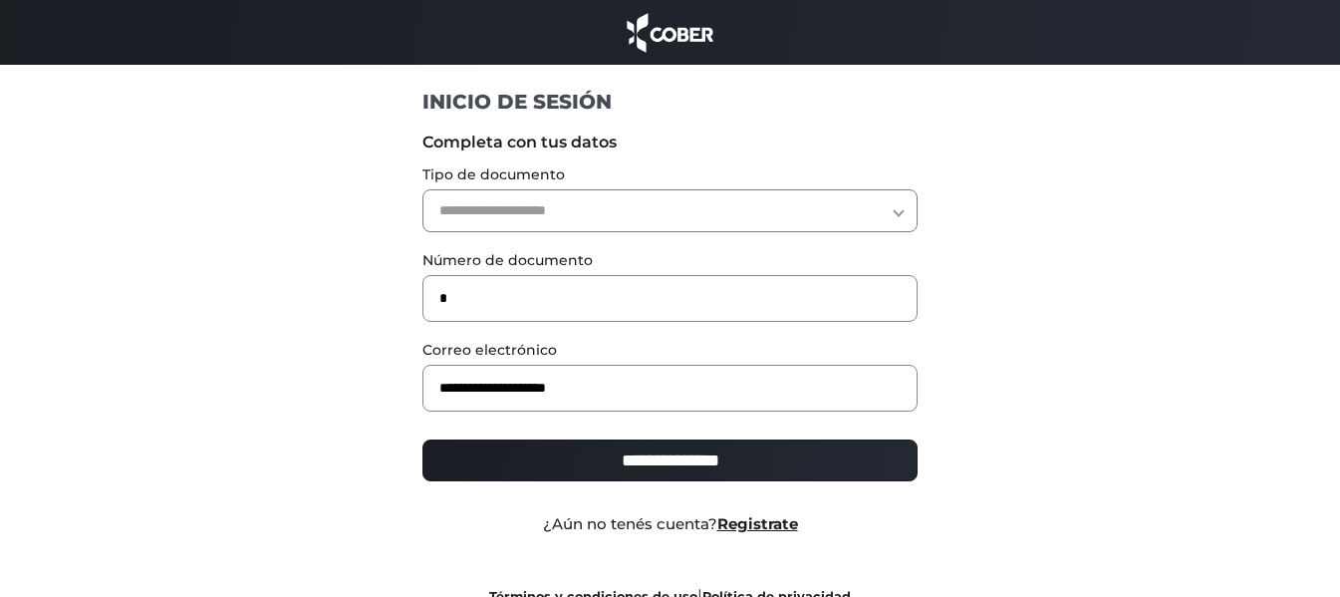
click at [719, 163] on form "**********" at bounding box center [669, 329] width 495 height 413
click at [717, 190] on select "**********" at bounding box center [669, 210] width 495 height 43
select select "***"
click at [422, 189] on select "**********" at bounding box center [669, 210] width 495 height 43
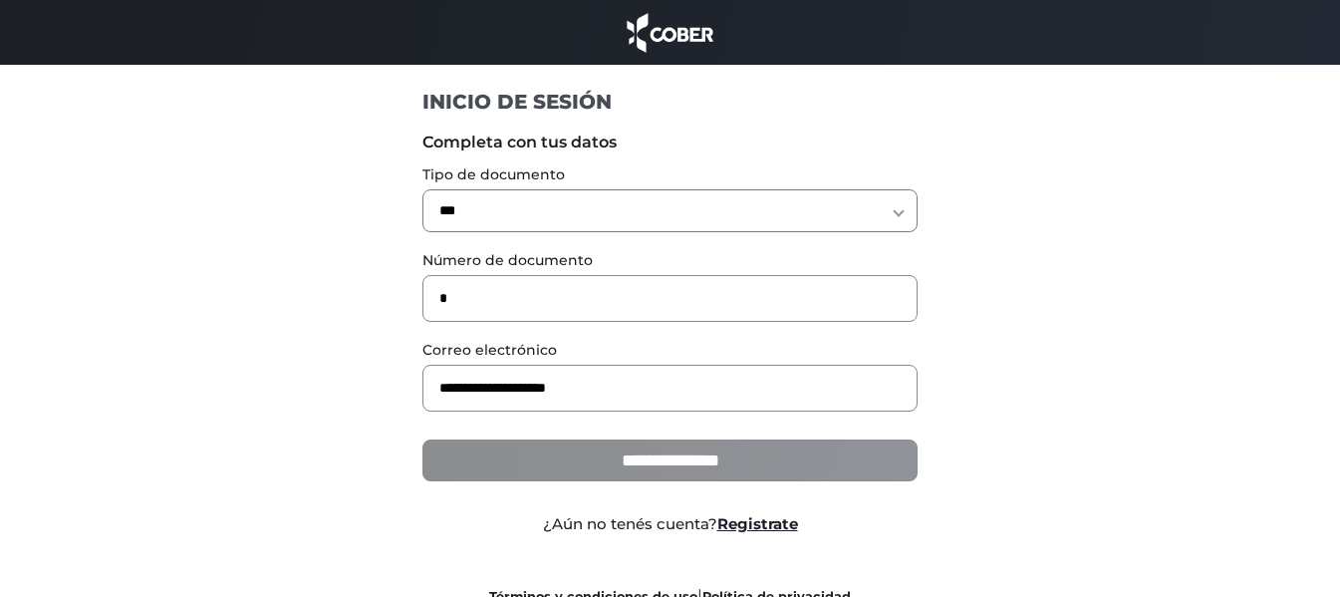
click at [652, 464] on input "**********" at bounding box center [669, 460] width 495 height 42
type input "**********"
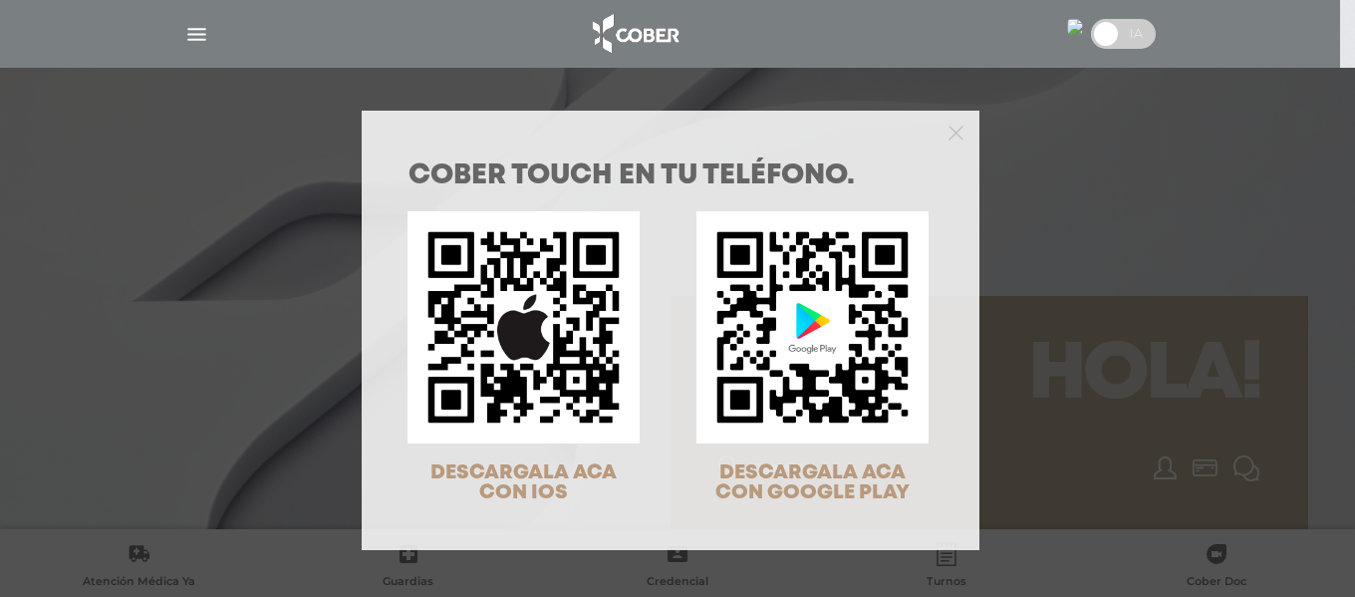
click at [906, 82] on div "COBER TOUCH en tu teléfono. DESCARGALA ACA CON IOS DESCARGALA ACA CON GOOGLE PL…" at bounding box center [677, 298] width 1355 height 597
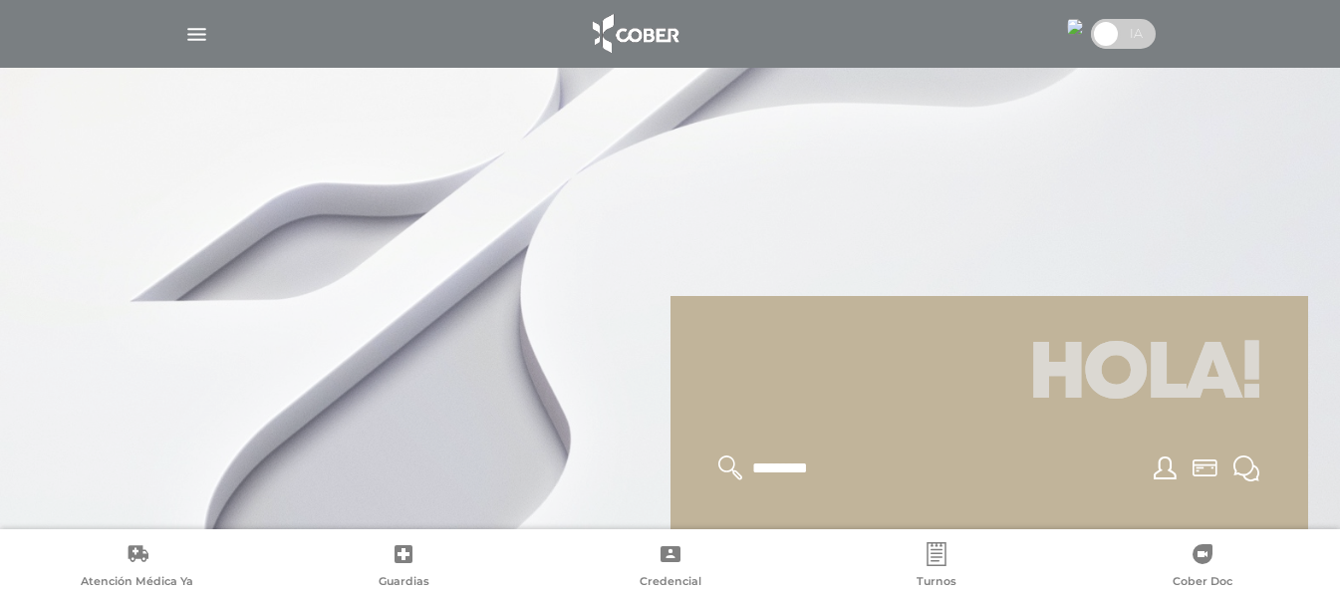
click at [201, 26] on img "button" at bounding box center [196, 34] width 25 height 25
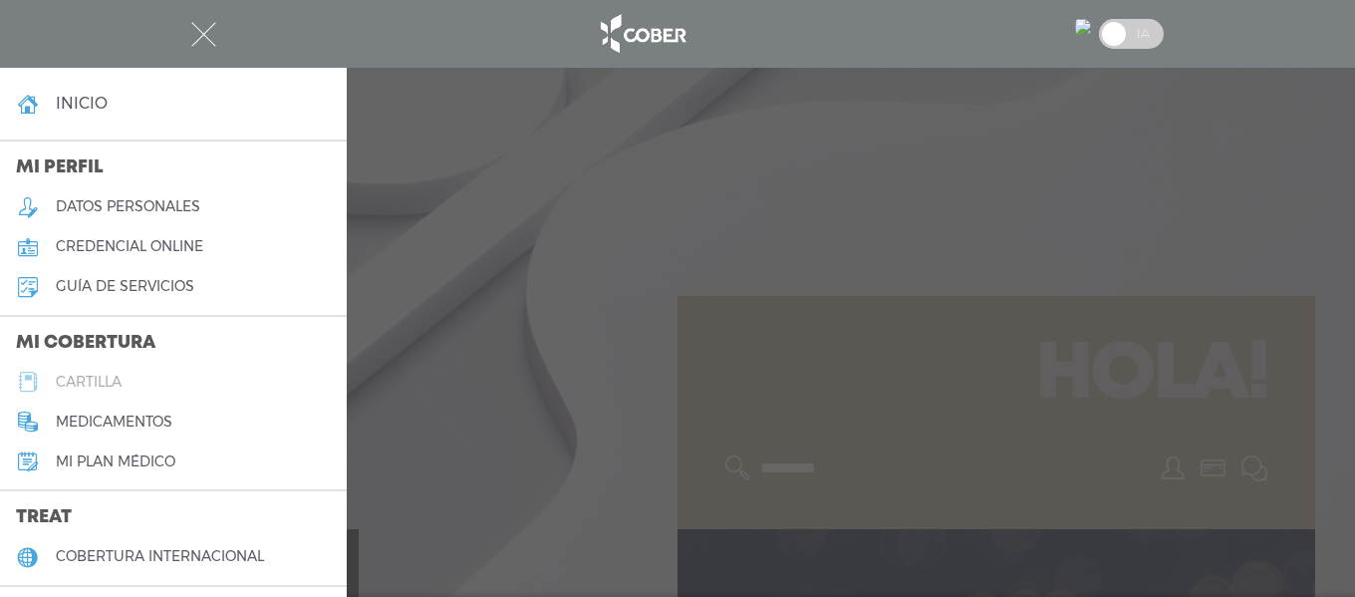
click at [172, 377] on link "cartilla" at bounding box center [173, 382] width 347 height 40
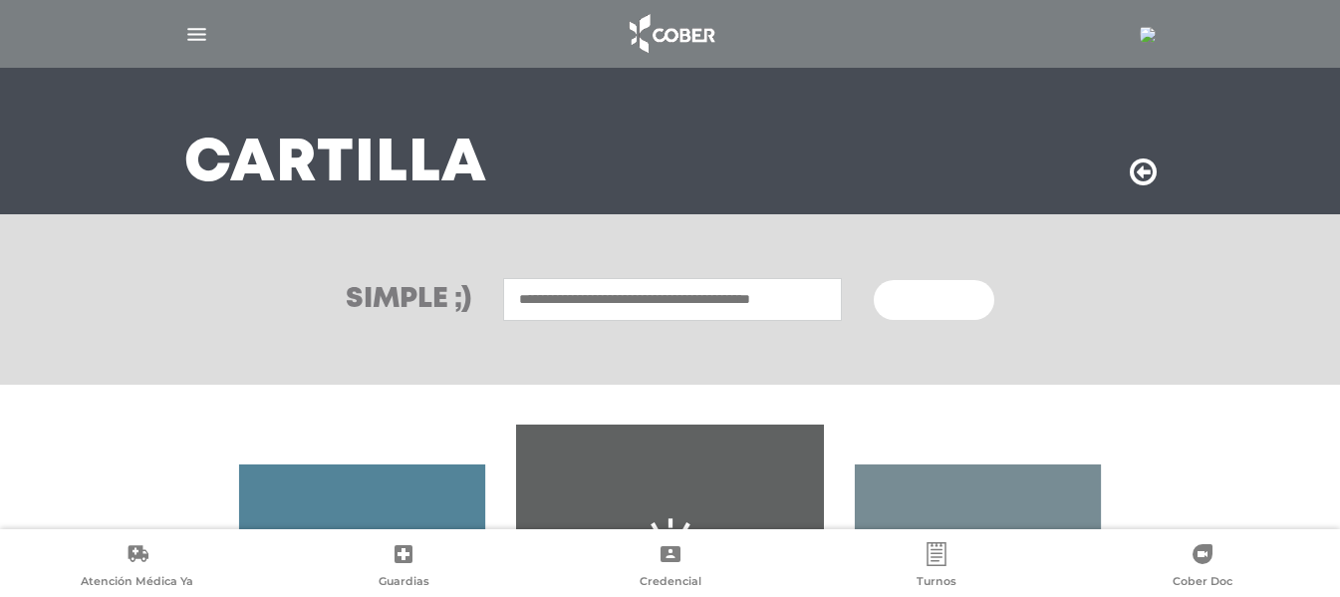
scroll to position [352, 0]
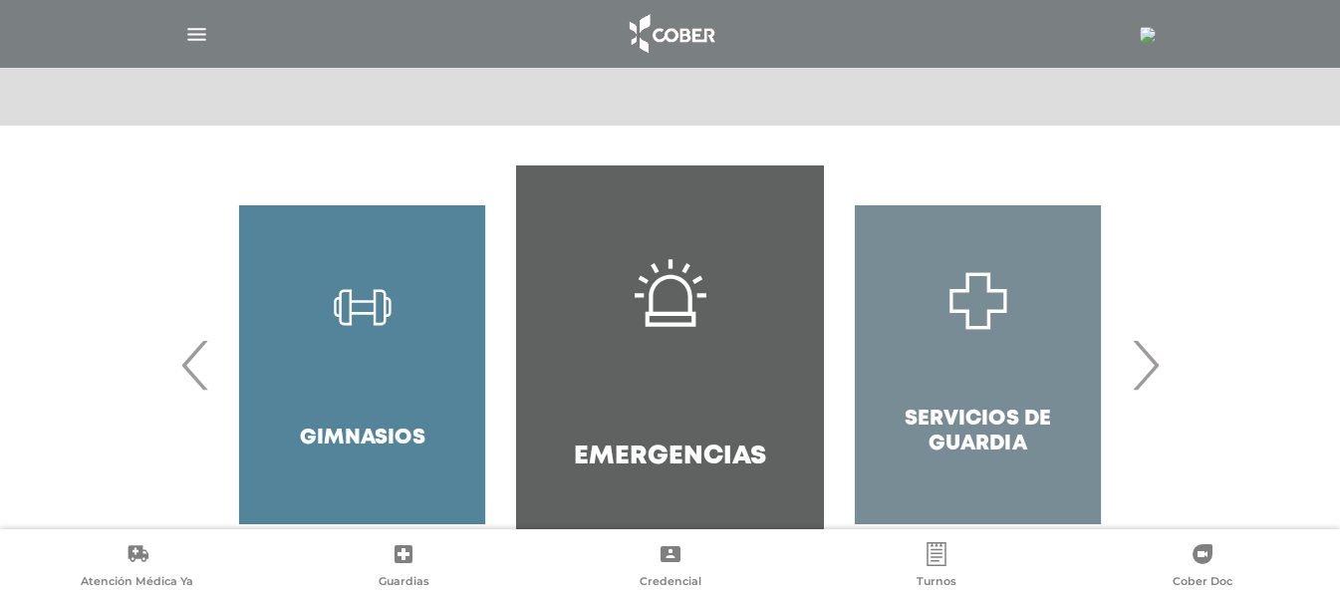
click at [1121, 341] on div "Servicios de Guardia" at bounding box center [978, 364] width 308 height 399
click at [1137, 357] on span "›" at bounding box center [1145, 365] width 39 height 108
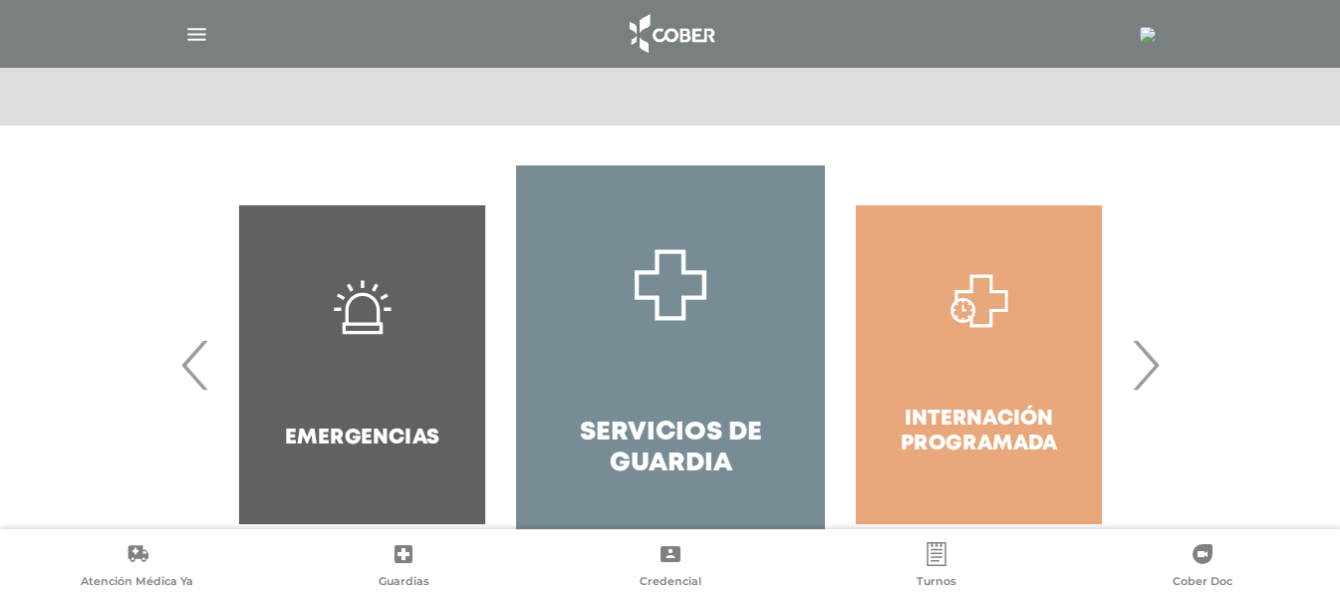
click at [1137, 357] on span "›" at bounding box center [1145, 365] width 39 height 108
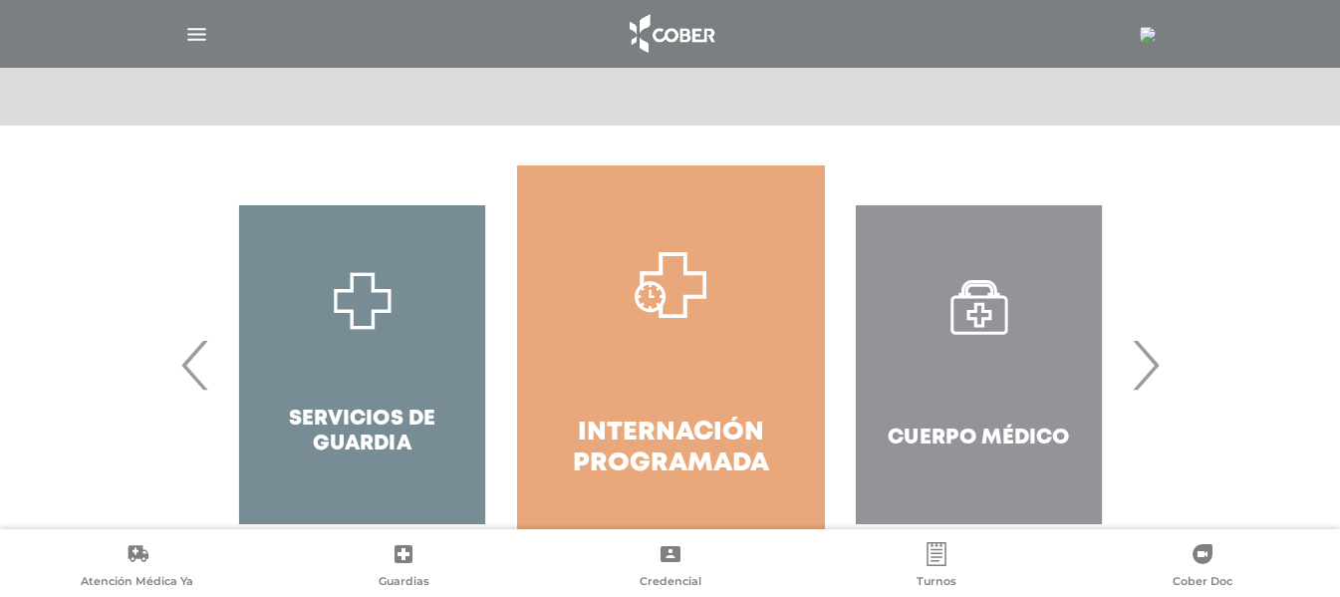
click at [1137, 357] on span "›" at bounding box center [1145, 365] width 39 height 108
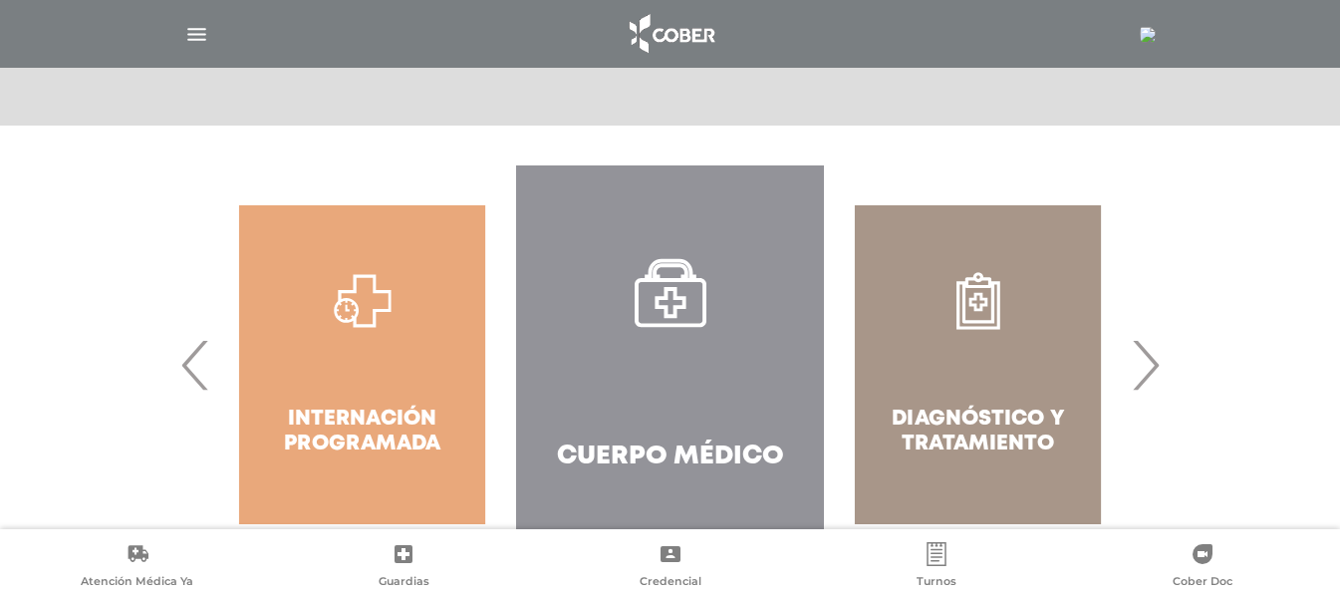
click at [1137, 357] on span "›" at bounding box center [1145, 365] width 39 height 108
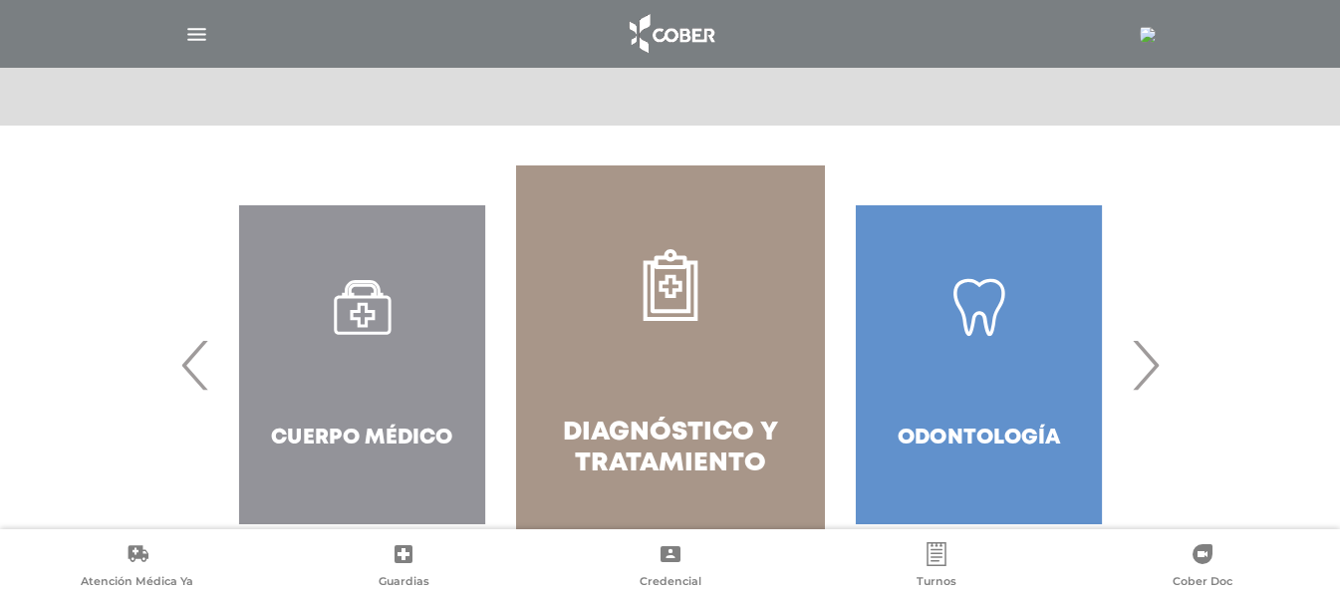
click at [1137, 357] on span "›" at bounding box center [1145, 365] width 39 height 108
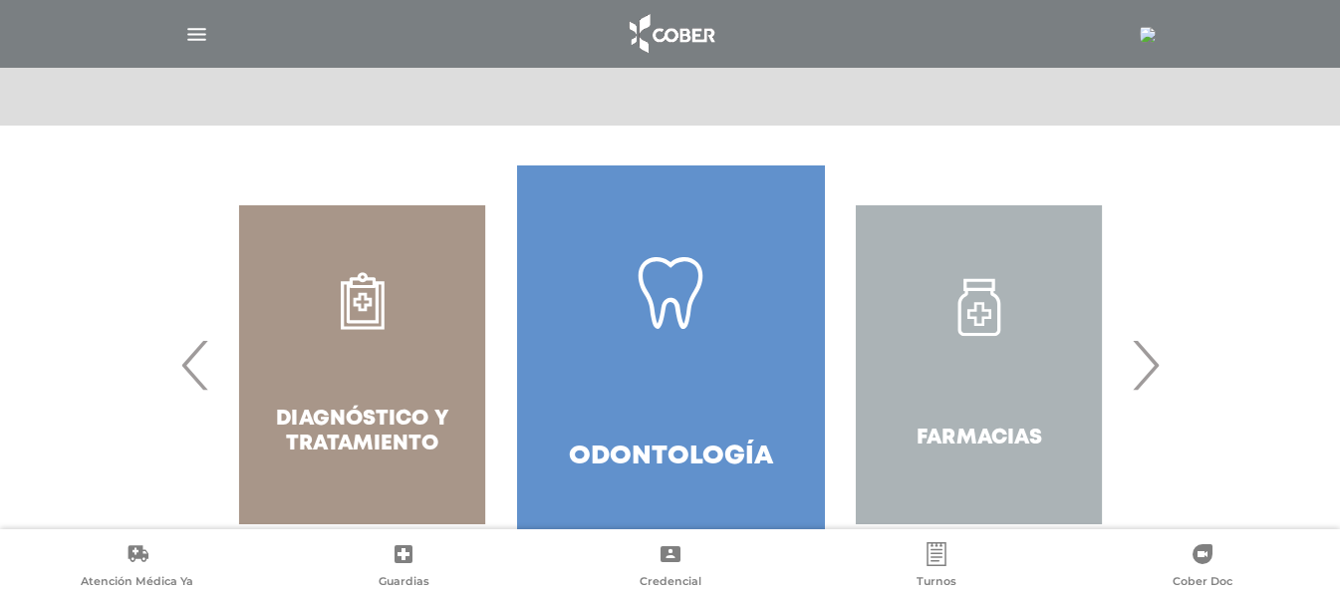
click at [1137, 357] on span "›" at bounding box center [1145, 365] width 39 height 108
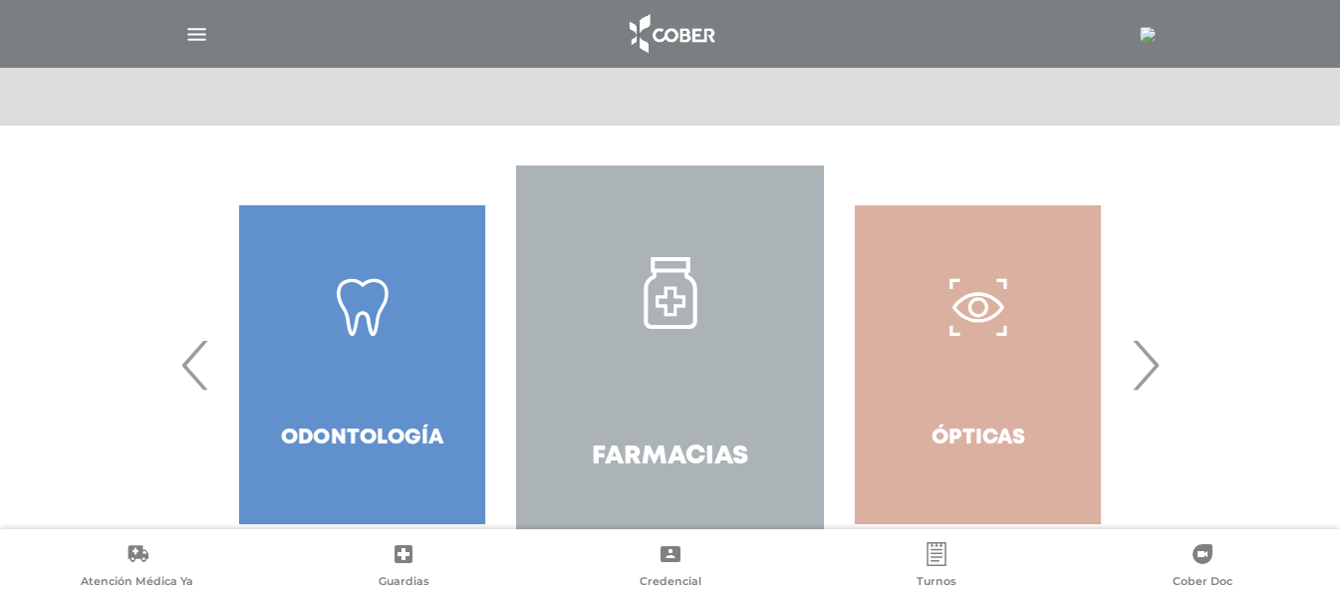
click at [1137, 357] on span "›" at bounding box center [1145, 365] width 39 height 108
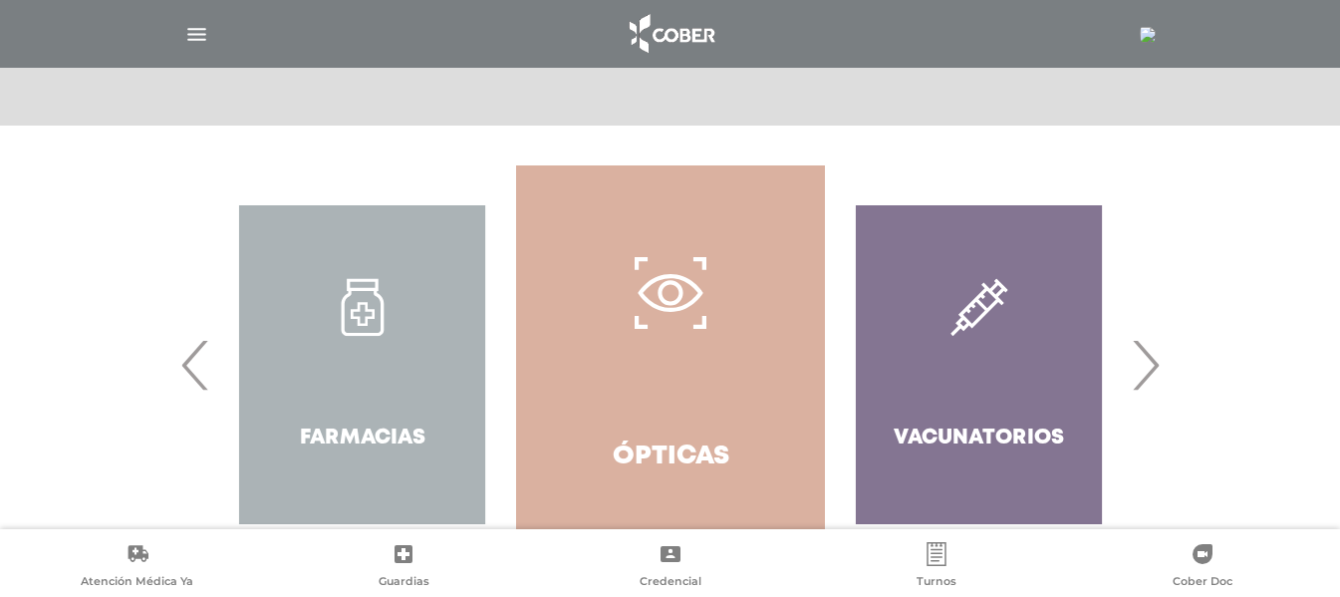
click at [1137, 357] on span "›" at bounding box center [1145, 365] width 39 height 108
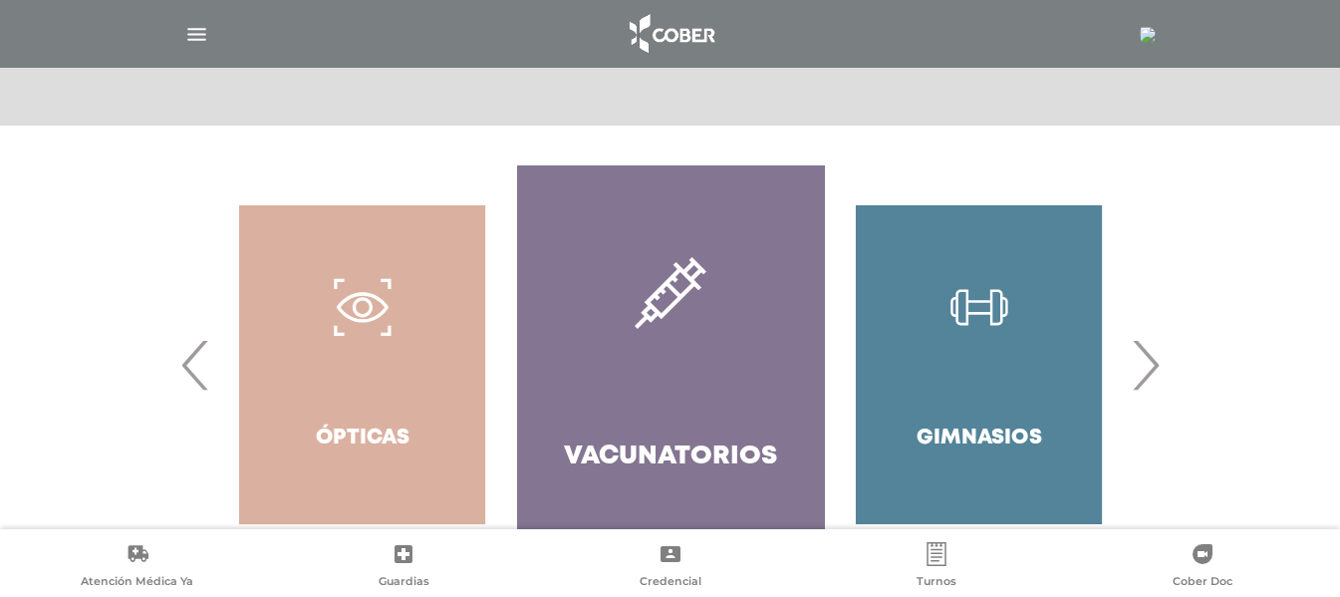
click at [1137, 357] on span "›" at bounding box center [1145, 365] width 39 height 108
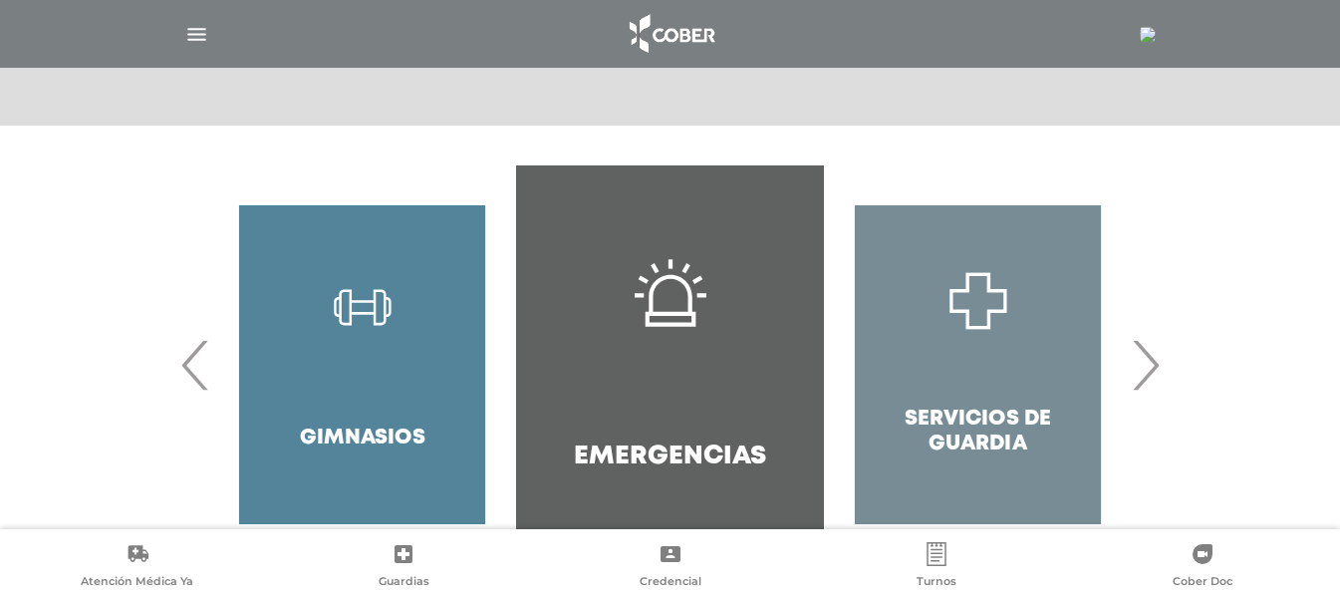
click at [1137, 357] on span "›" at bounding box center [1145, 365] width 39 height 108
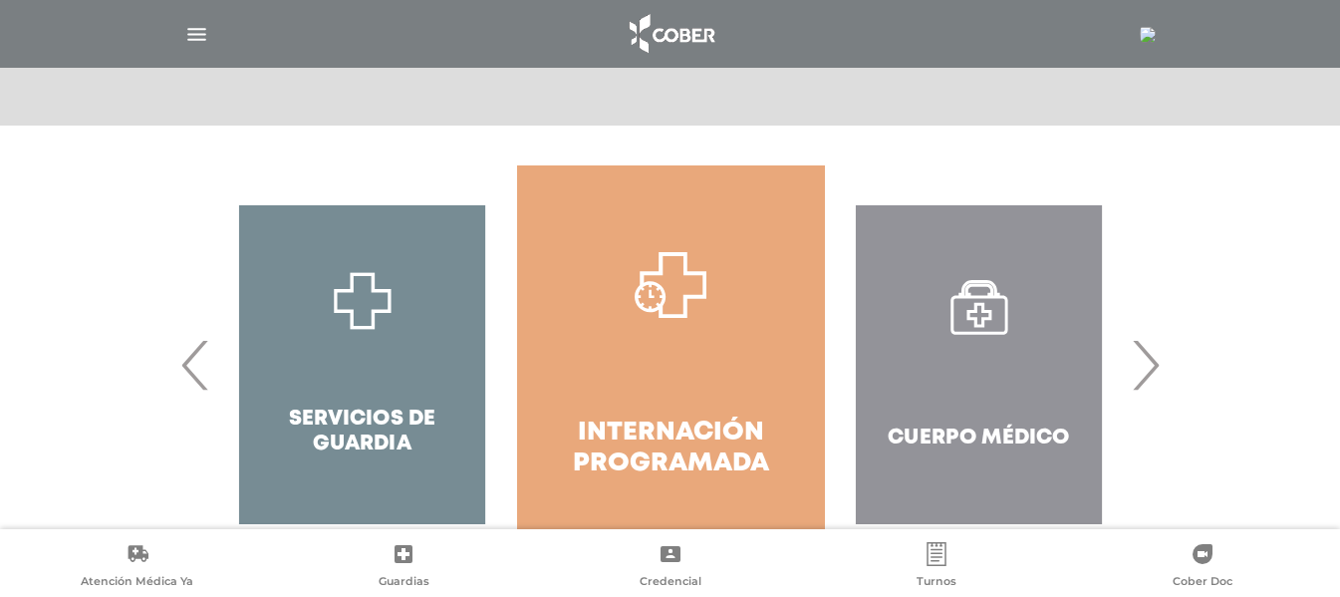
click at [1137, 357] on span "›" at bounding box center [1145, 365] width 39 height 108
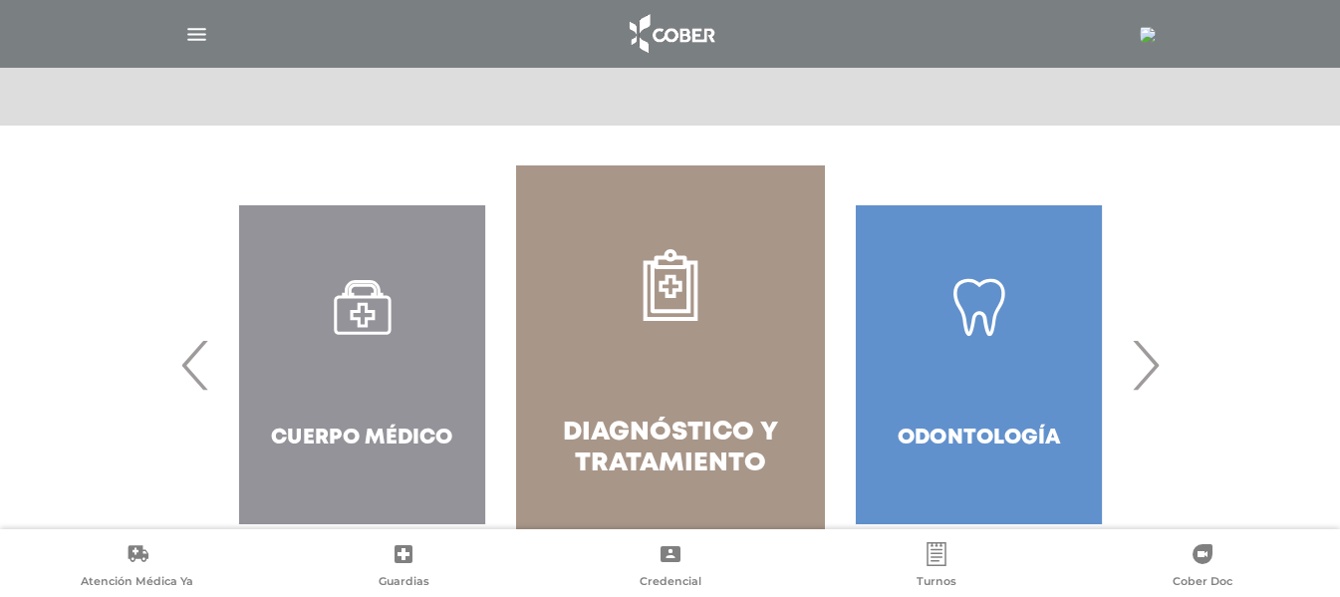
click at [1137, 357] on span "›" at bounding box center [1145, 365] width 39 height 108
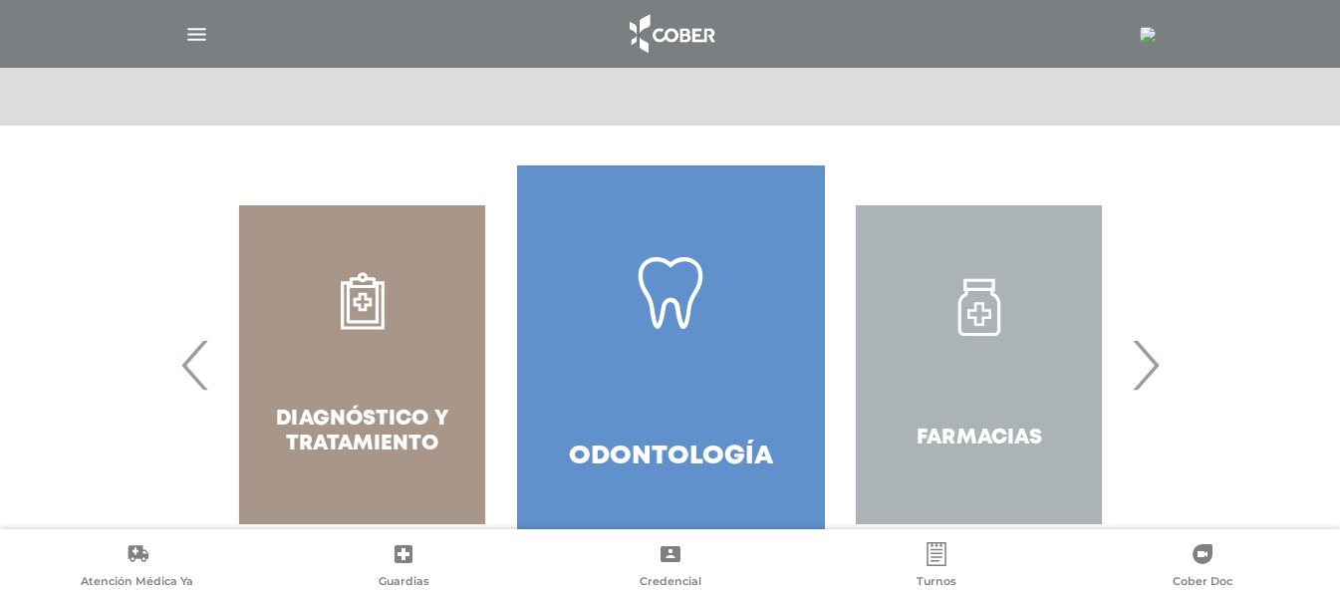
click at [1137, 357] on span "›" at bounding box center [1145, 365] width 39 height 108
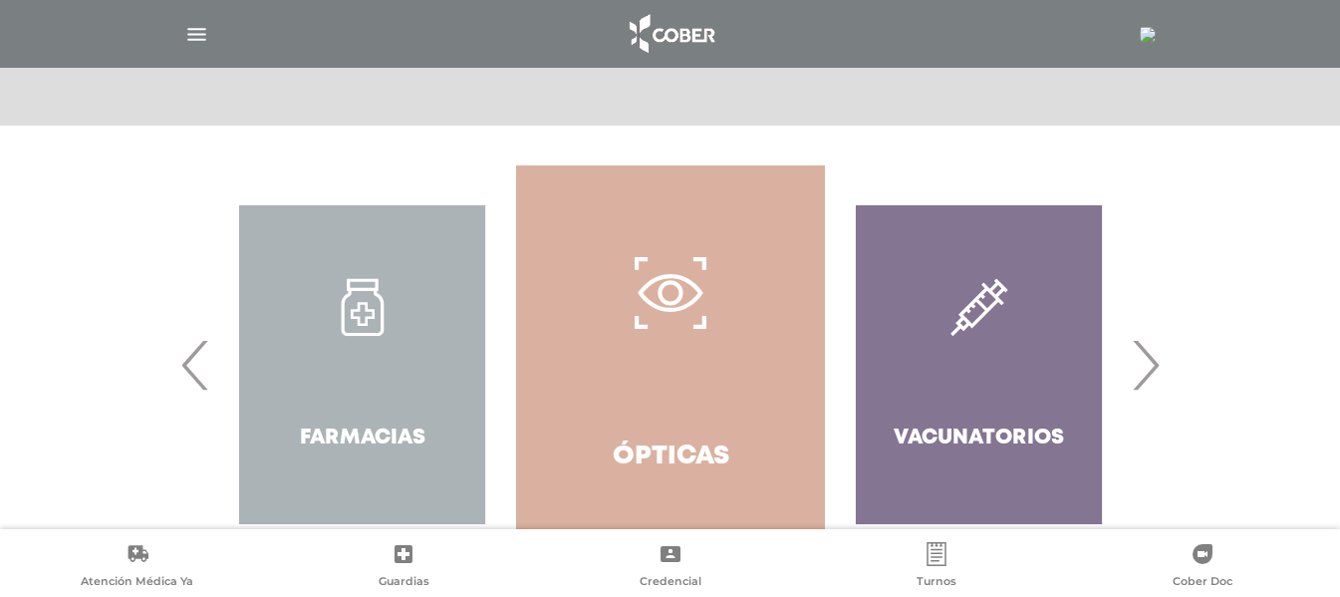
click at [1137, 357] on span "›" at bounding box center [1145, 365] width 39 height 108
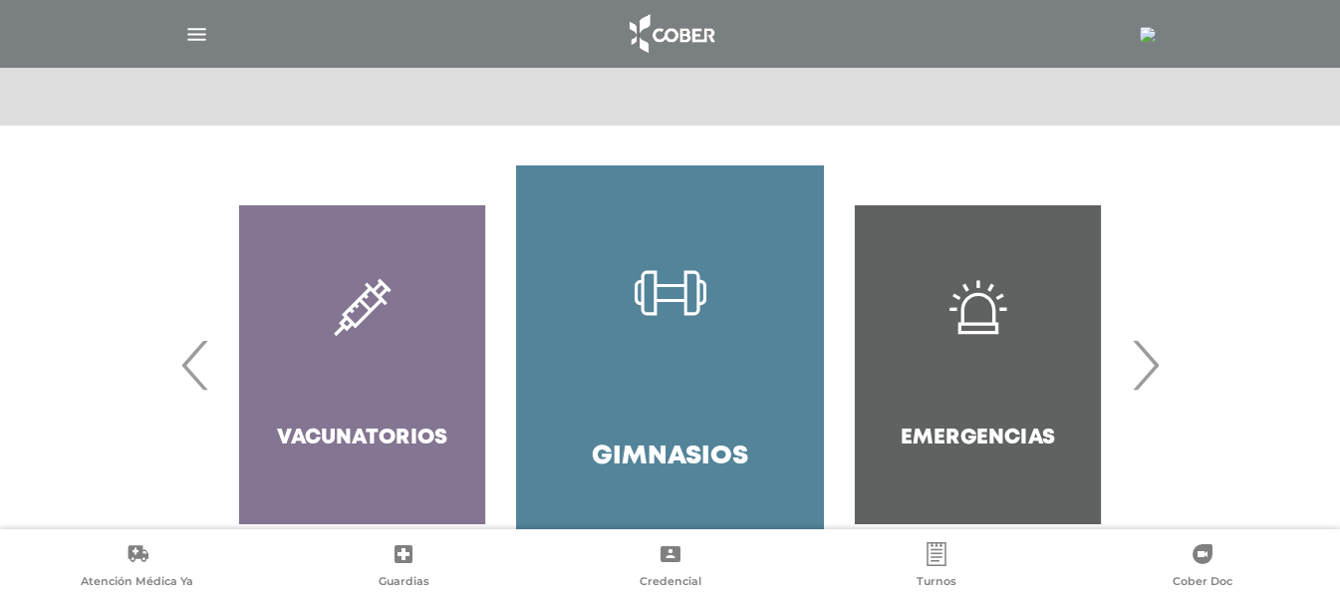
click at [1137, 357] on span "›" at bounding box center [1145, 365] width 39 height 108
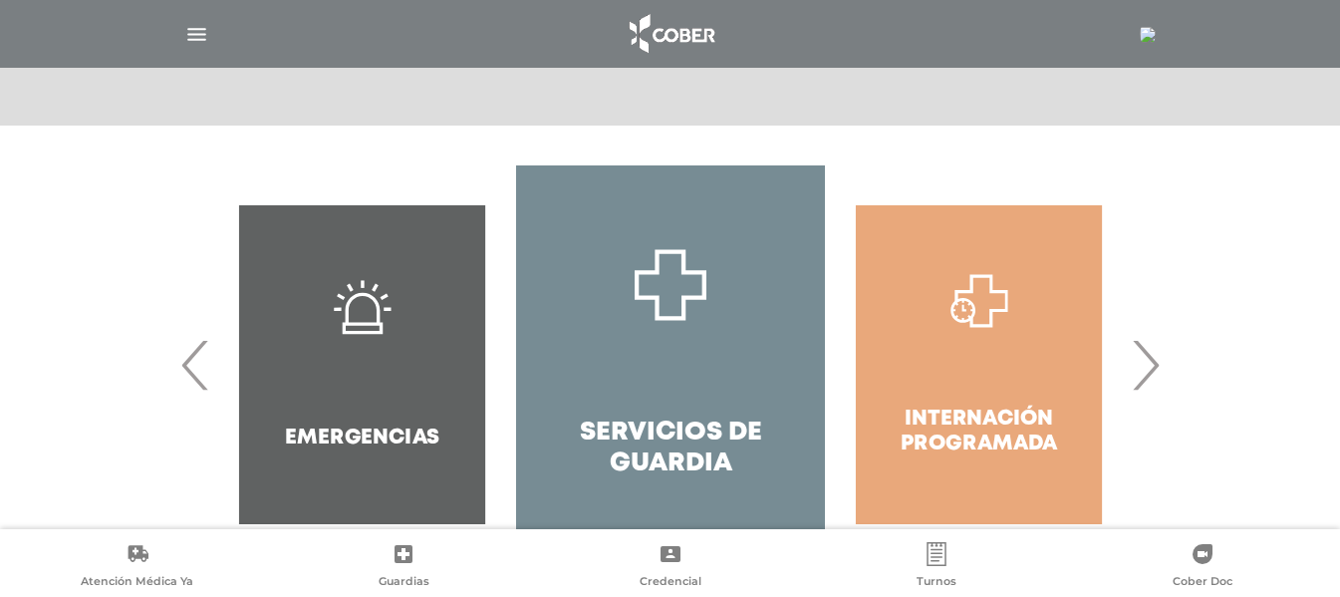
click at [1137, 357] on span "›" at bounding box center [1145, 365] width 39 height 108
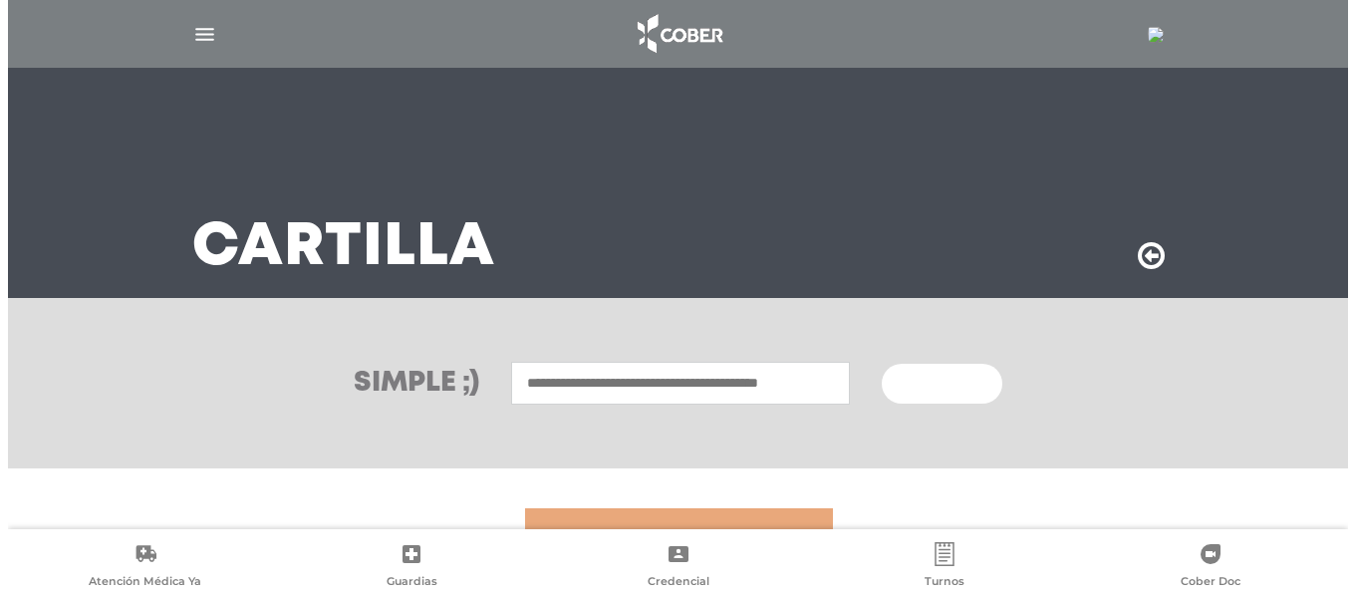
scroll to position [0, 0]
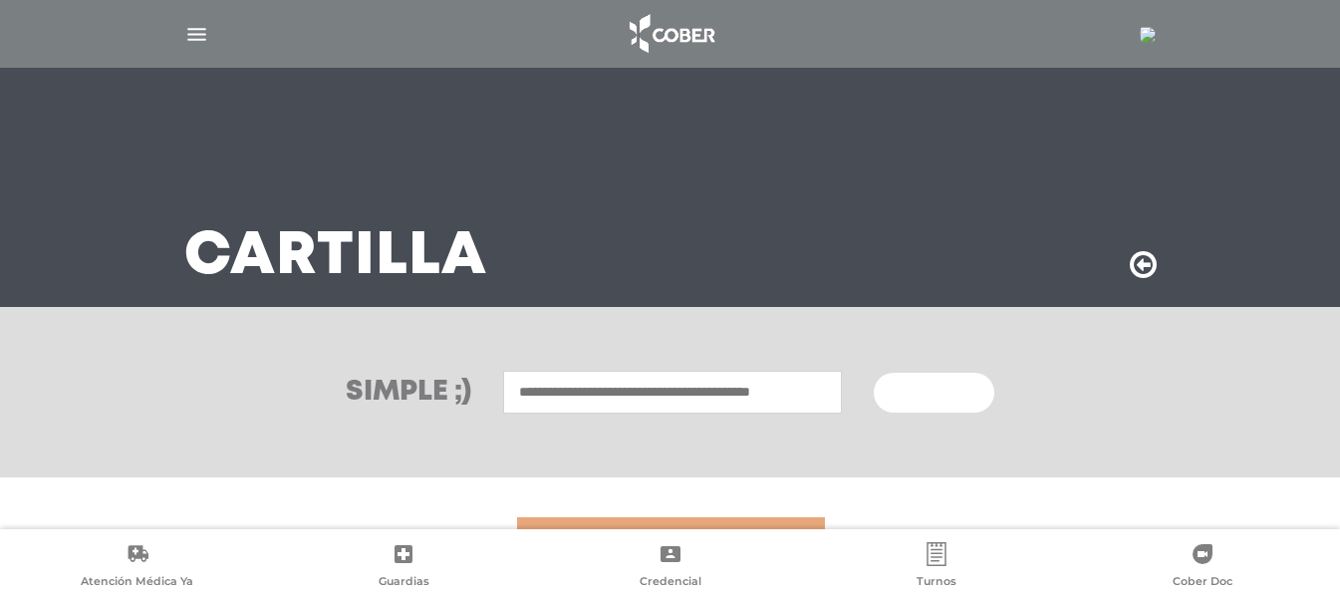
click at [198, 25] on img "button" at bounding box center [196, 34] width 25 height 25
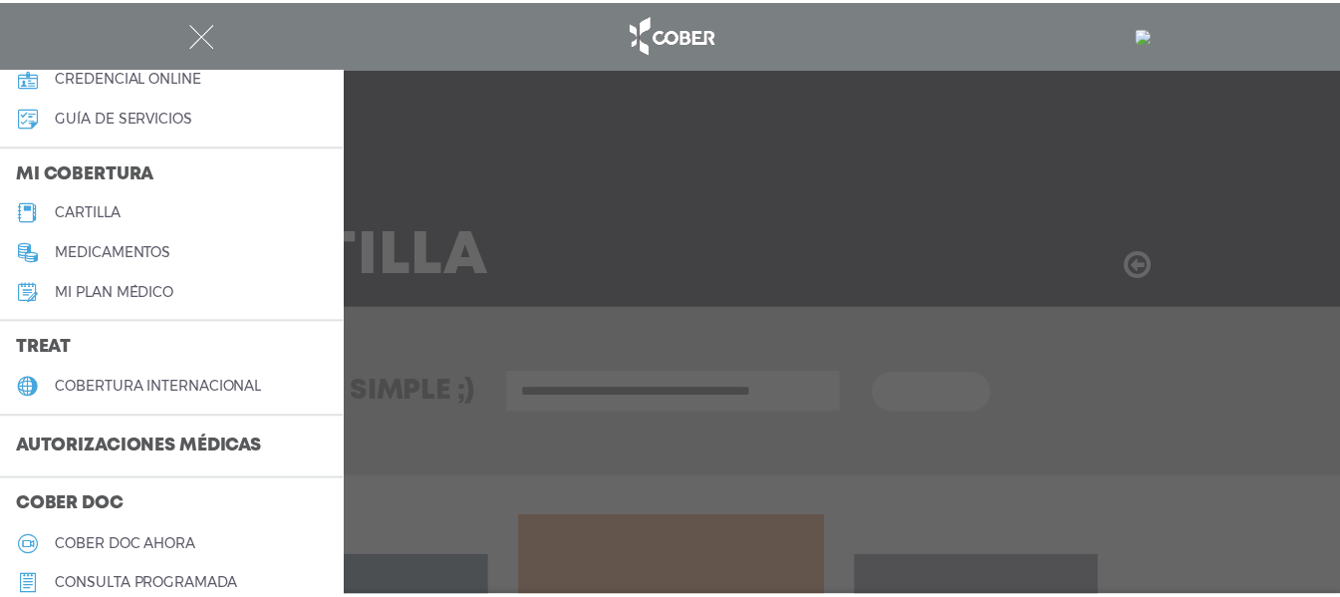
scroll to position [174, 0]
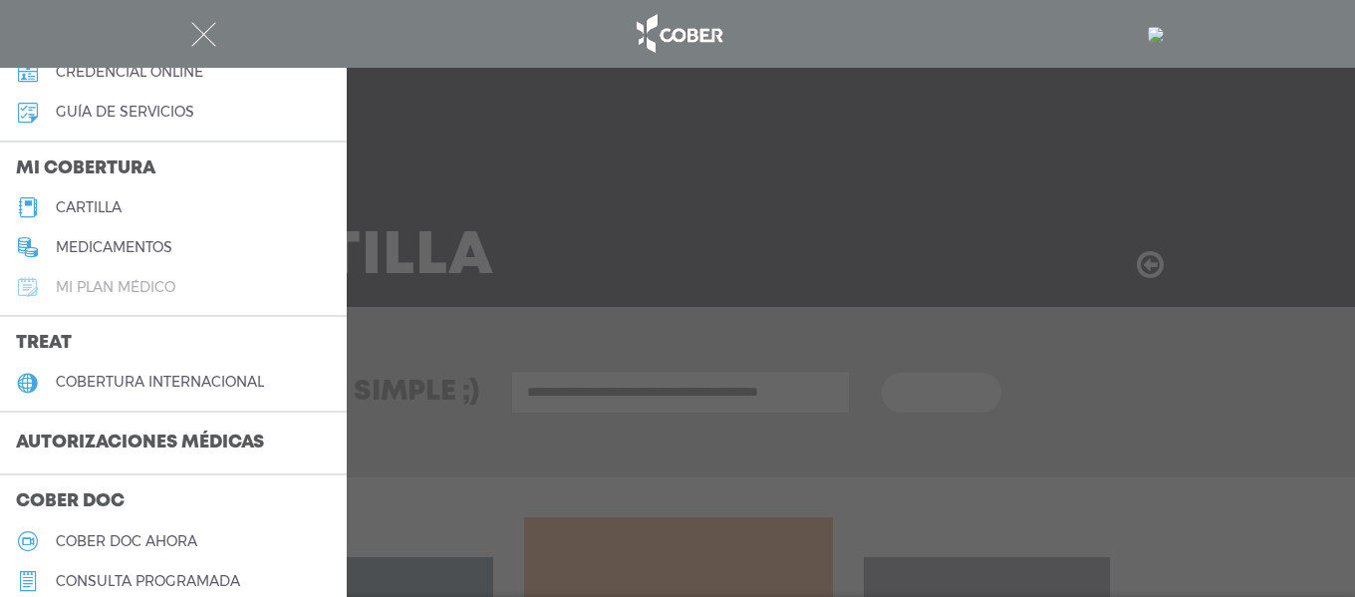
click at [270, 275] on link "Mi plan médico" at bounding box center [173, 287] width 347 height 40
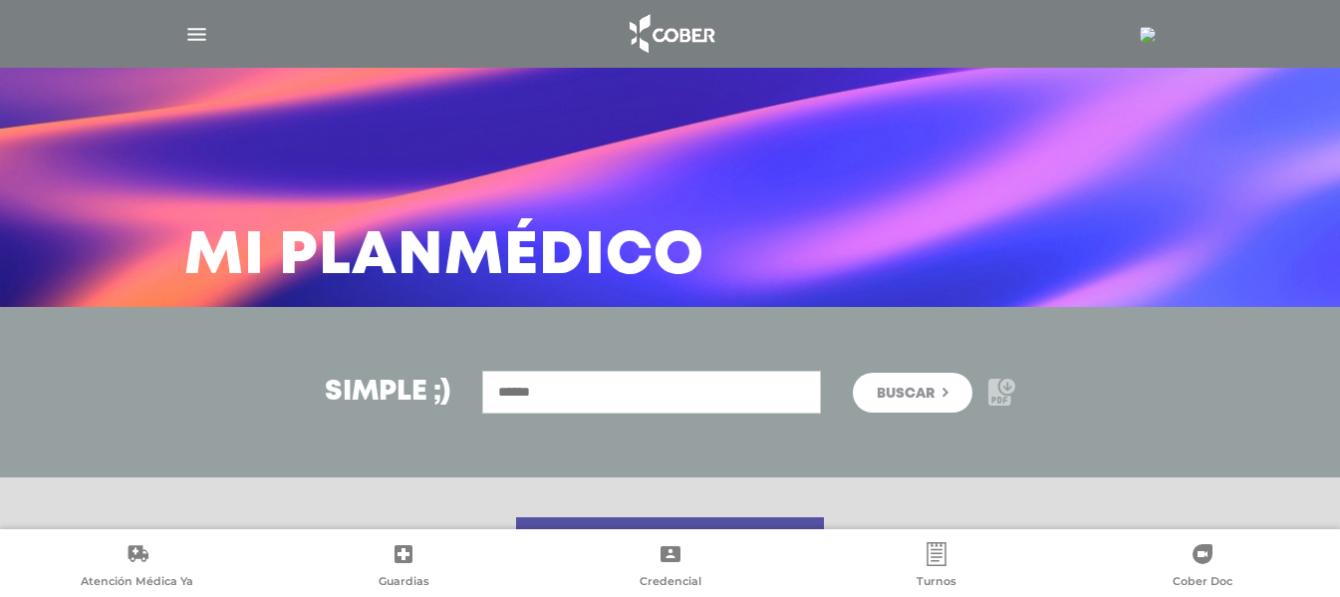
click at [1009, 386] on icon at bounding box center [1001, 392] width 27 height 27
click at [1002, 392] on icon at bounding box center [1001, 392] width 27 height 27
click at [1004, 389] on icon at bounding box center [1007, 386] width 15 height 15
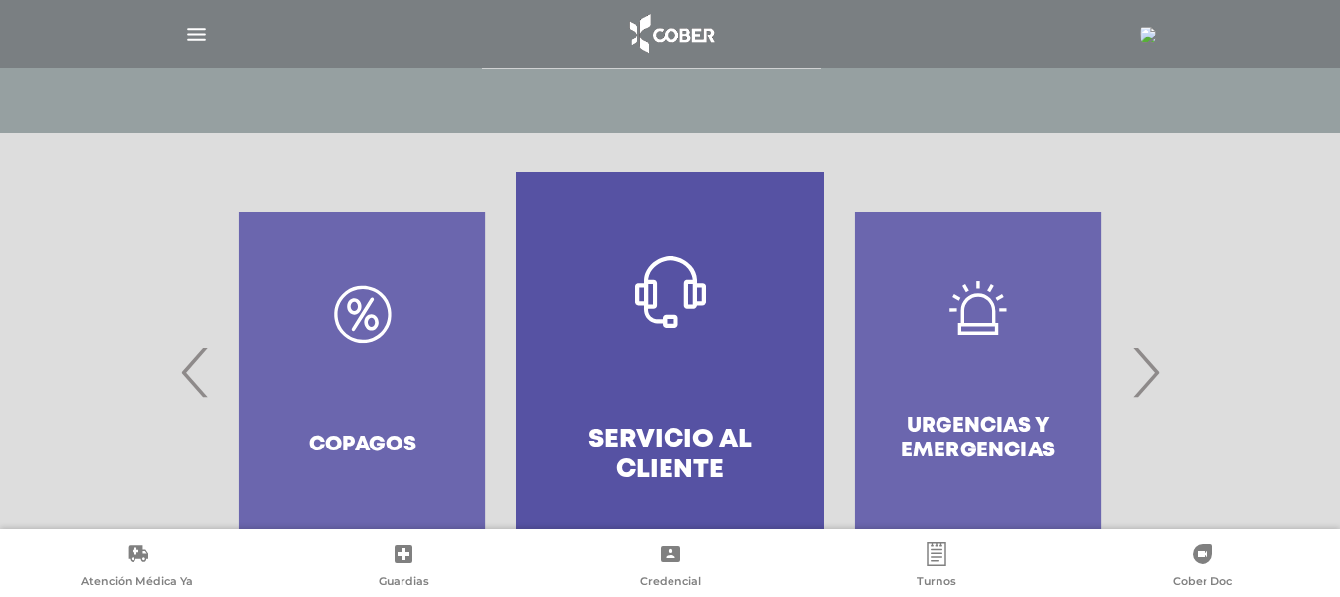
scroll to position [426, 0]
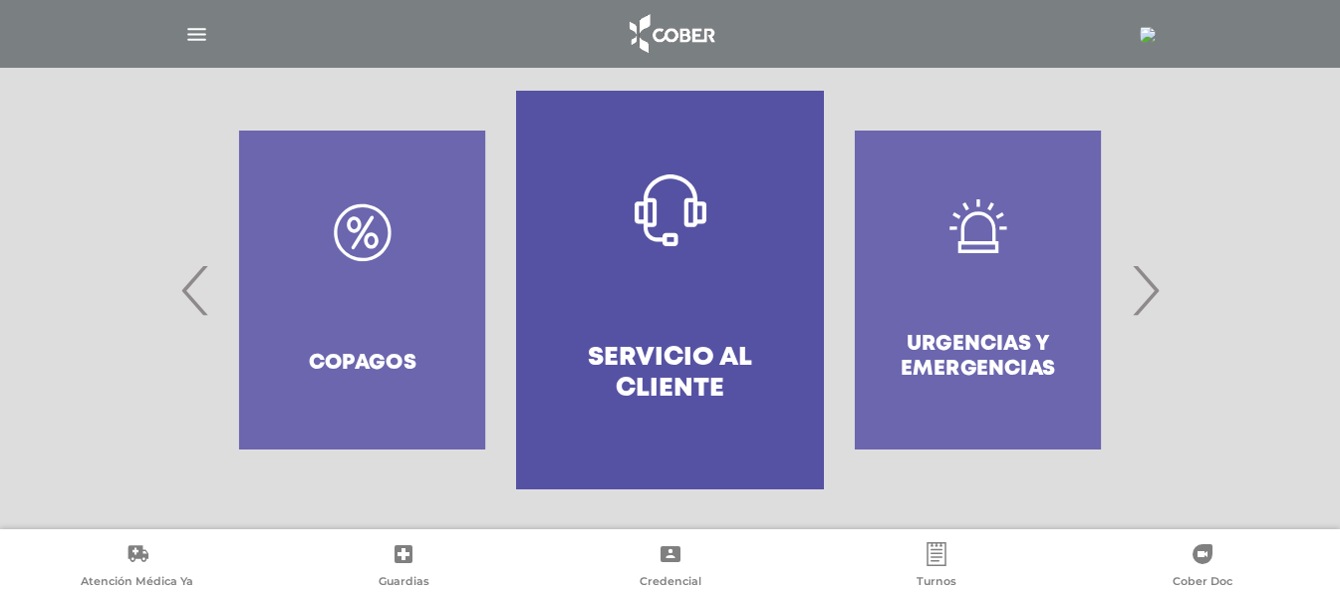
click at [1183, 131] on div at bounding box center [670, 290] width 1340 height 478
